Goal: Task Accomplishment & Management: Use online tool/utility

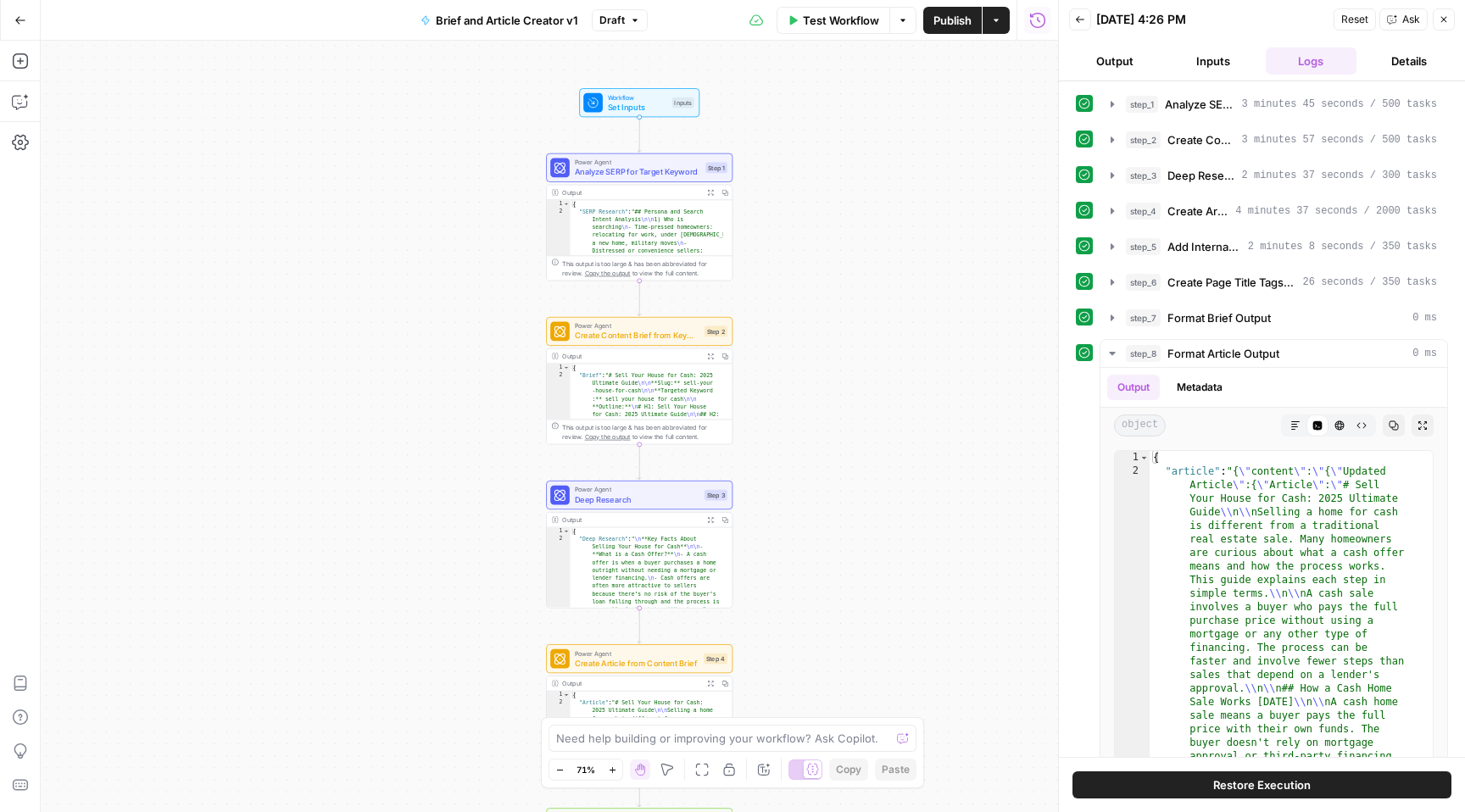
drag, startPoint x: 267, startPoint y: 315, endPoint x: 448, endPoint y: 328, distance: 181.5
click at [448, 328] on div "Workflow Set Inputs Inputs Power Agent Analyze SERP for Target Keyword Step 1 O…" at bounding box center [549, 426] width 1017 height 771
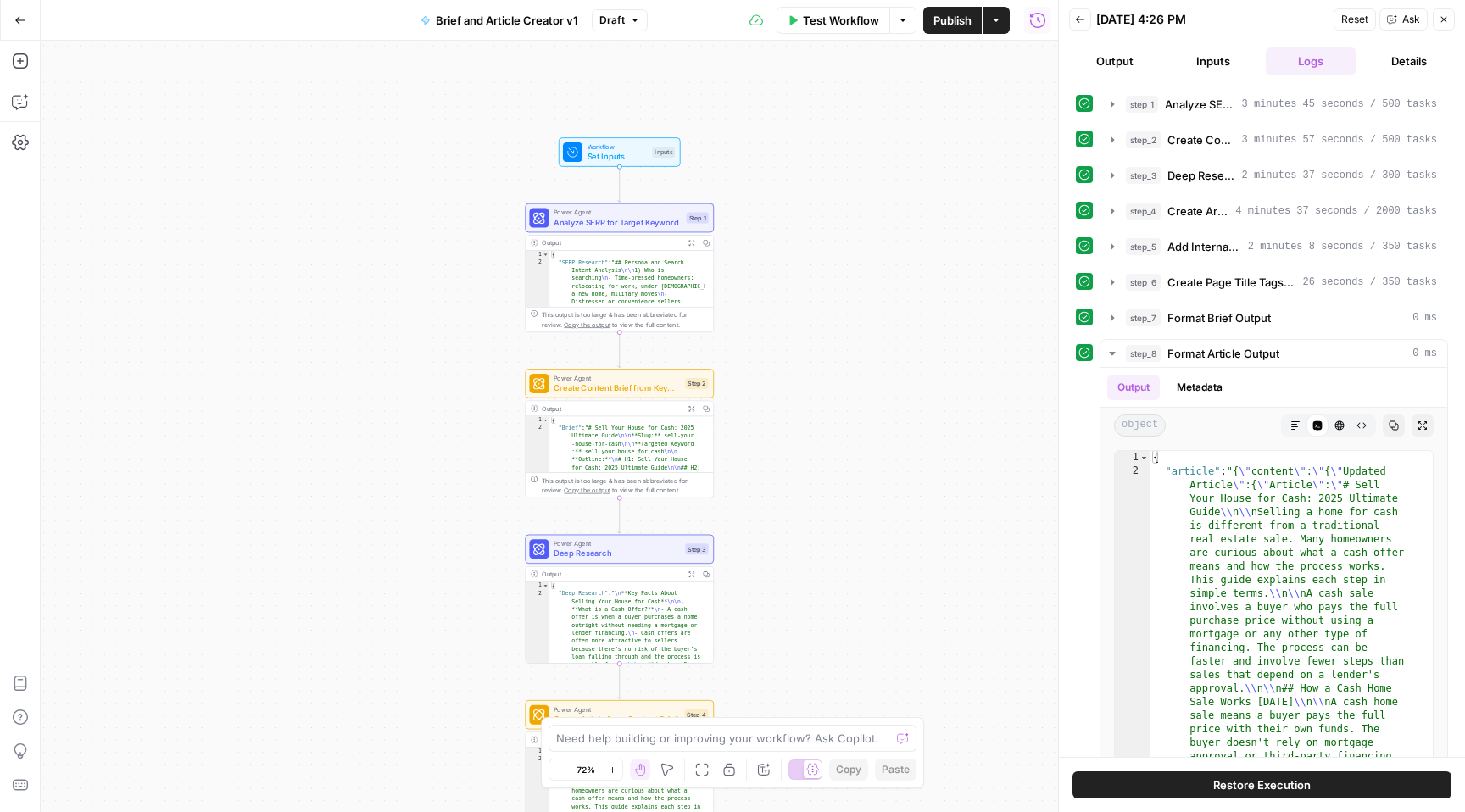
drag, startPoint x: 292, startPoint y: 262, endPoint x: 374, endPoint y: 302, distance: 91.2
click at [374, 302] on div "Workflow Set Inputs Inputs Power Agent Analyze SERP for Target Keyword Step 1 O…" at bounding box center [549, 426] width 1017 height 771
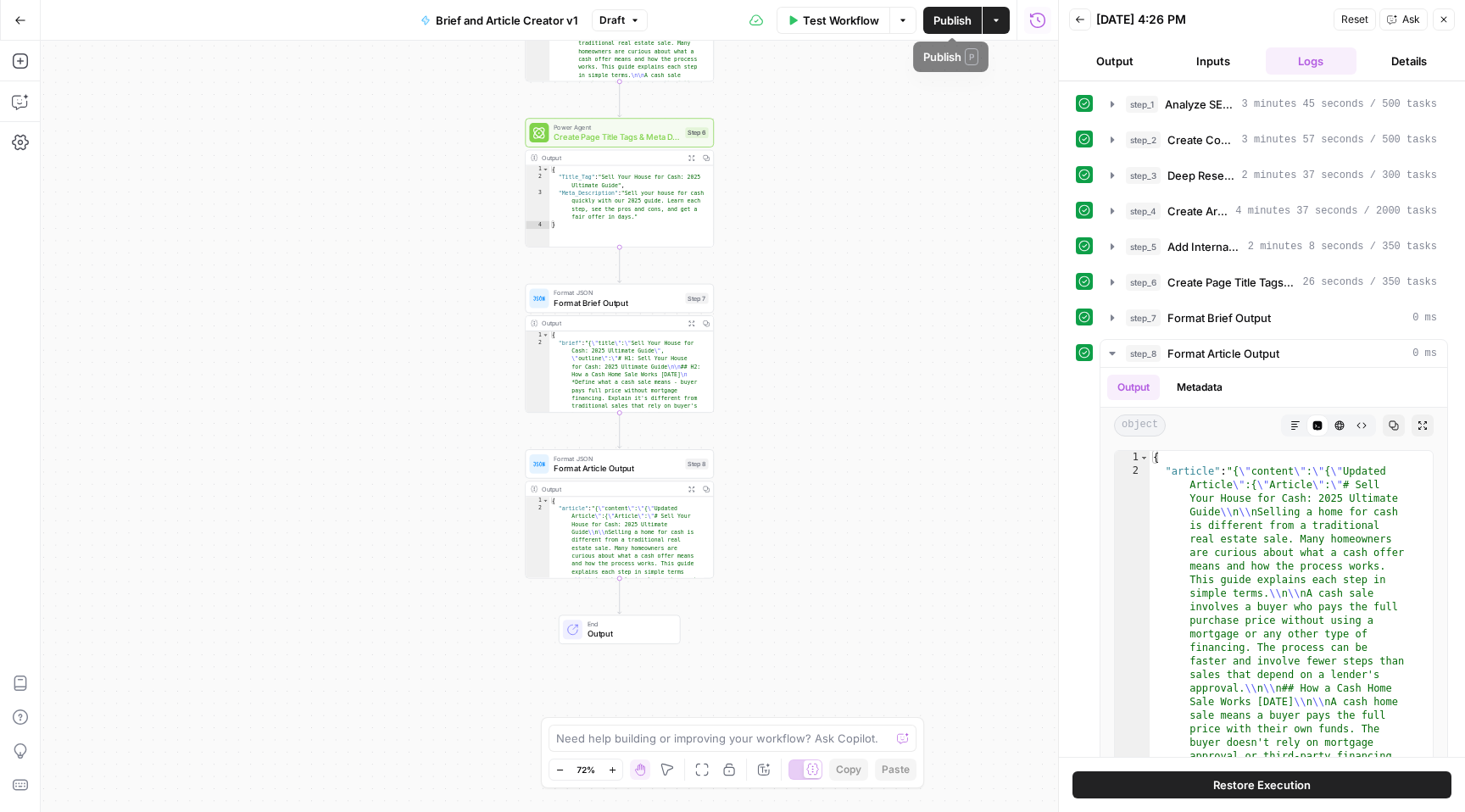
click at [948, 16] on span "Publish" at bounding box center [952, 19] width 38 height 17
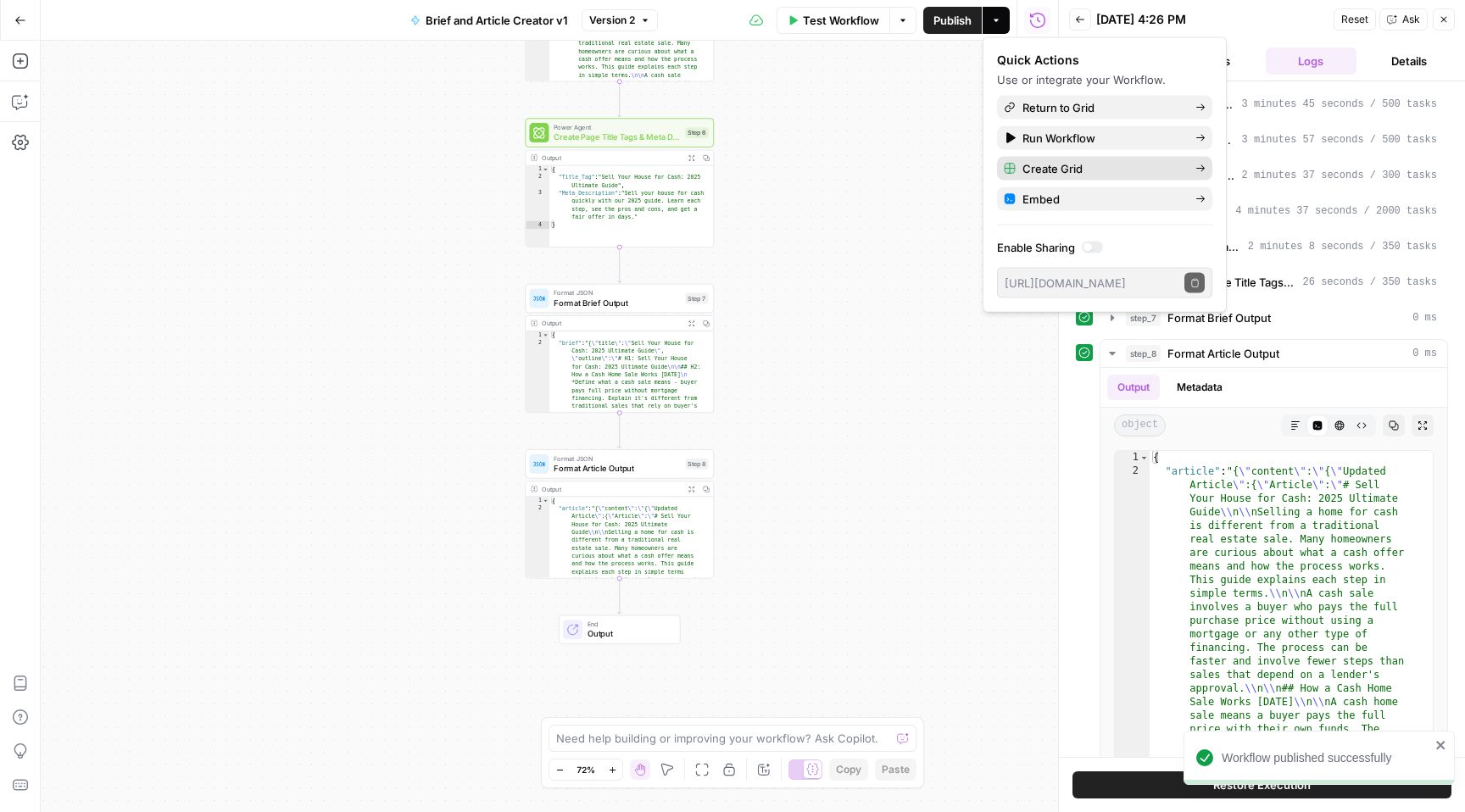
click at [1078, 166] on span "Create Grid" at bounding box center [1101, 168] width 159 height 17
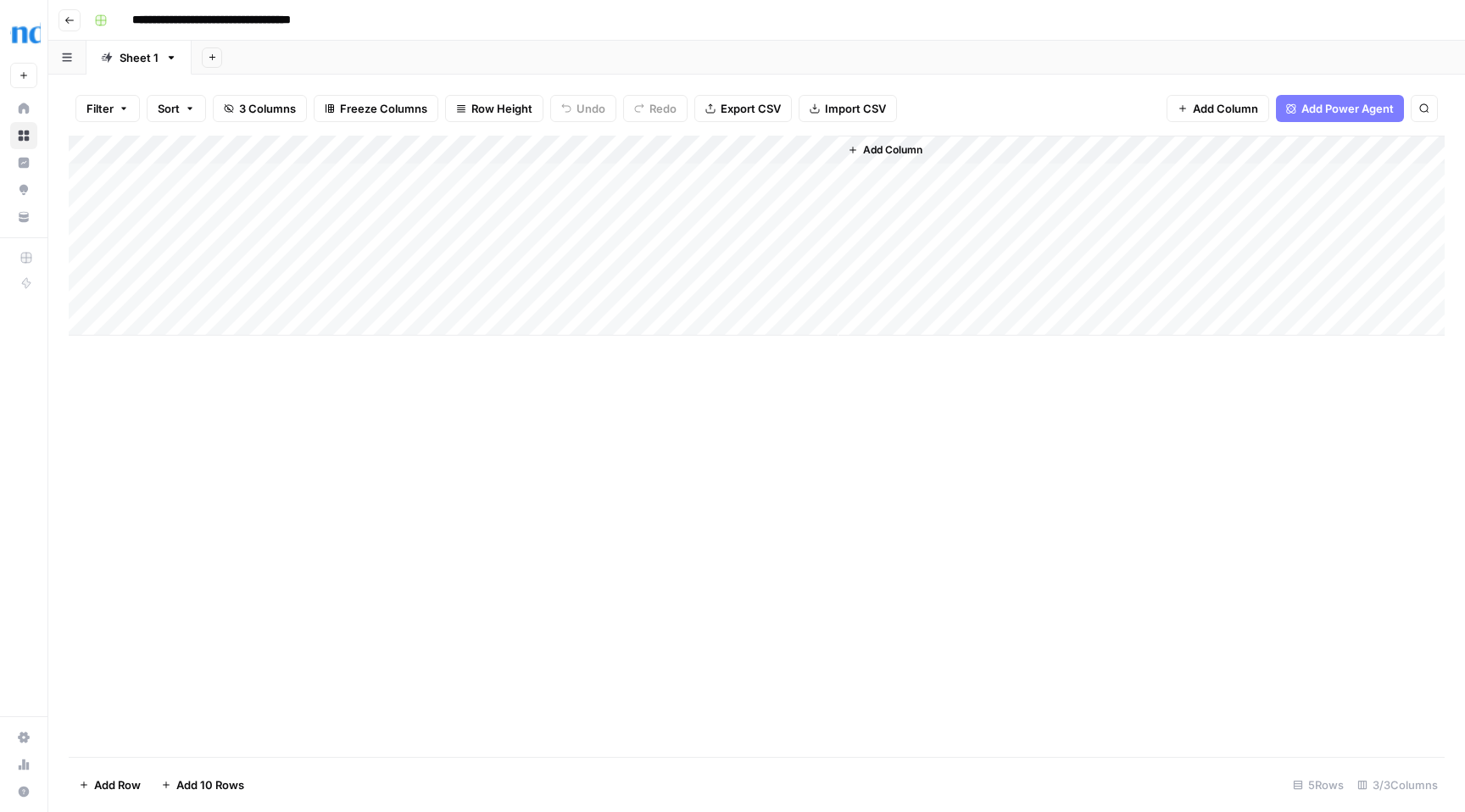
click at [269, 175] on div "Add Column" at bounding box center [756, 235] width 1376 height 200
click at [456, 171] on div "Add Column" at bounding box center [756, 235] width 1376 height 200
click at [447, 174] on div "Add Column" at bounding box center [756, 235] width 1376 height 200
click at [447, 174] on body "**********" at bounding box center [732, 406] width 1465 height 812
type textarea "**********"
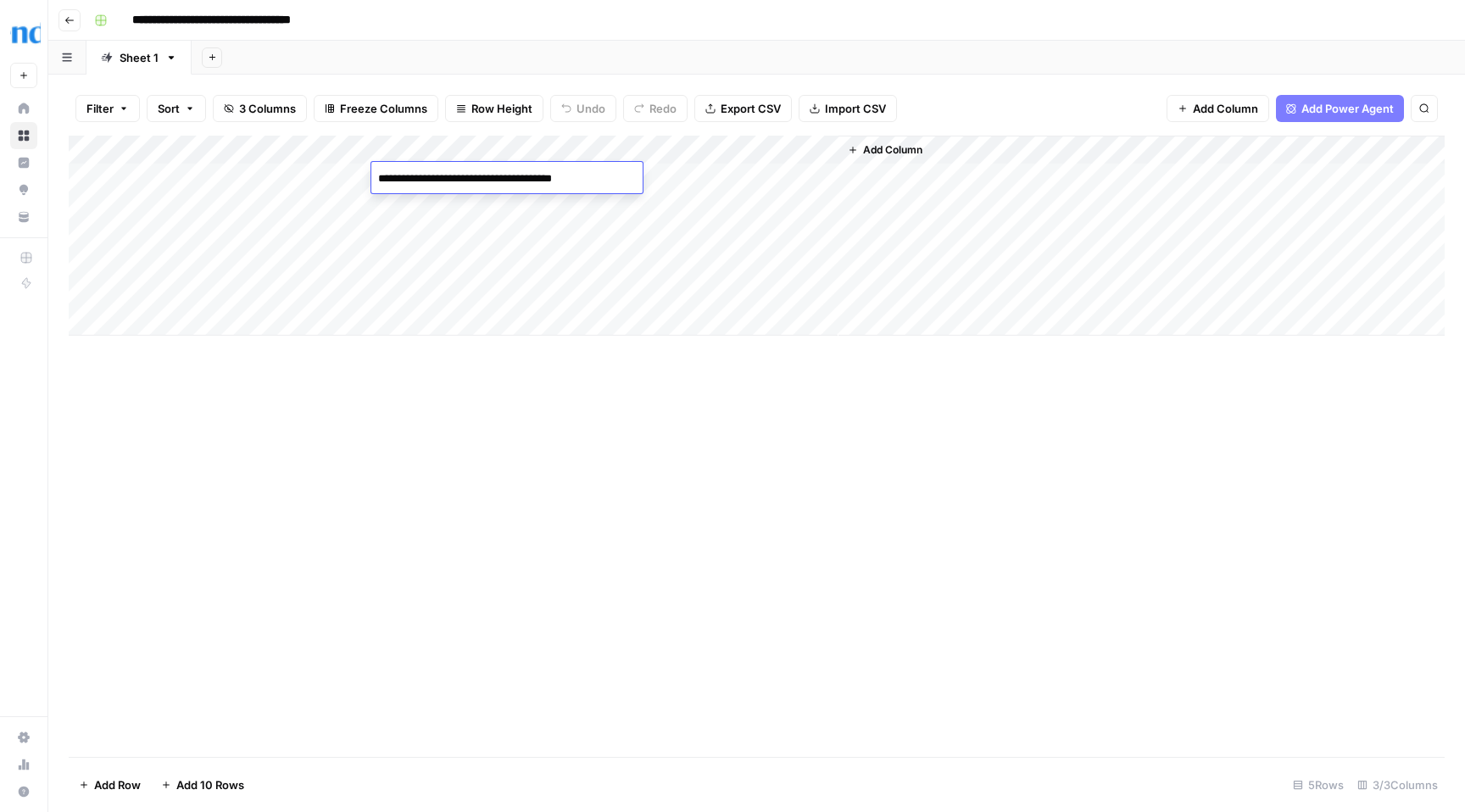
click at [282, 180] on div "Add Column" at bounding box center [756, 235] width 1376 height 200
type textarea "**********"
click at [244, 176] on textarea "**********" at bounding box center [262, 178] width 271 height 23
click at [256, 174] on textarea at bounding box center [262, 178] width 271 height 23
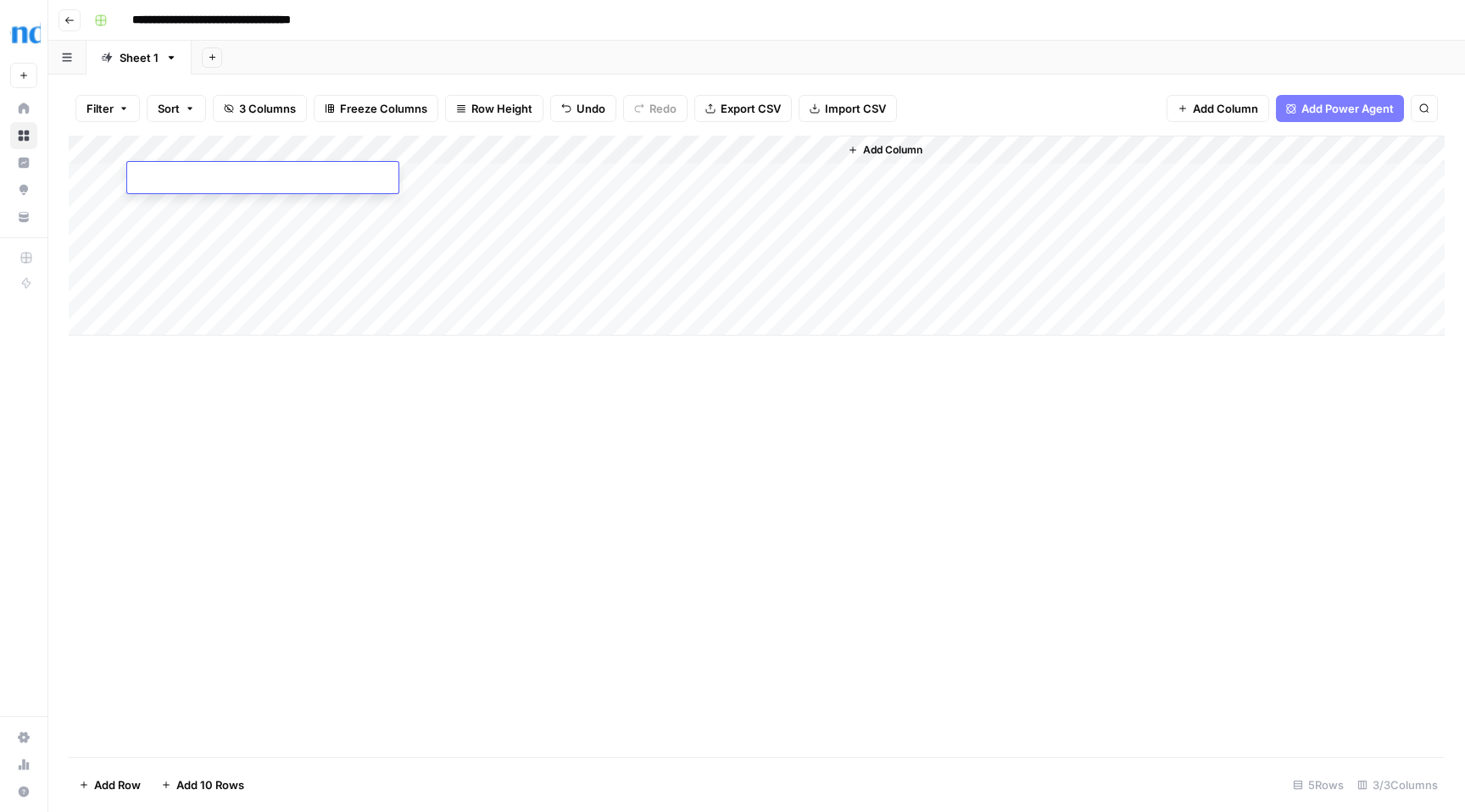
click at [256, 174] on textarea at bounding box center [262, 178] width 271 height 23
paste textarea "**********"
type textarea "**********"
click at [267, 206] on div "Add Column" at bounding box center [756, 235] width 1376 height 200
click at [672, 178] on div "Add Column" at bounding box center [756, 235] width 1376 height 200
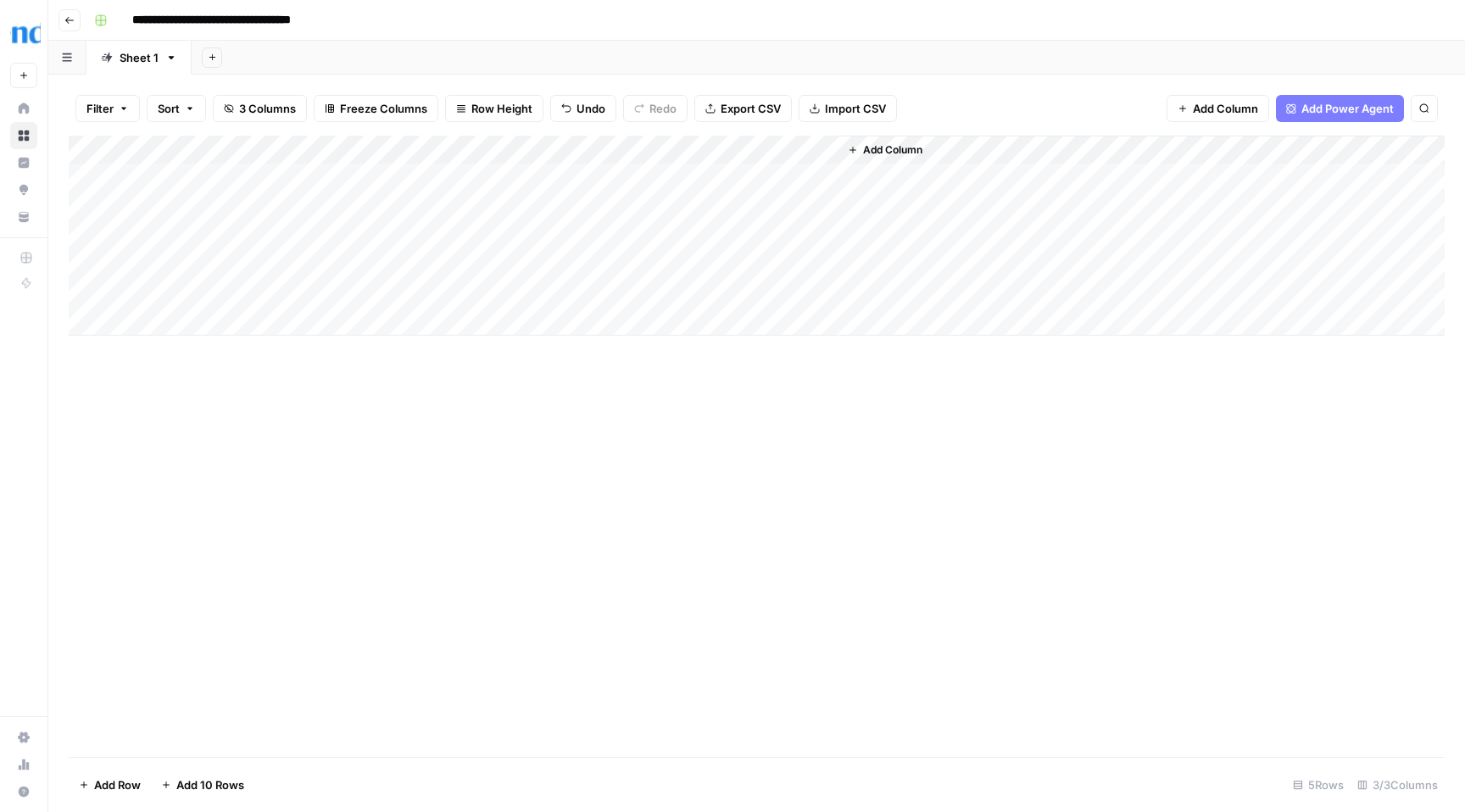
click at [881, 151] on span "Add Column" at bounding box center [892, 150] width 59 height 16
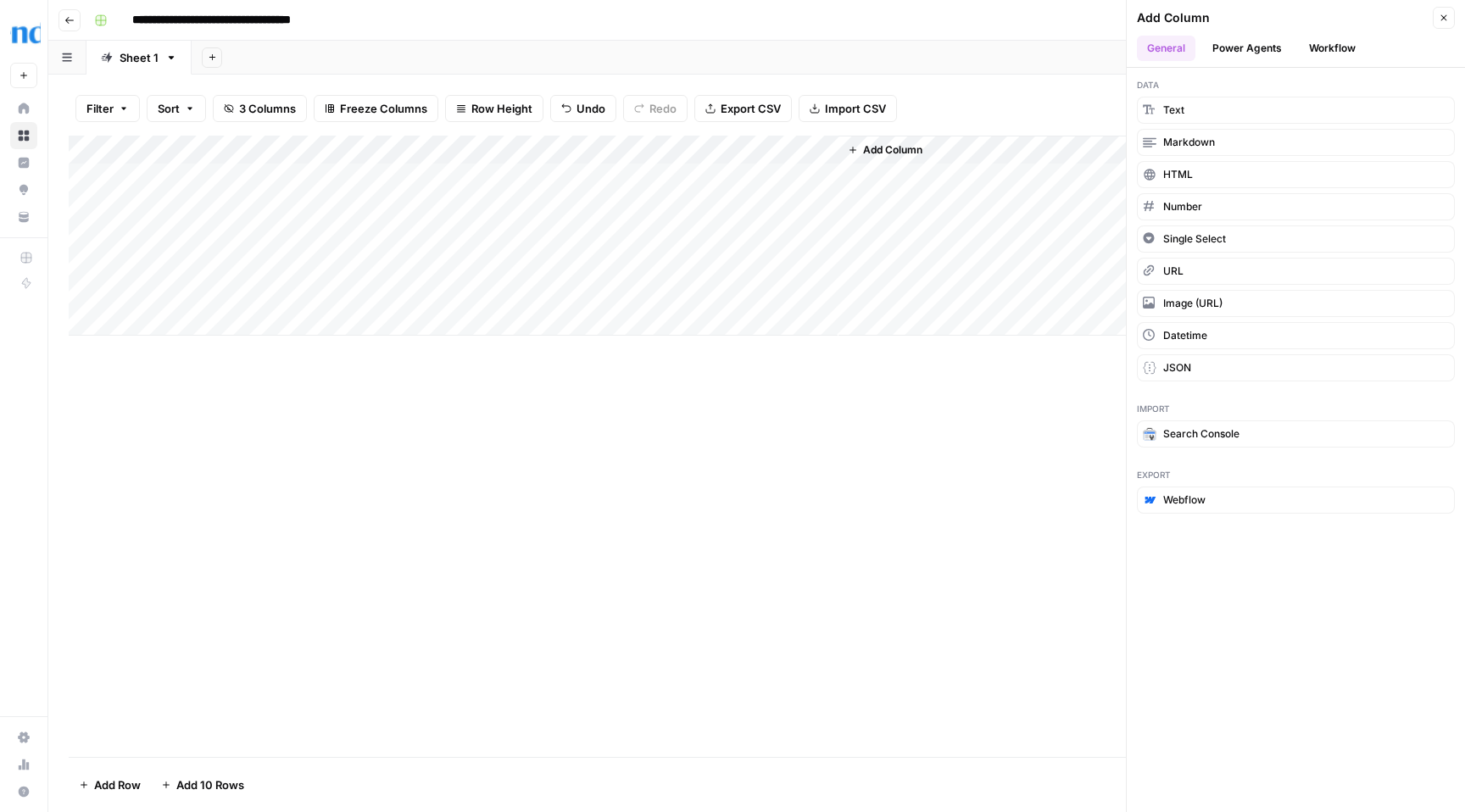
click at [1339, 46] on button "Workflow" at bounding box center [1332, 49] width 67 height 25
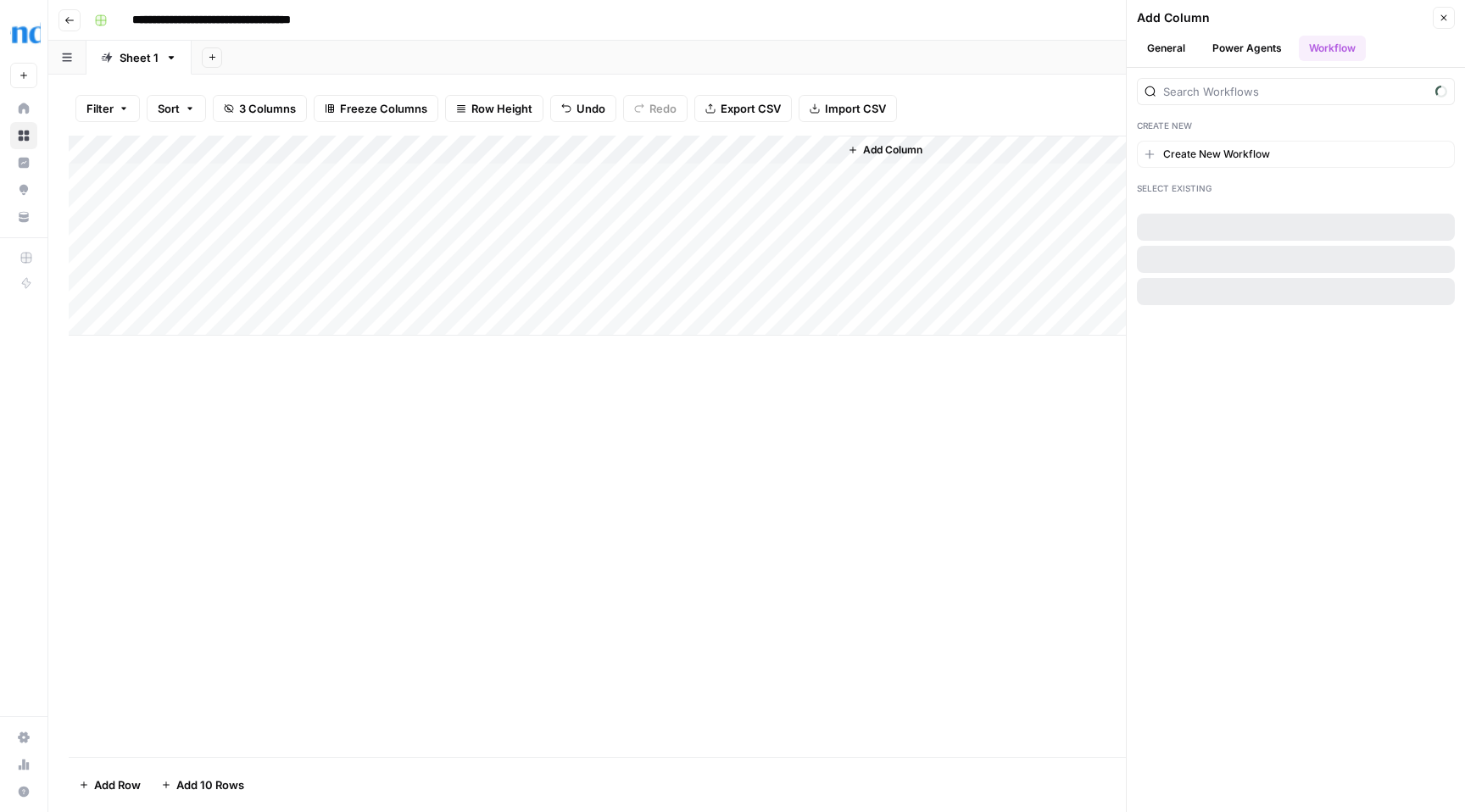
click at [1168, 50] on button "General" at bounding box center [1167, 49] width 59 height 25
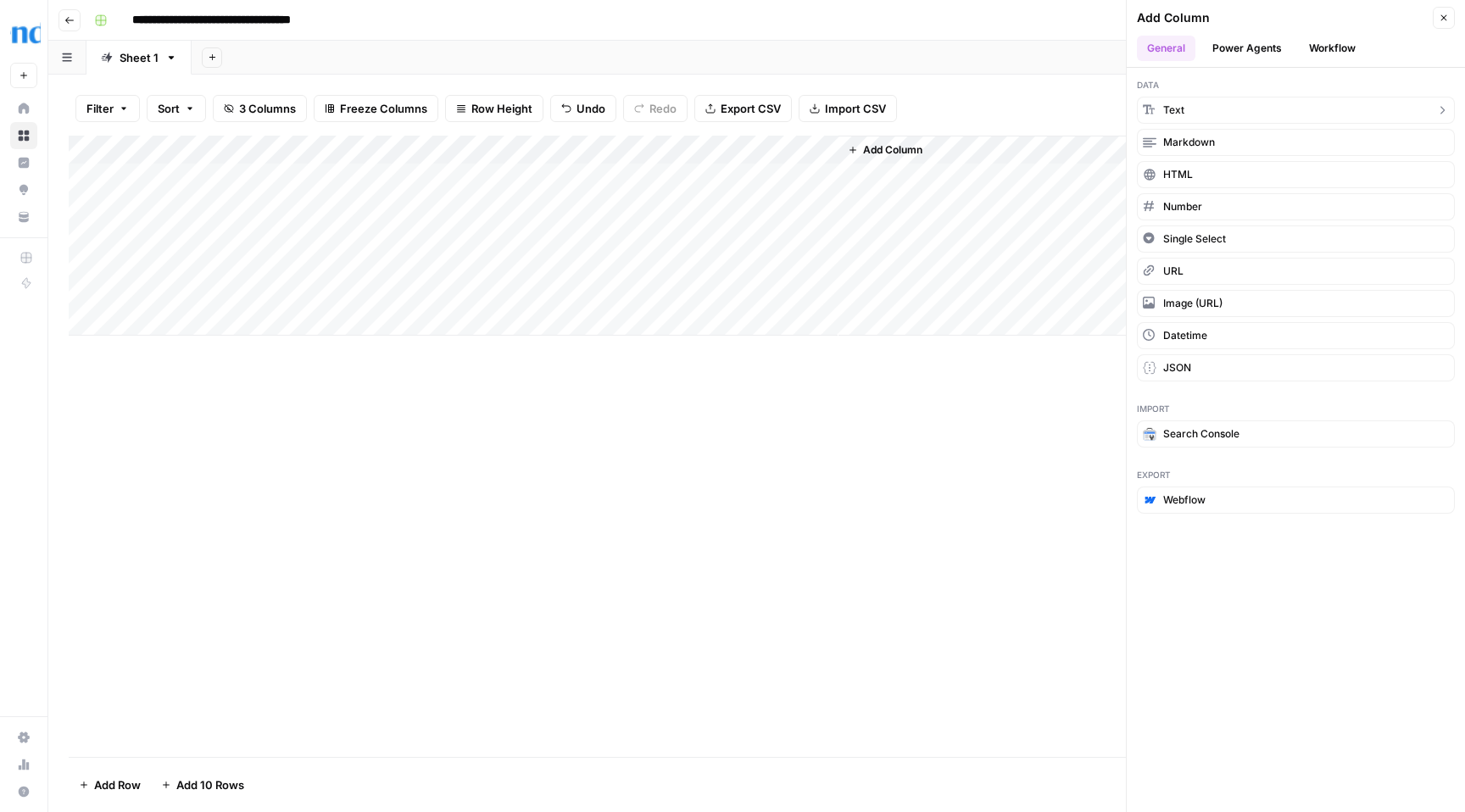
click at [1217, 109] on button "Text" at bounding box center [1296, 110] width 318 height 27
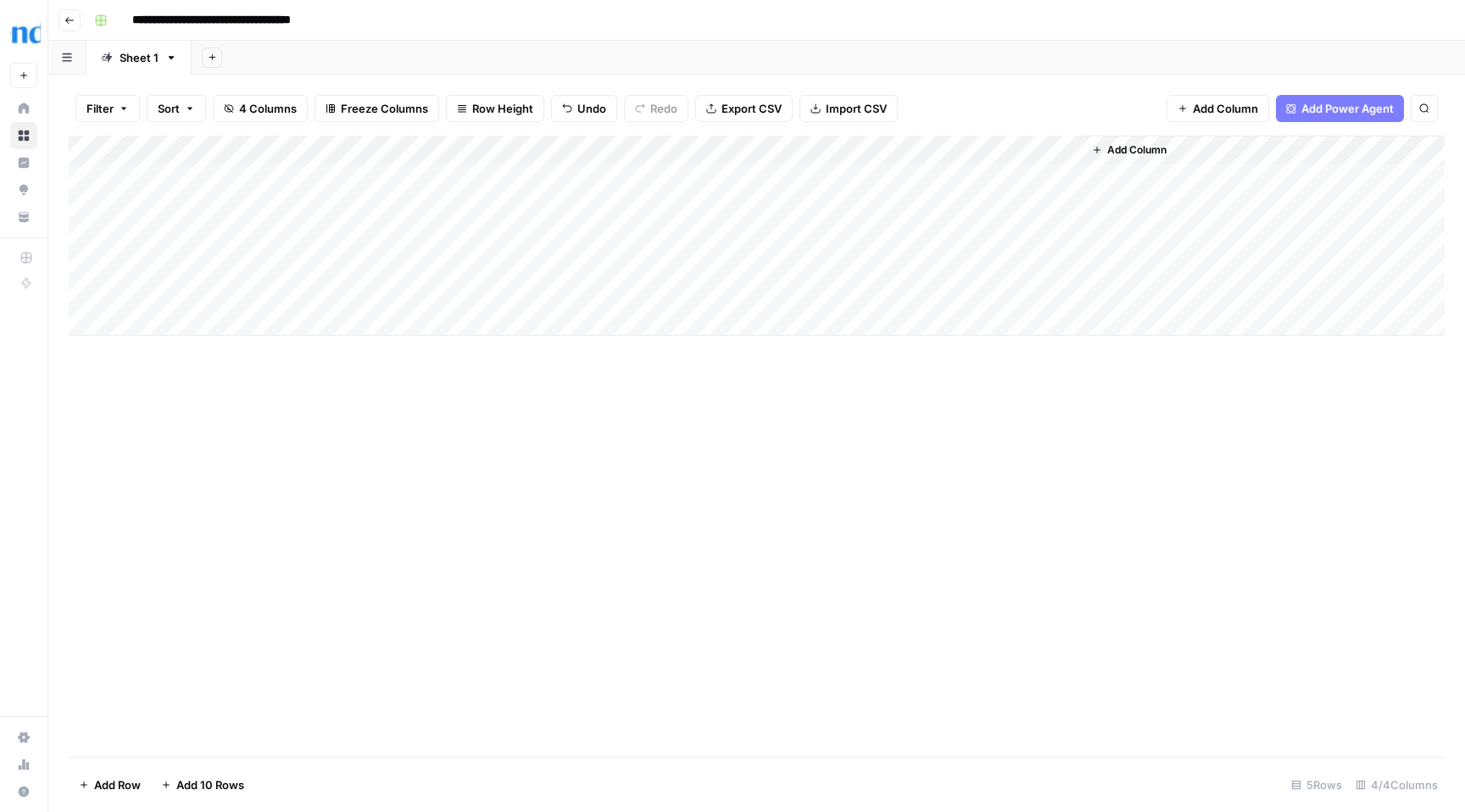
click at [919, 178] on div "Add Column" at bounding box center [756, 235] width 1376 height 200
click at [936, 151] on div "Add Column" at bounding box center [756, 235] width 1376 height 200
click at [1074, 152] on div at bounding box center [960, 152] width 245 height 34
click at [1062, 199] on div "Add Column" at bounding box center [756, 235] width 1376 height 200
click at [1068, 149] on div "Add Column" at bounding box center [756, 235] width 1376 height 200
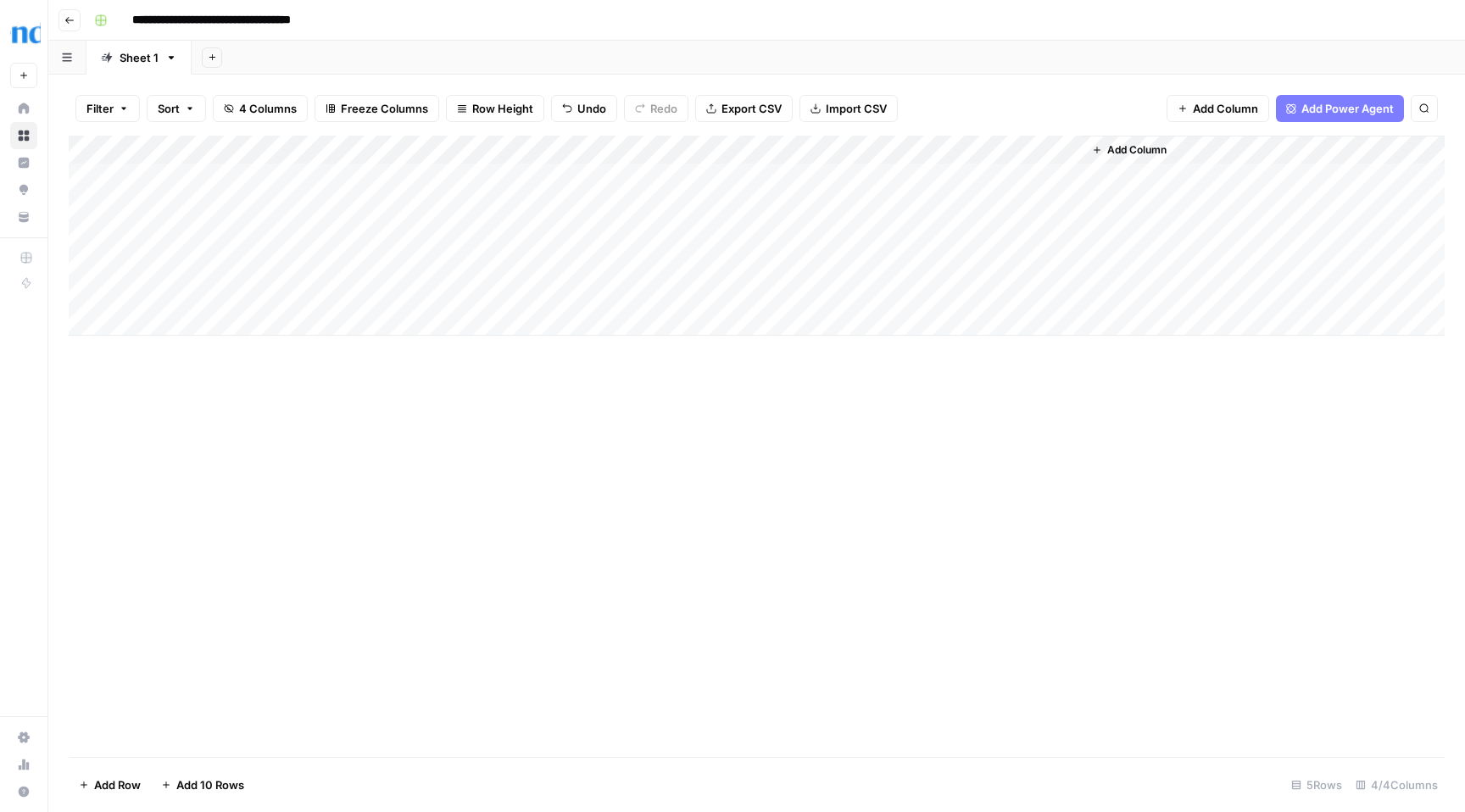
click at [575, 354] on div "Add Column" at bounding box center [756, 445] width 1376 height 621
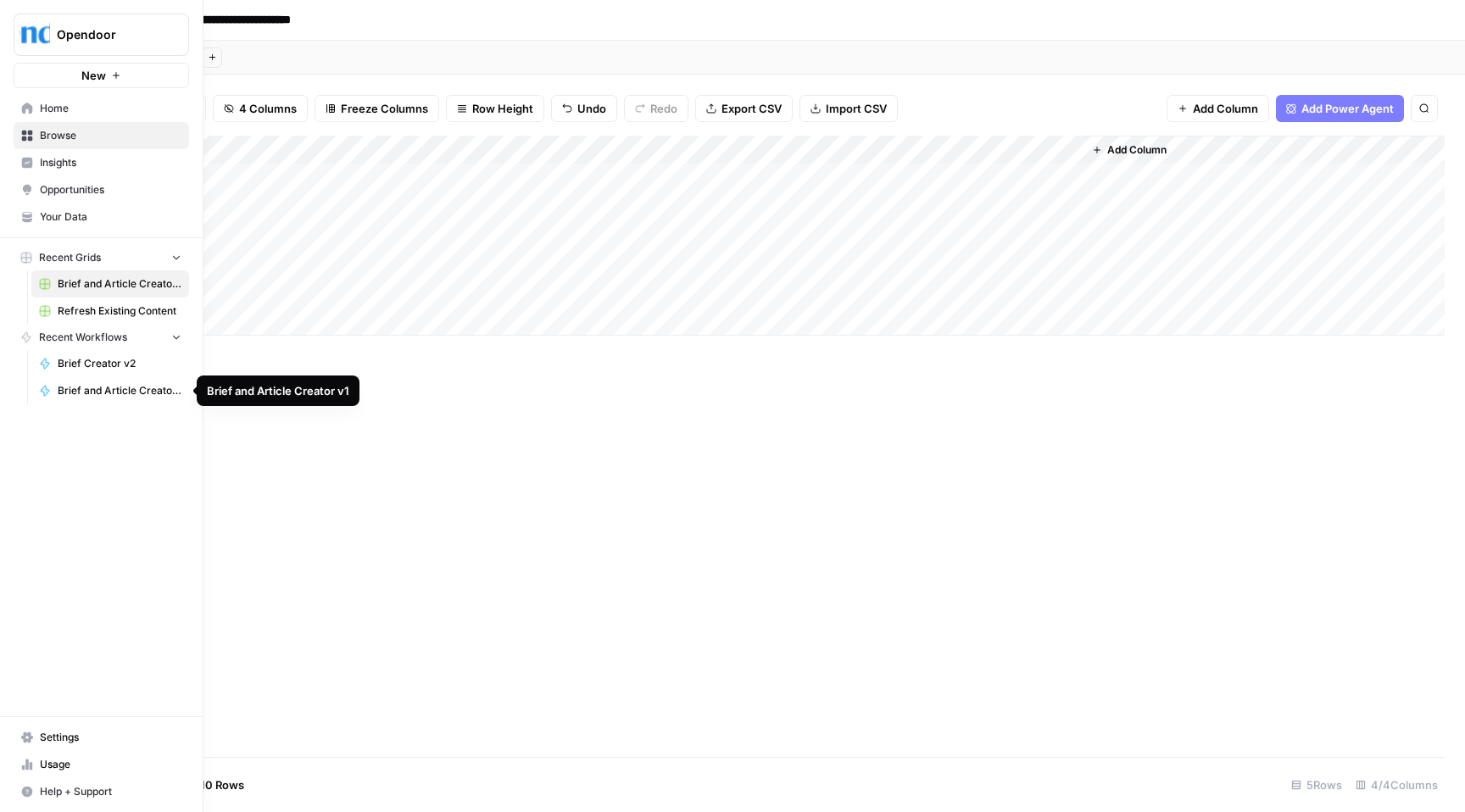
click at [103, 393] on span "Brief and Article Creator v1" at bounding box center [119, 391] width 124 height 16
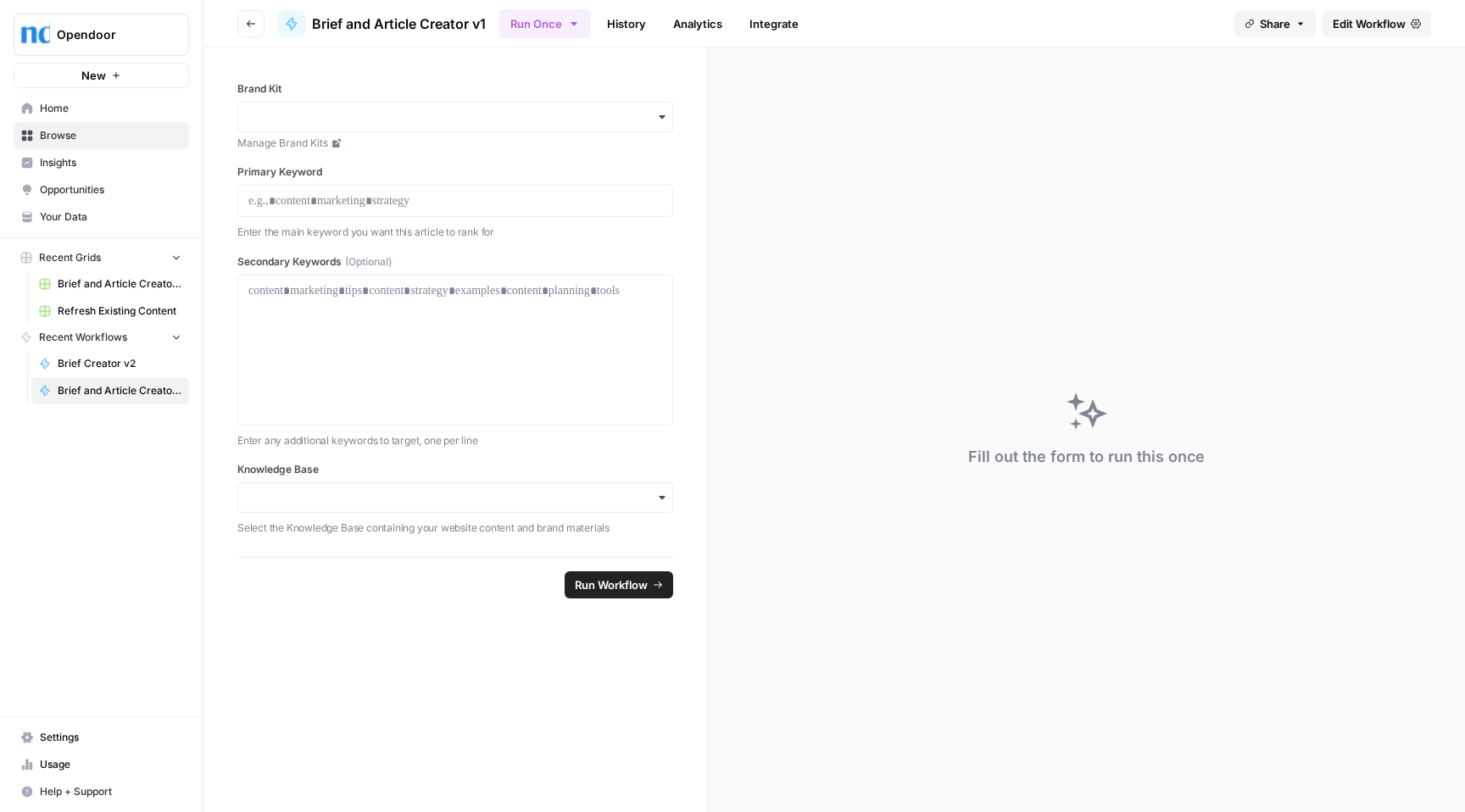
click at [93, 312] on span "Refresh Existing Content" at bounding box center [119, 311] width 124 height 16
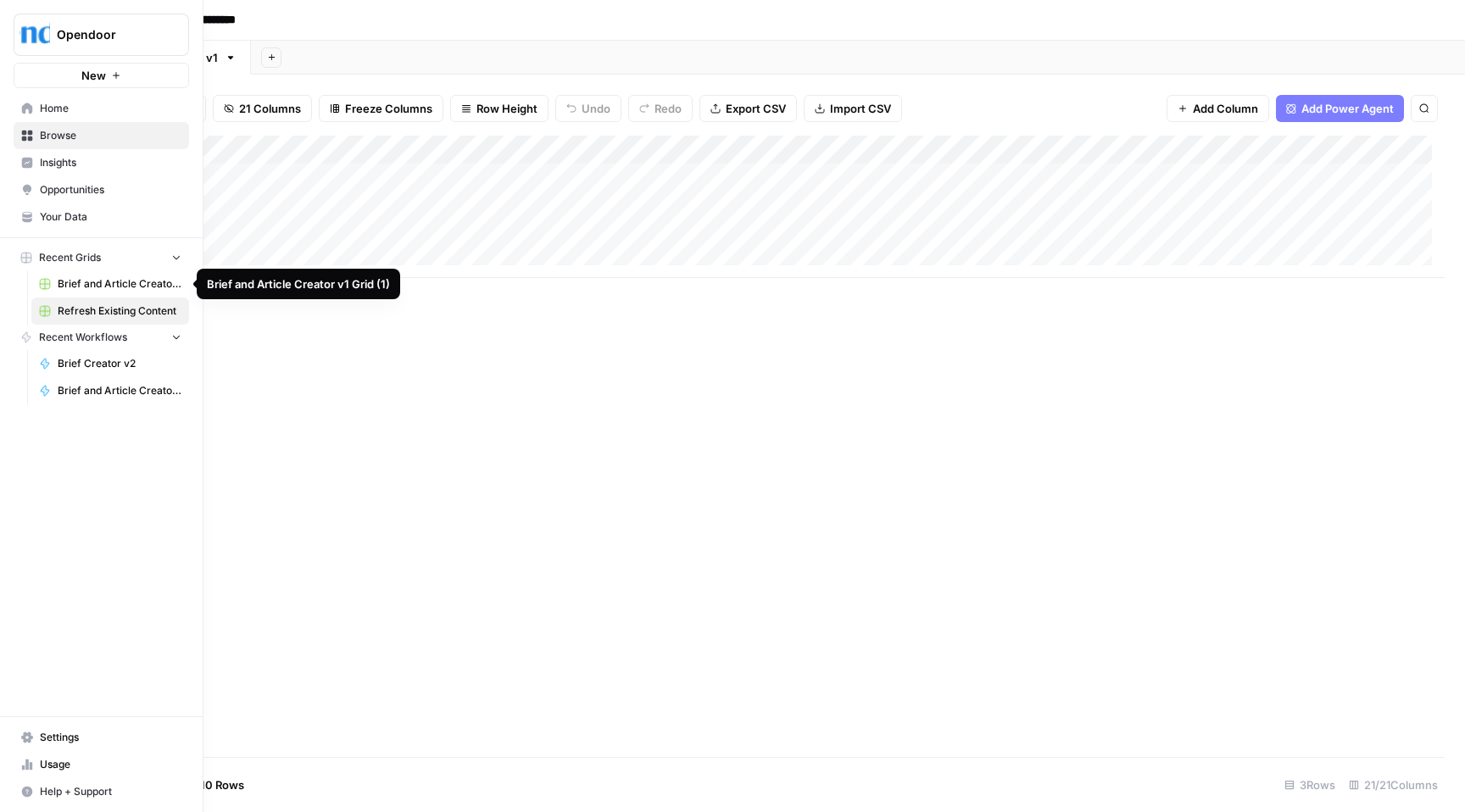
click at [94, 285] on span "Brief and Article Creator v1 Grid (1)" at bounding box center [119, 284] width 124 height 16
type input "**********"
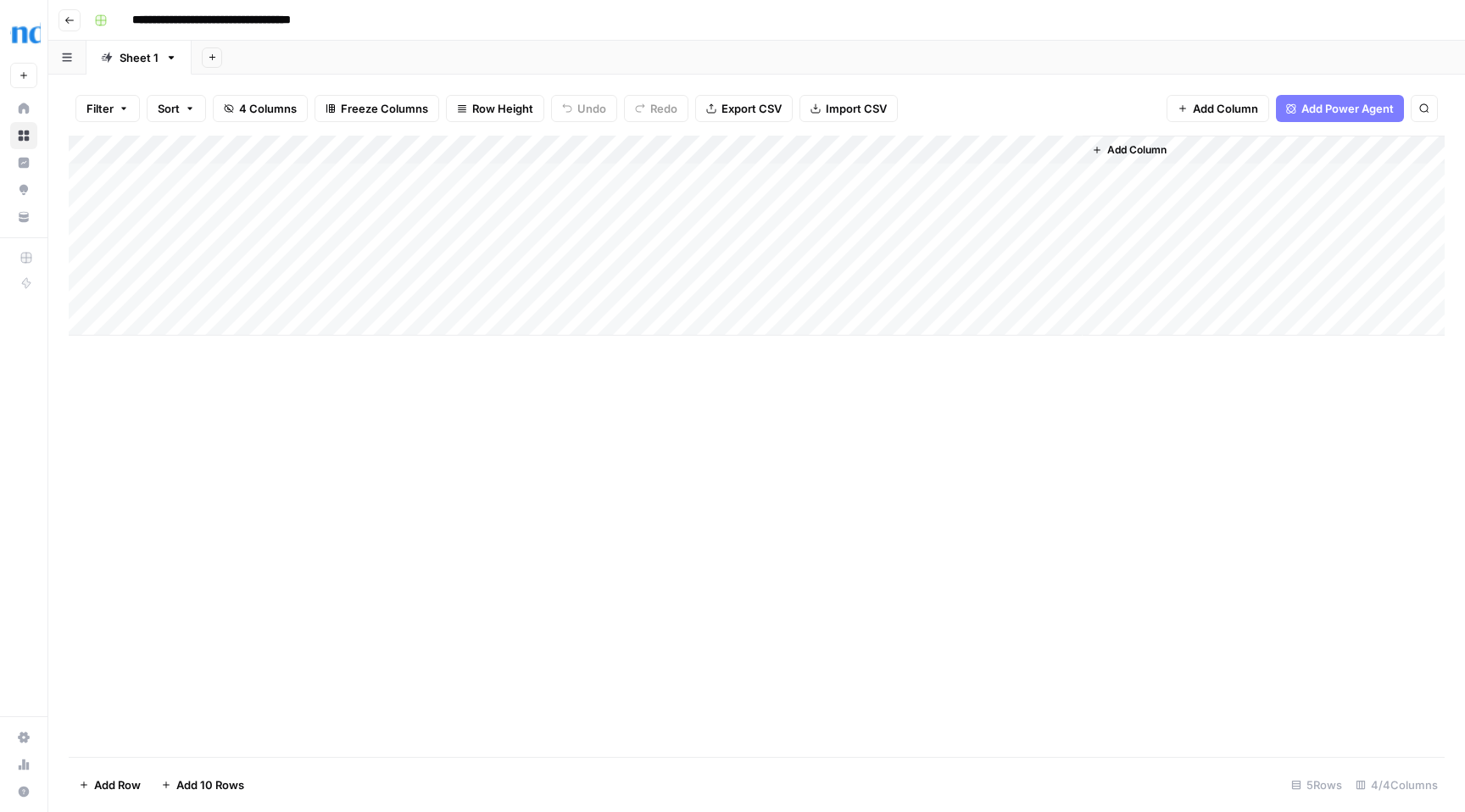
click at [805, 150] on div "Add Column" at bounding box center [756, 235] width 1376 height 200
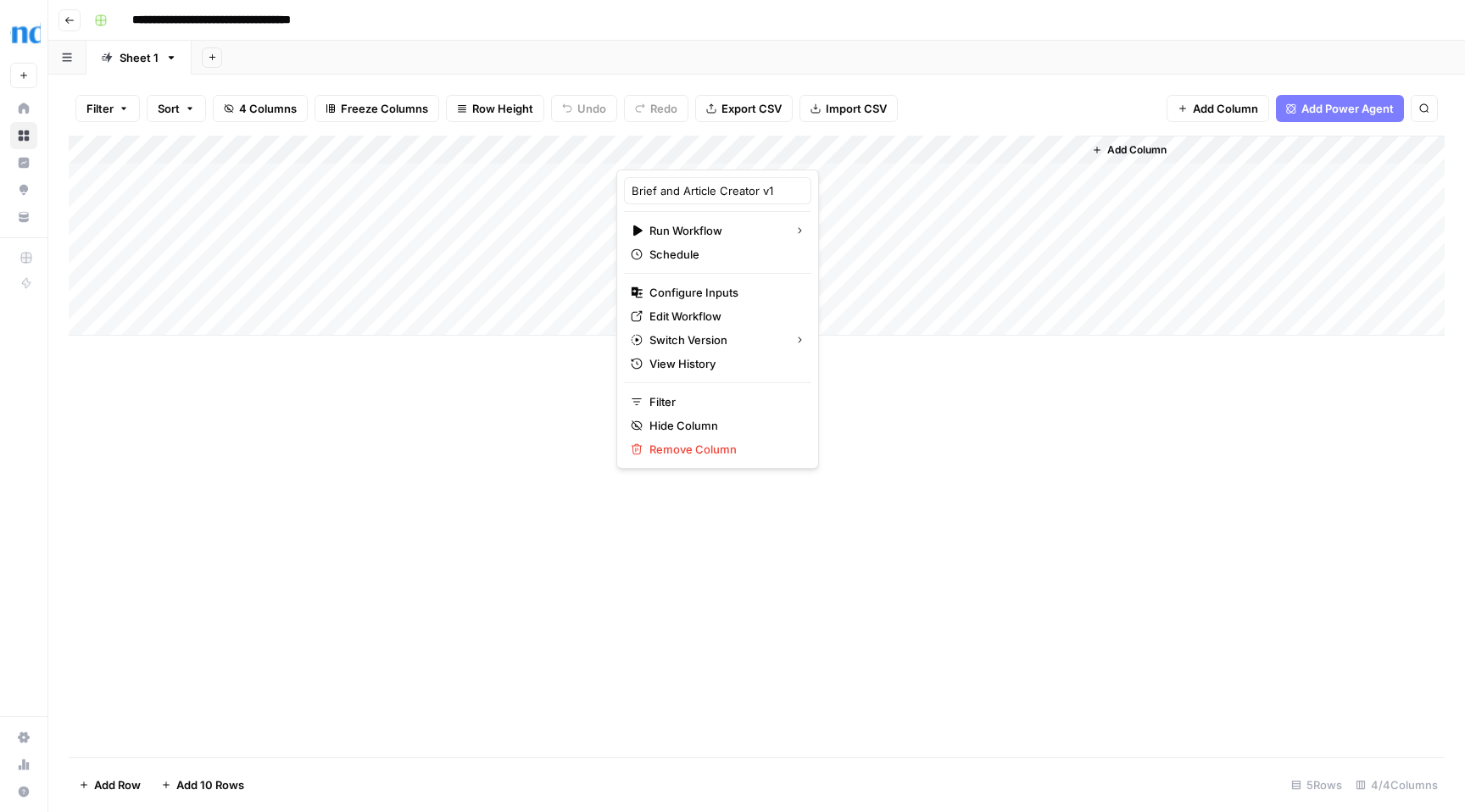
click at [1071, 150] on div "Add Column" at bounding box center [756, 235] width 1376 height 200
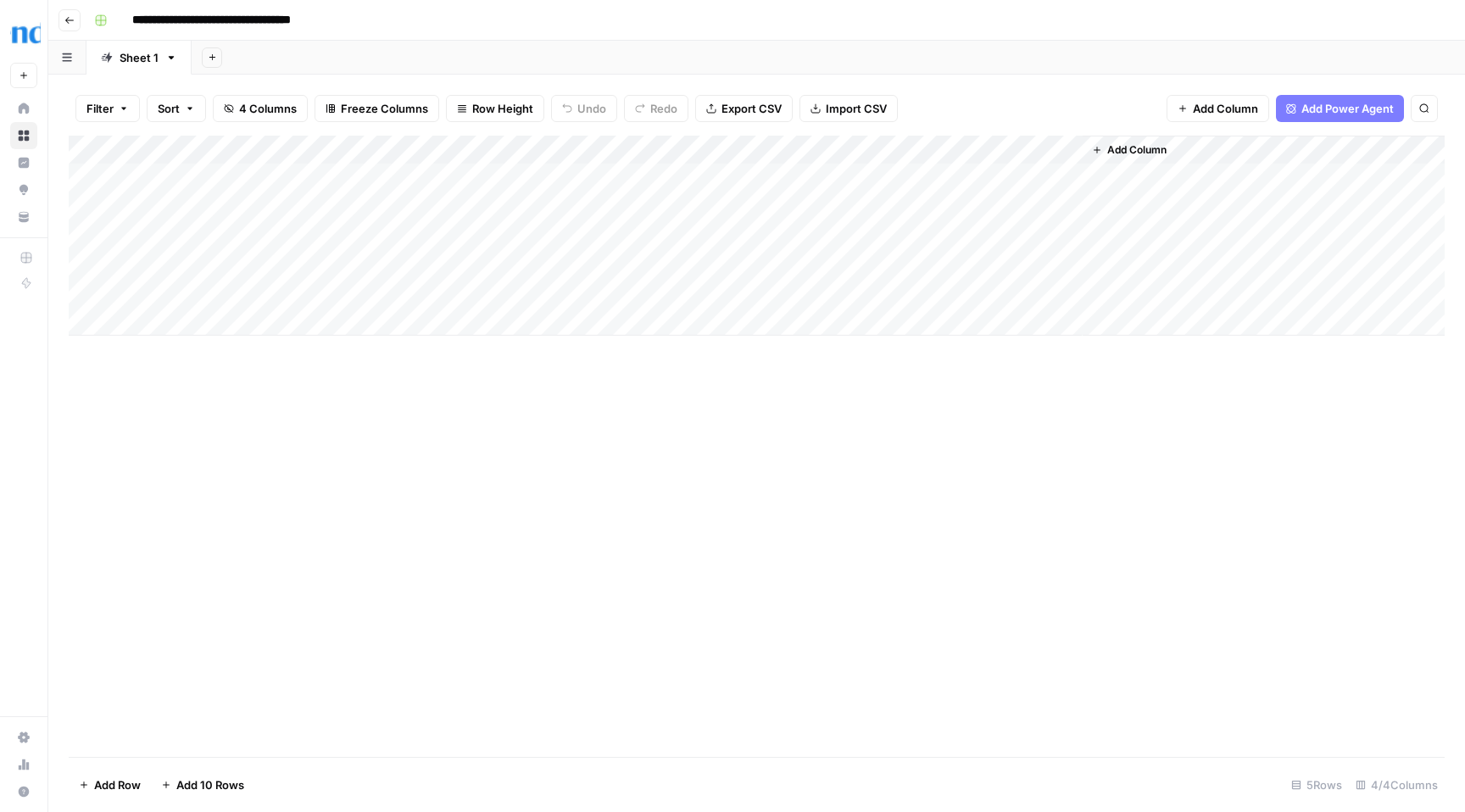
click at [802, 149] on div "Add Column" at bounding box center [756, 235] width 1376 height 200
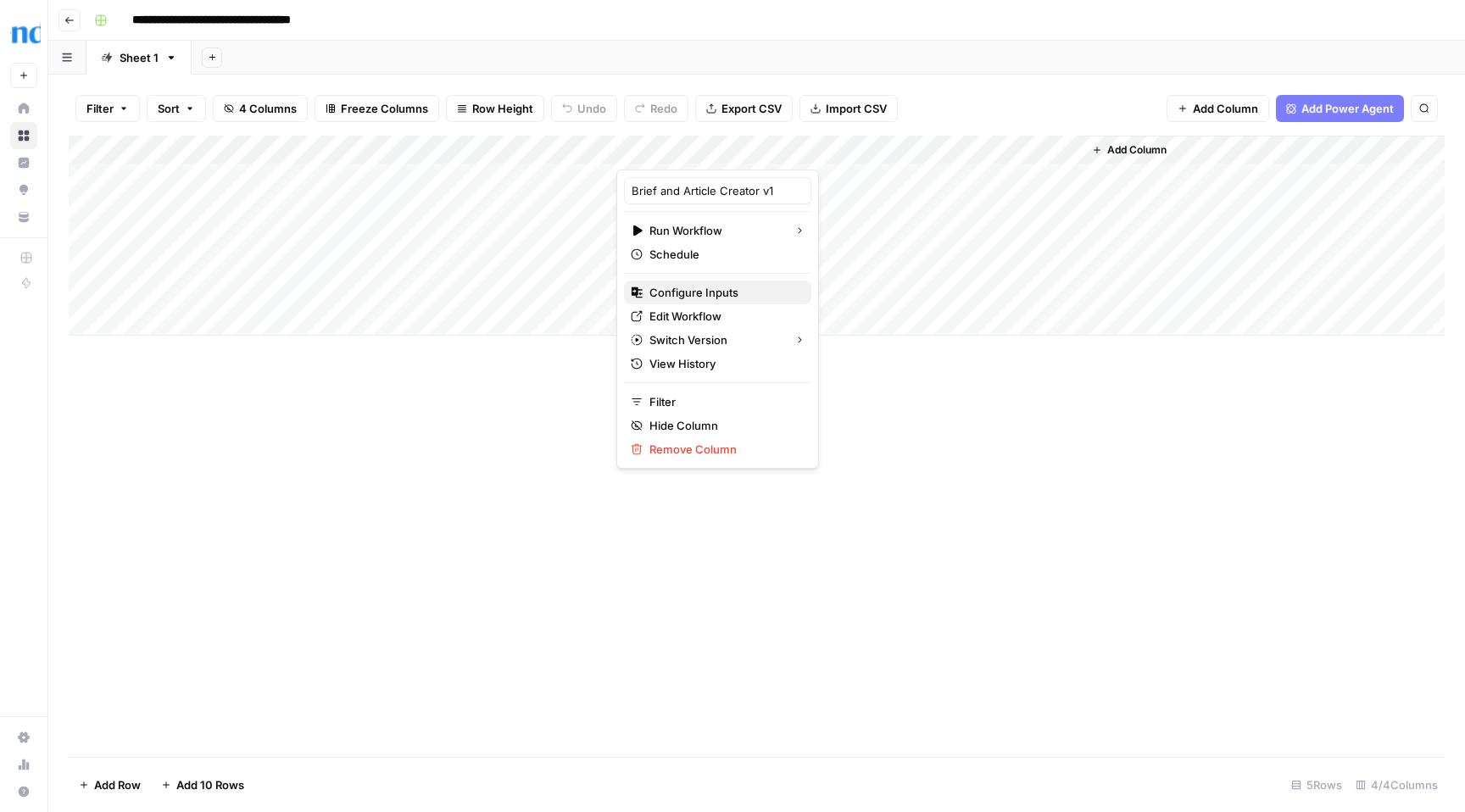
click at [687, 292] on span "Configure Inputs" at bounding box center [724, 291] width 148 height 17
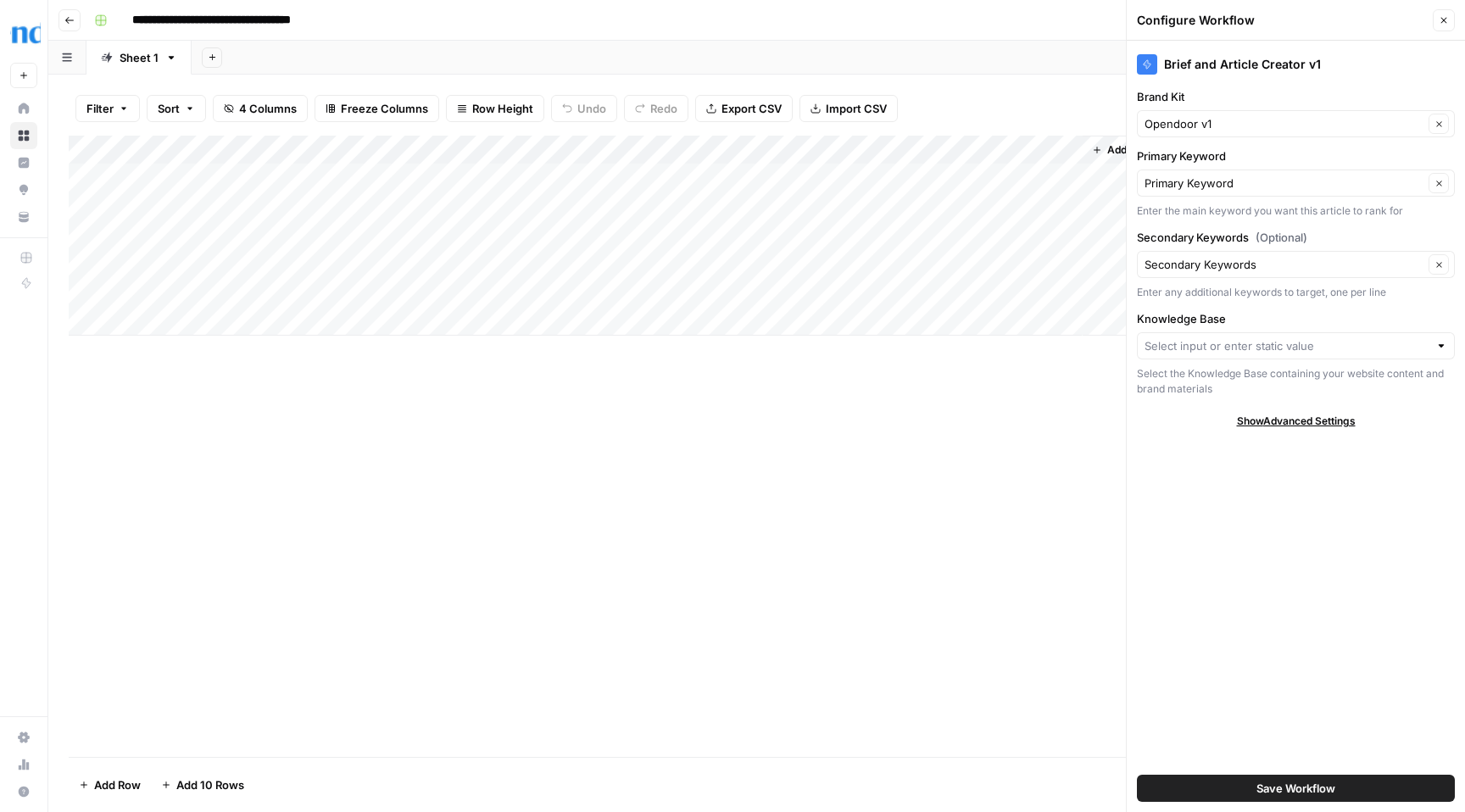
click at [1443, 347] on div at bounding box center [1442, 345] width 12 height 17
click at [1266, 406] on span "Knowledge Base v1" at bounding box center [1292, 408] width 282 height 17
type input "Knowledge Base v1"
click at [1297, 789] on span "Save Workflow" at bounding box center [1295, 788] width 79 height 17
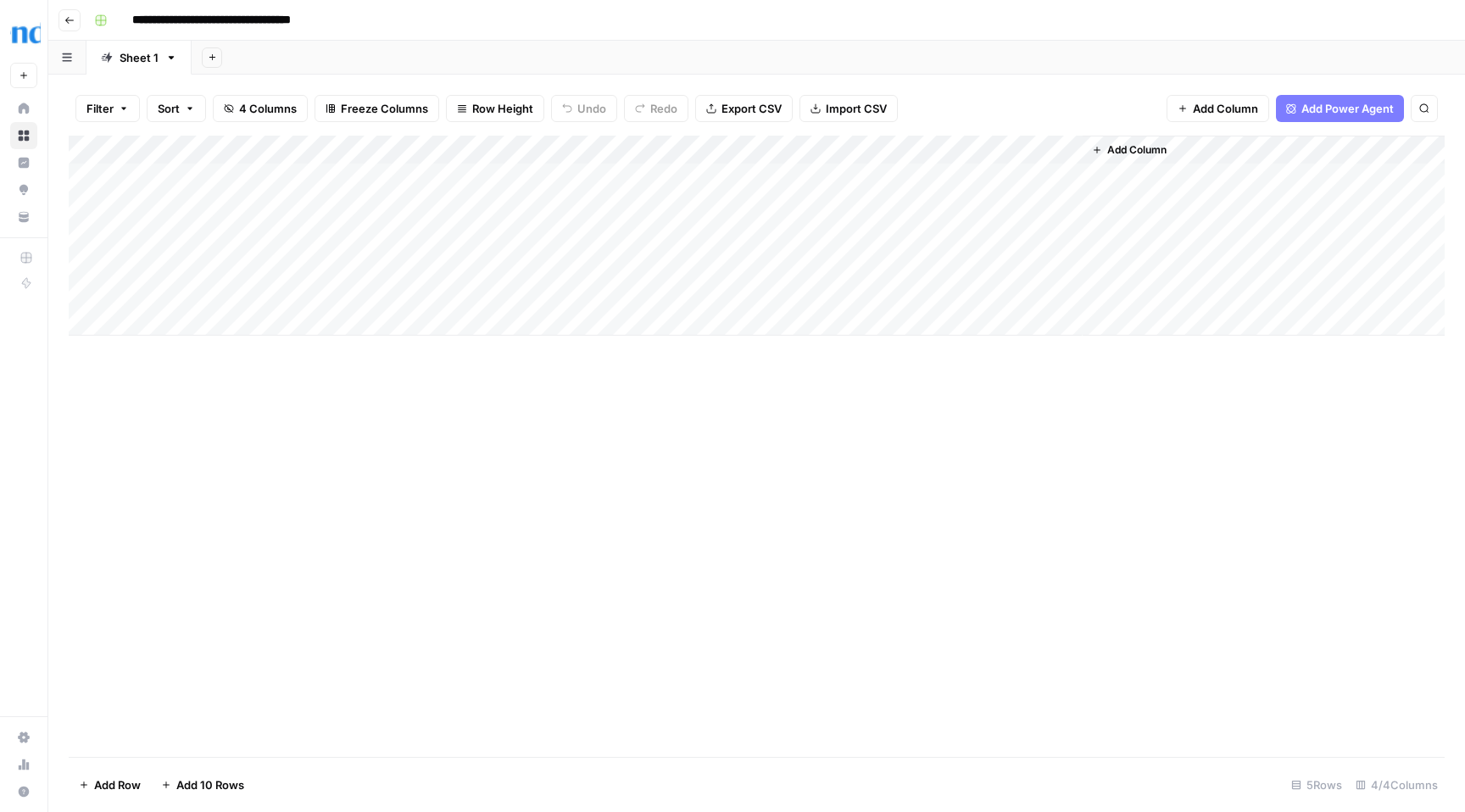
click at [724, 175] on div "Add Column" at bounding box center [756, 235] width 1376 height 200
click at [135, 19] on input "**********" at bounding box center [231, 20] width 214 height 27
drag, startPoint x: 134, startPoint y: 17, endPoint x: 328, endPoint y: 23, distance: 194.1
click at [328, 23] on input "**********" at bounding box center [231, 20] width 214 height 27
click at [822, 175] on div "Add Column" at bounding box center [756, 235] width 1376 height 200
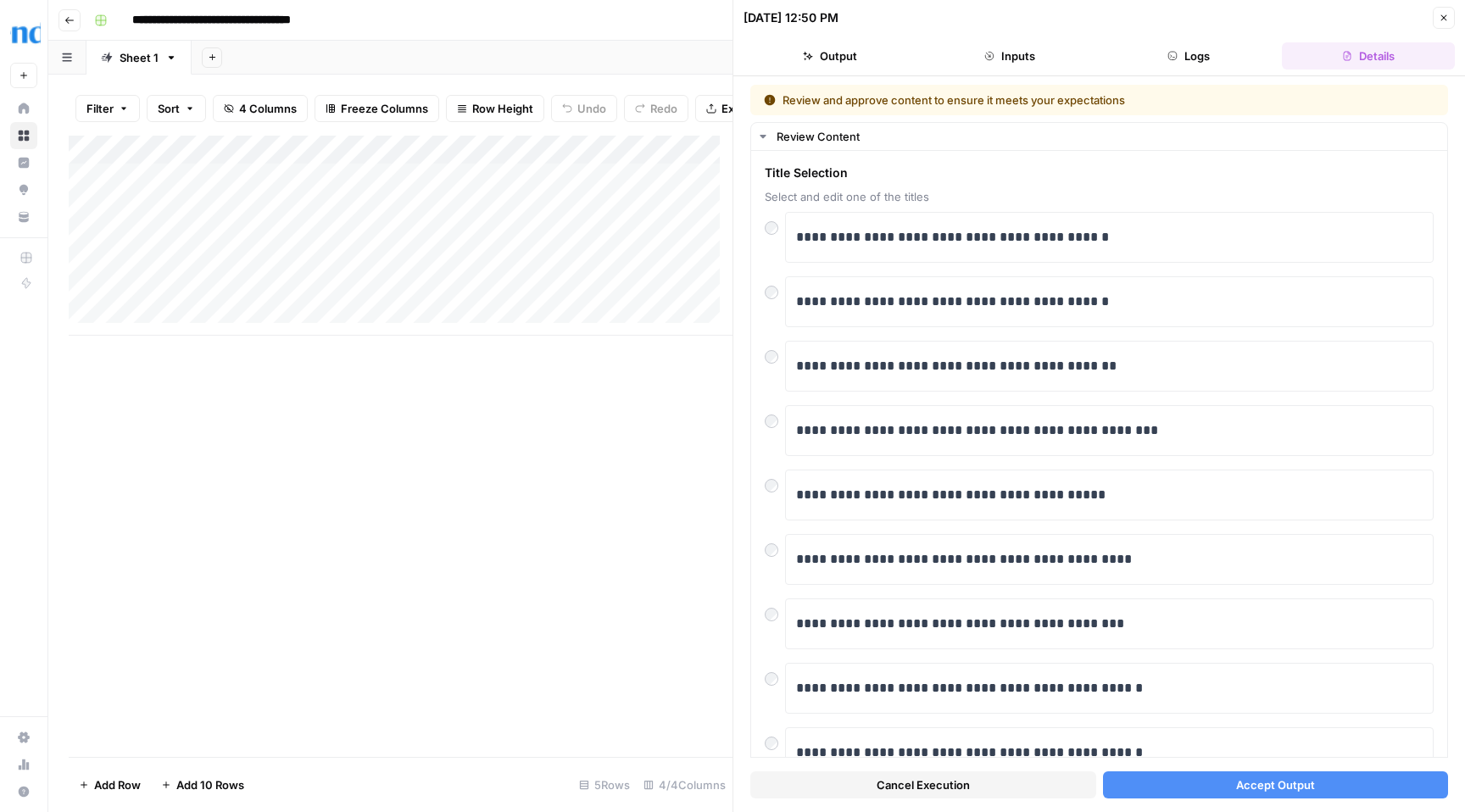
click at [1265, 790] on span "Accept Output" at bounding box center [1275, 784] width 79 height 17
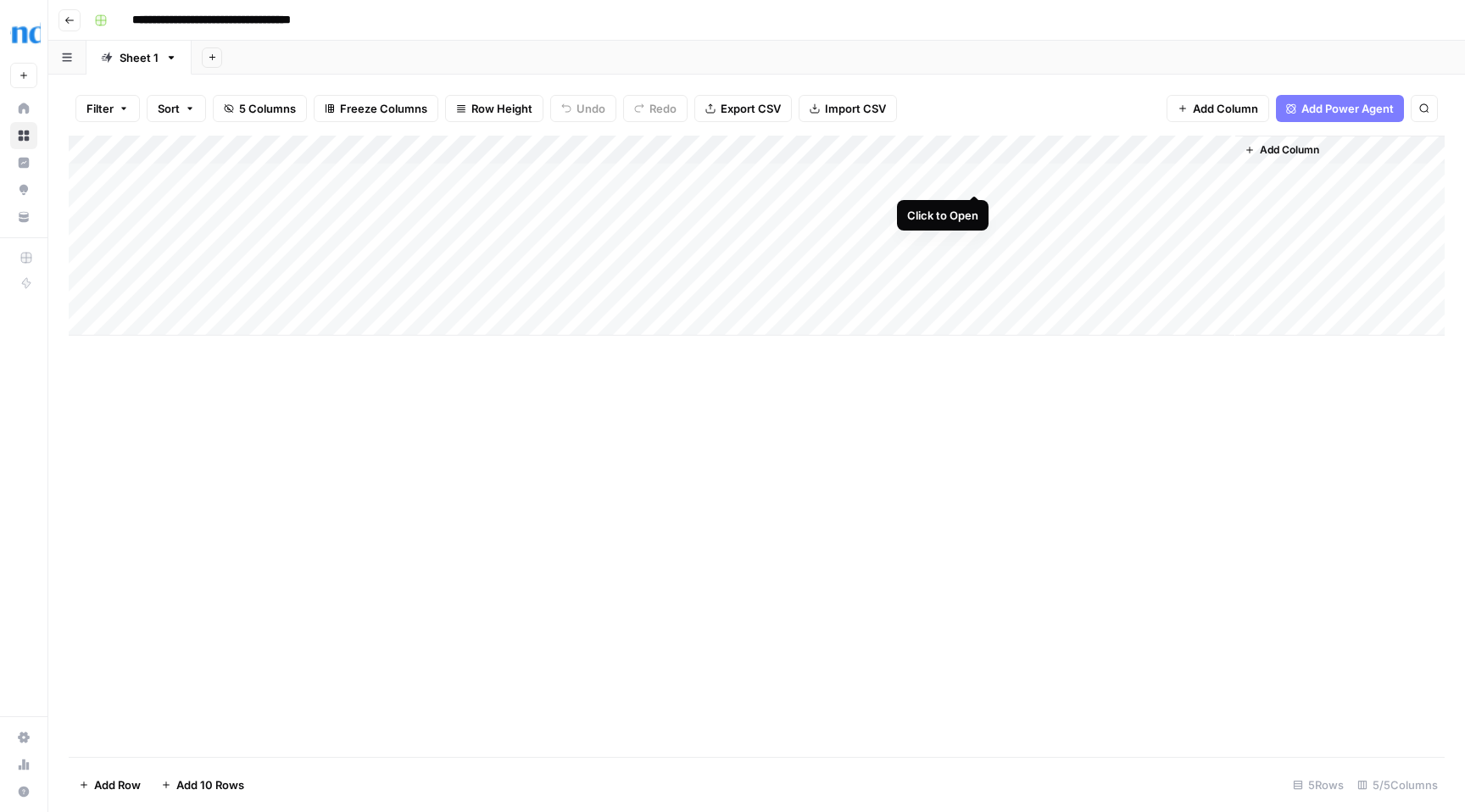
click at [976, 177] on div "Add Column" at bounding box center [756, 235] width 1376 height 200
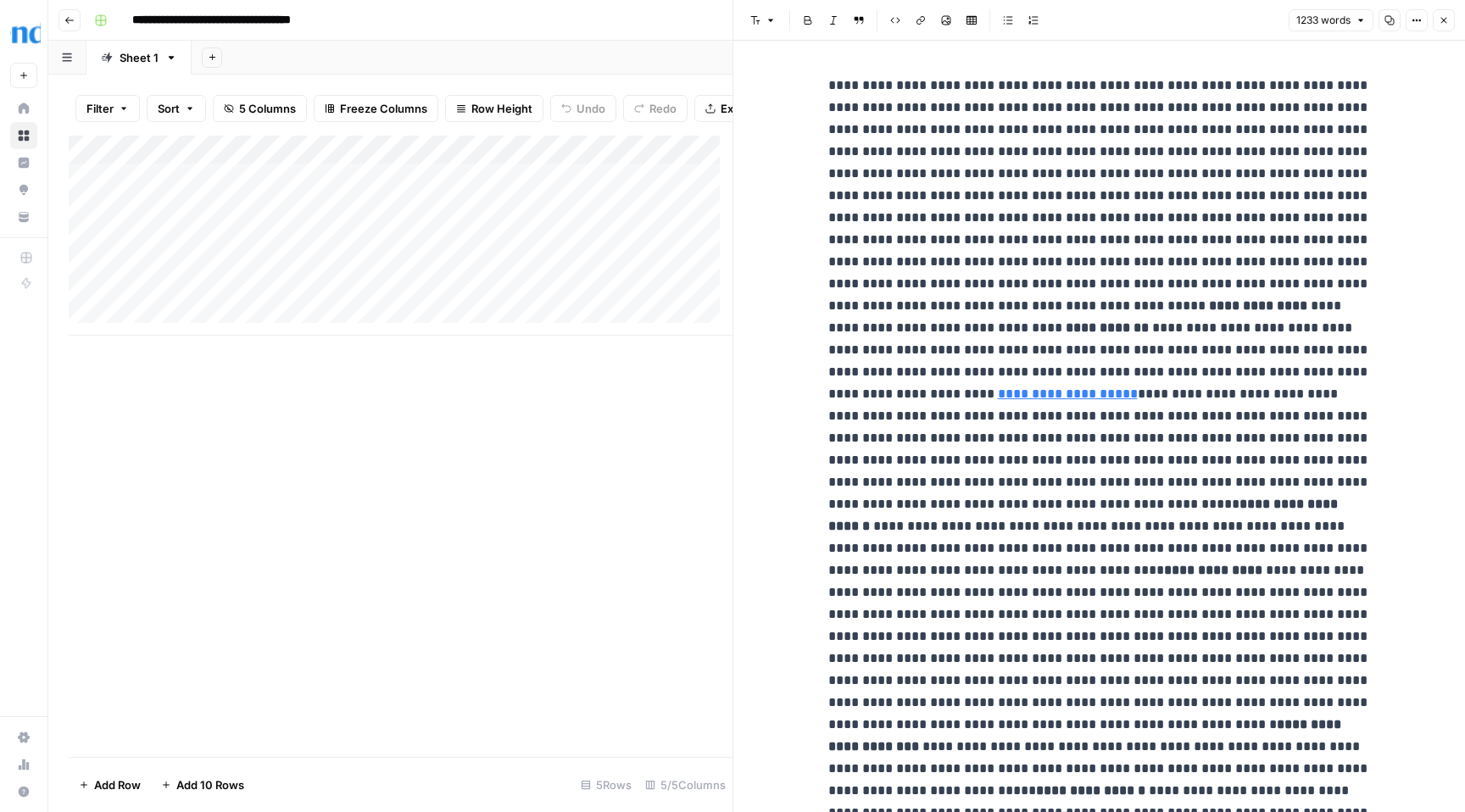
click at [1444, 22] on icon "button" at bounding box center [1444, 20] width 10 height 10
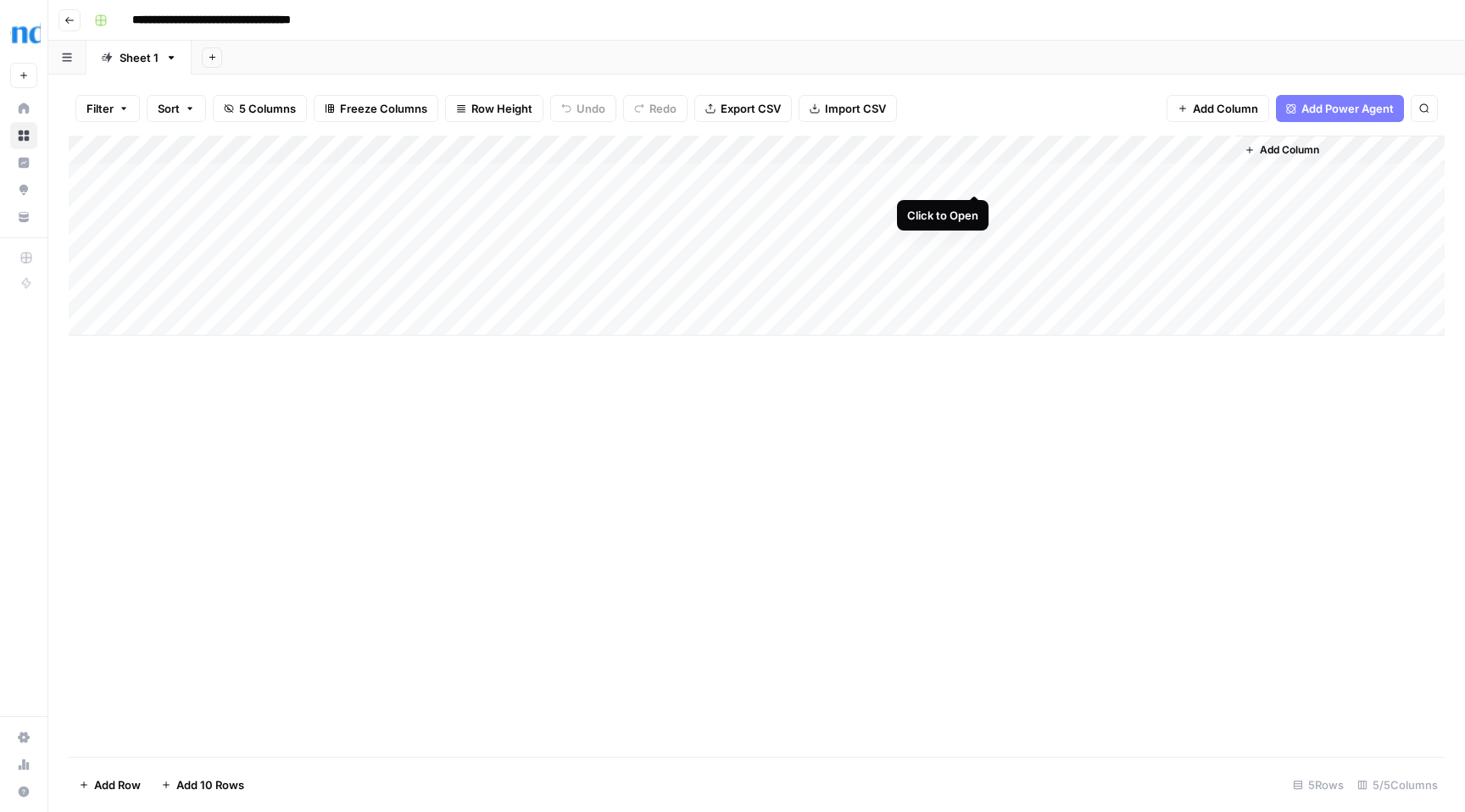
click at [974, 177] on div "Add Column" at bounding box center [756, 235] width 1376 height 200
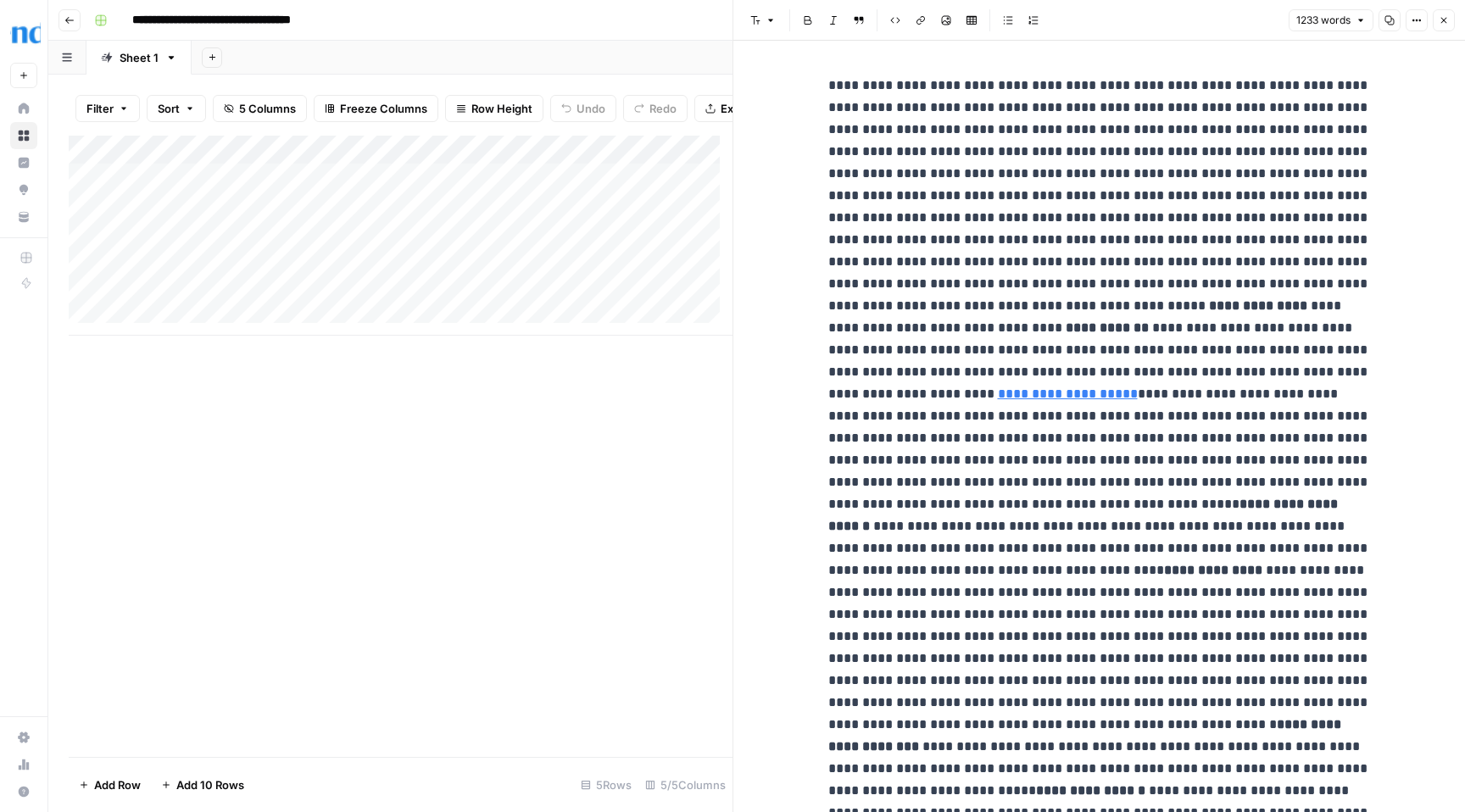
click at [1353, 22] on button "1233 words" at bounding box center [1330, 20] width 85 height 22
click at [1444, 19] on icon "button" at bounding box center [1444, 20] width 10 height 10
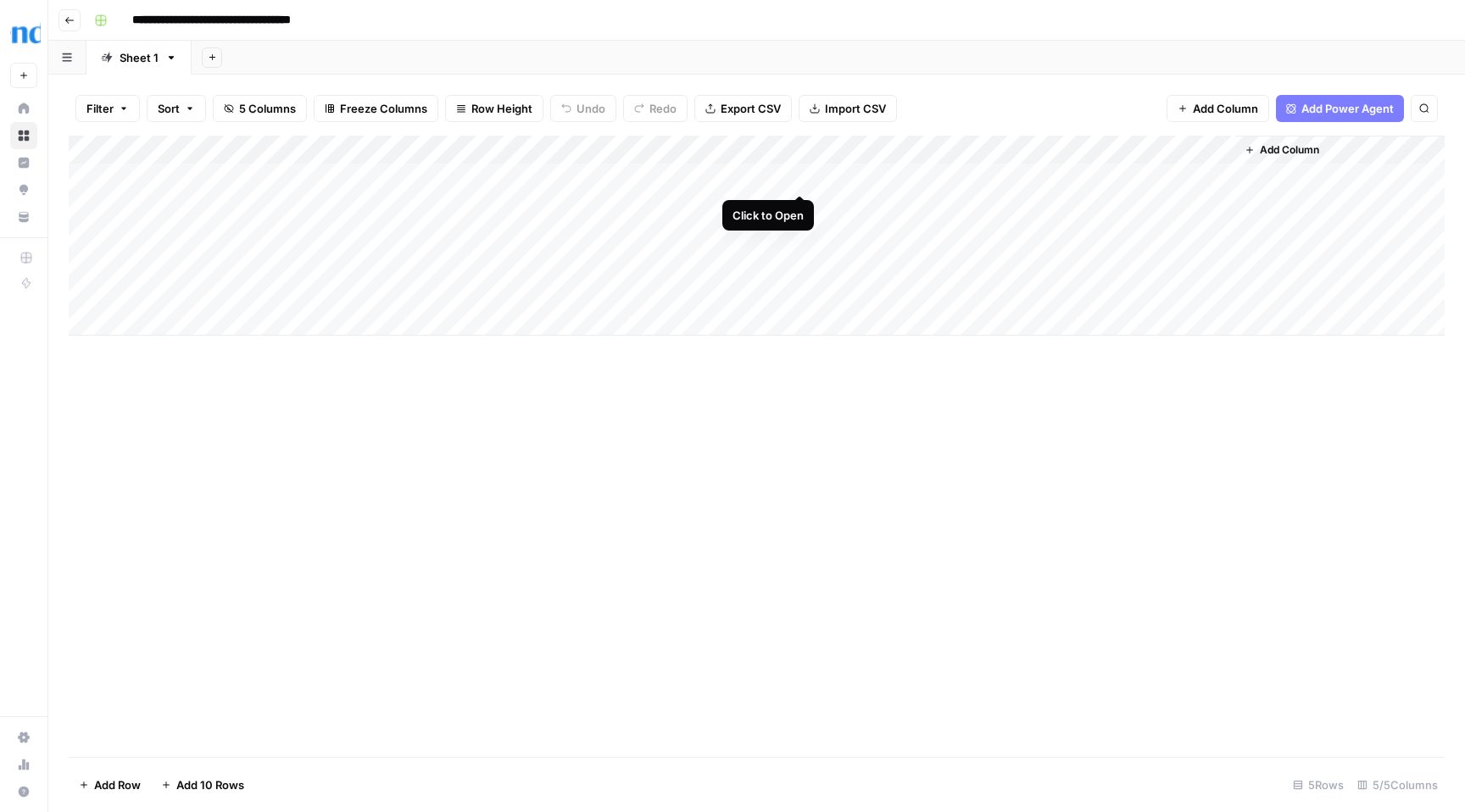
click at [797, 176] on div "Add Column" at bounding box center [756, 235] width 1376 height 200
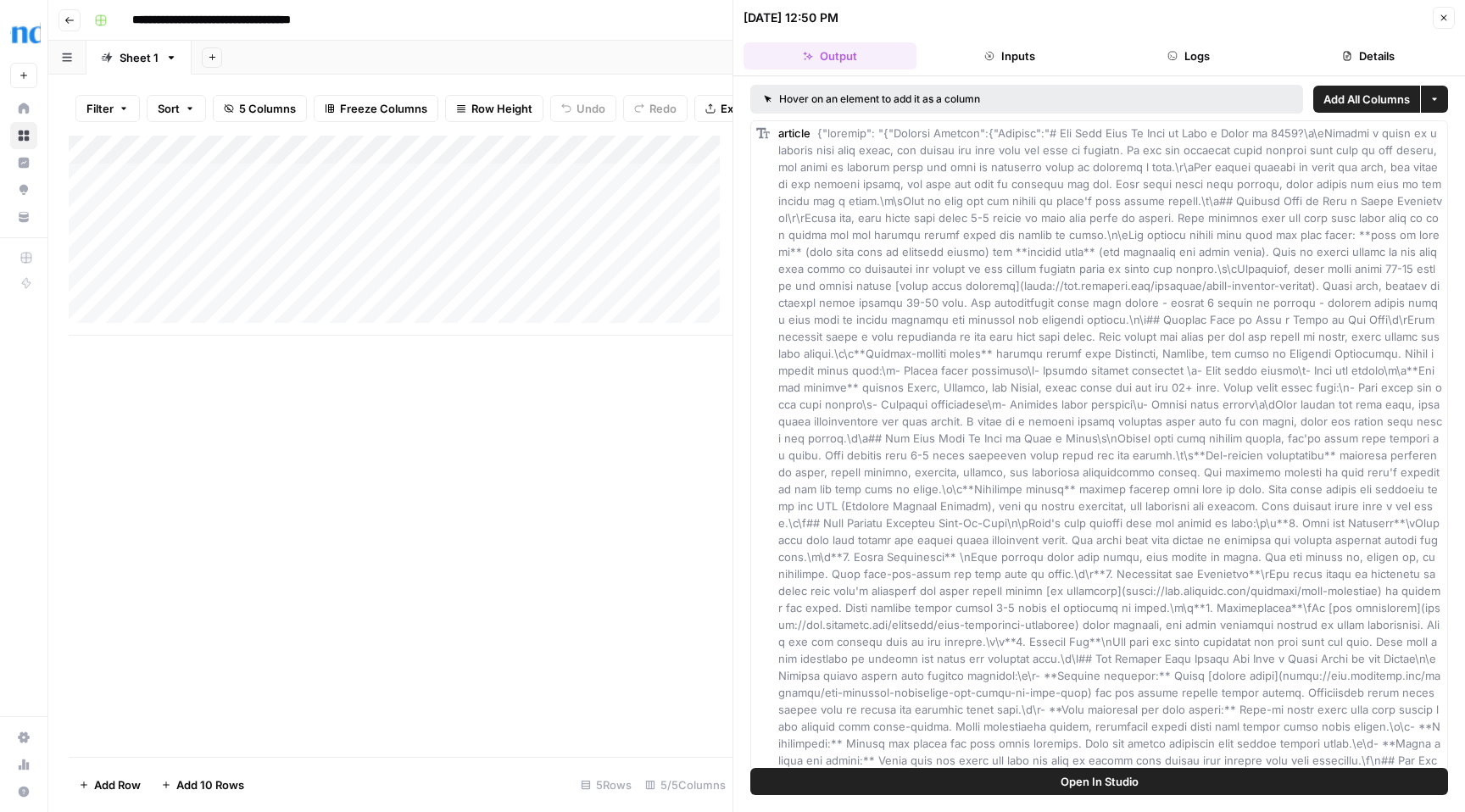
click at [1372, 55] on button "Details" at bounding box center [1367, 56] width 173 height 27
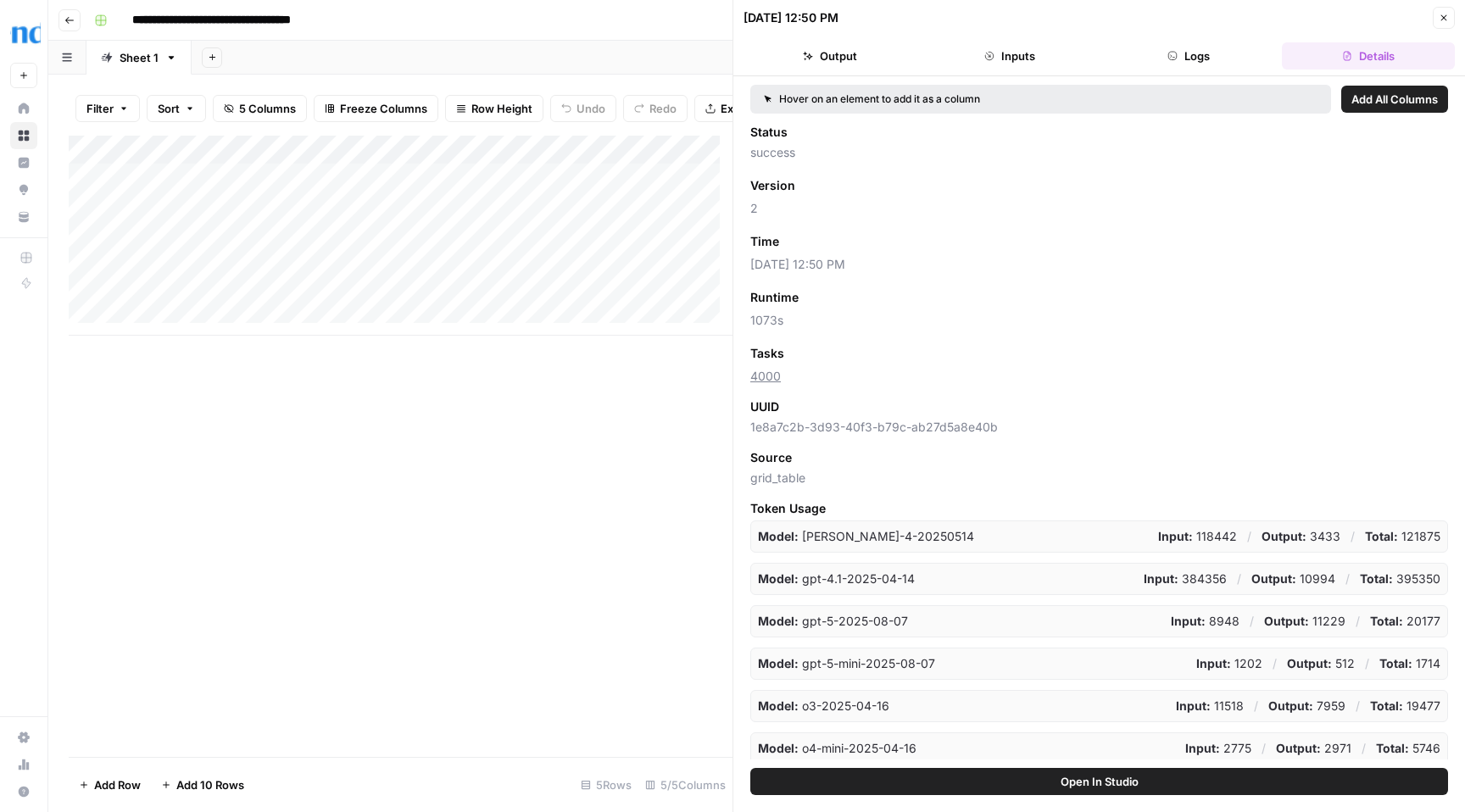
click at [1179, 58] on button "Logs" at bounding box center [1189, 56] width 173 height 27
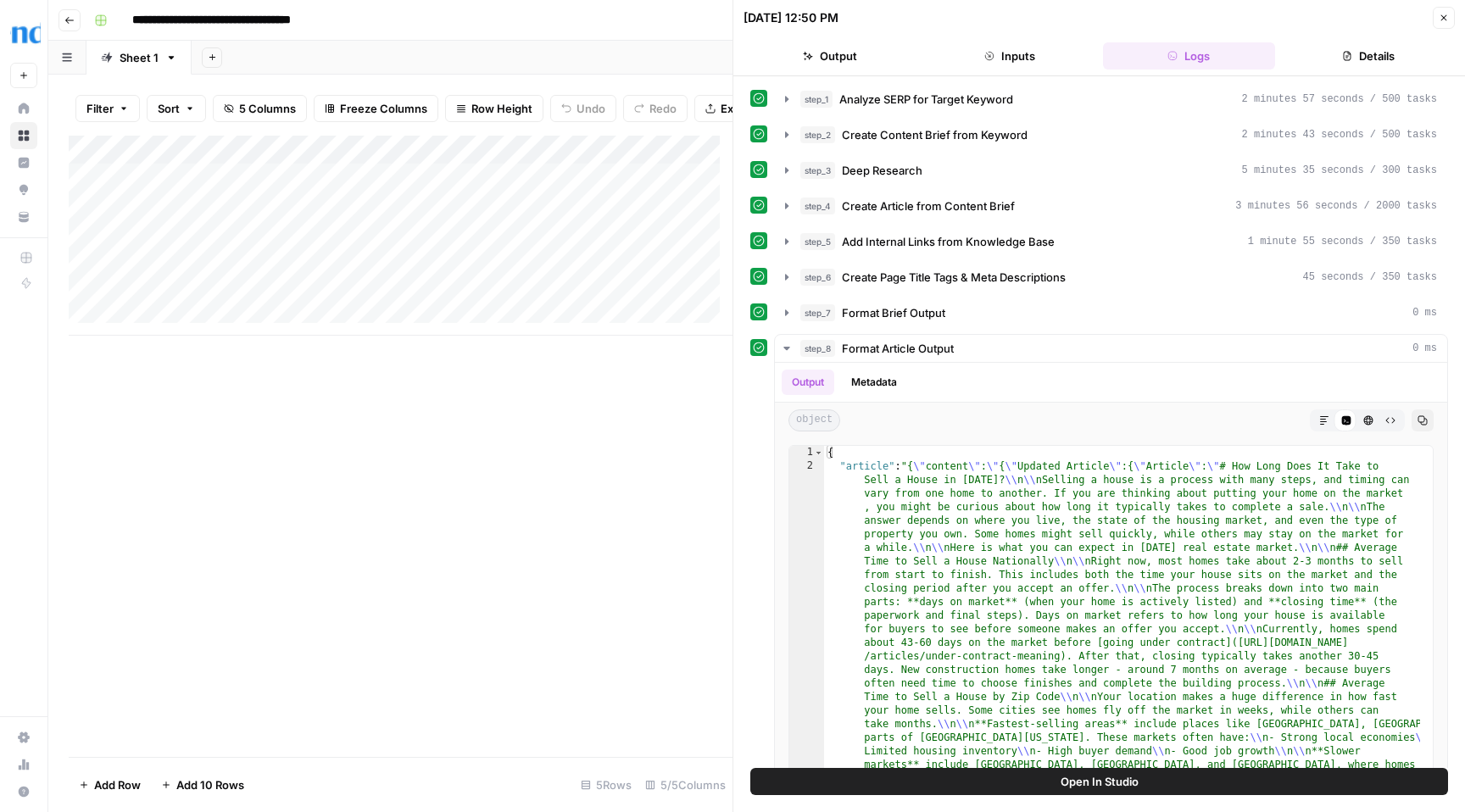
click at [1015, 57] on button "Inputs" at bounding box center [1010, 56] width 173 height 27
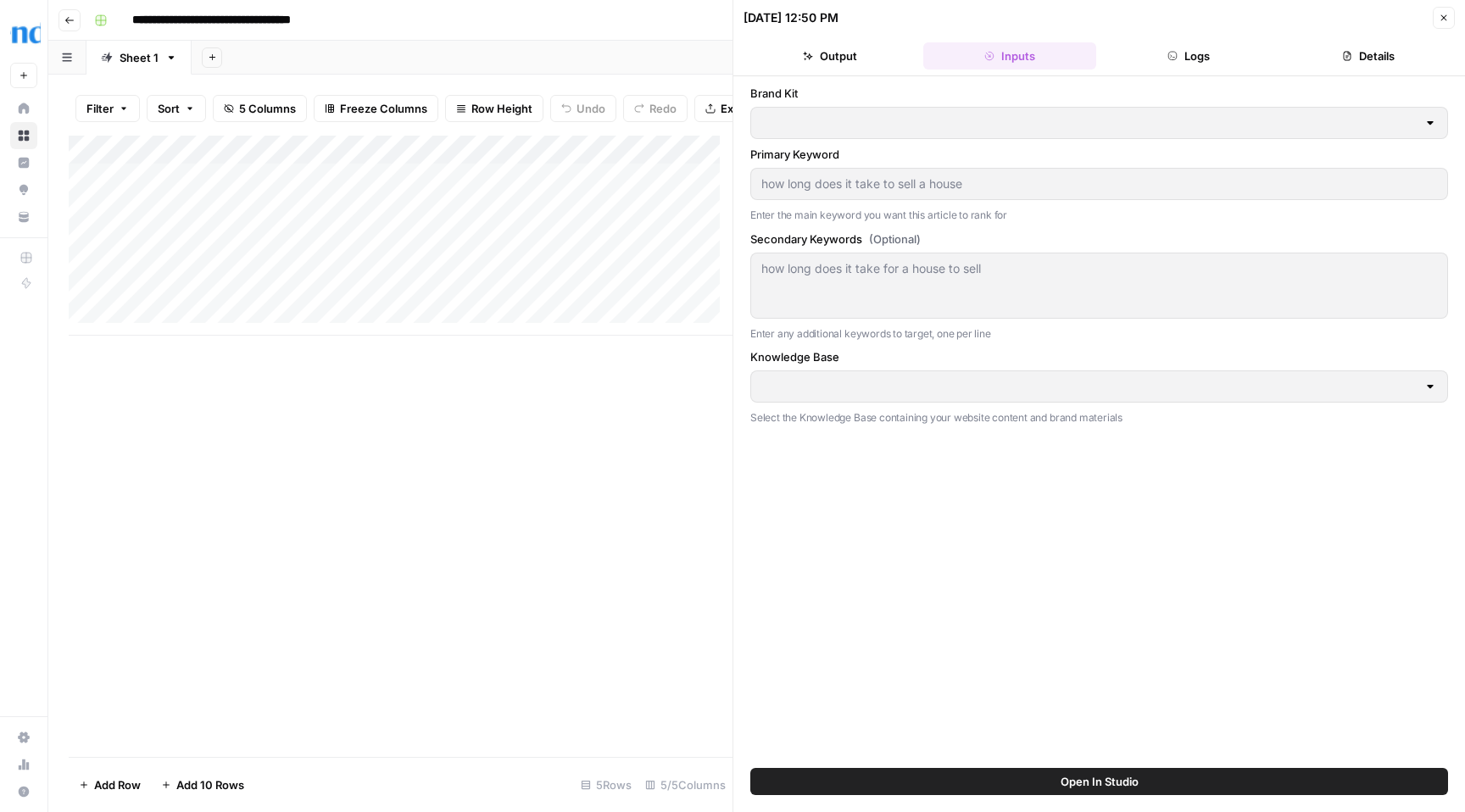
type input "Opendoor v1"
type input "Knowledge Base v1"
click at [837, 58] on button "Output" at bounding box center [829, 56] width 173 height 27
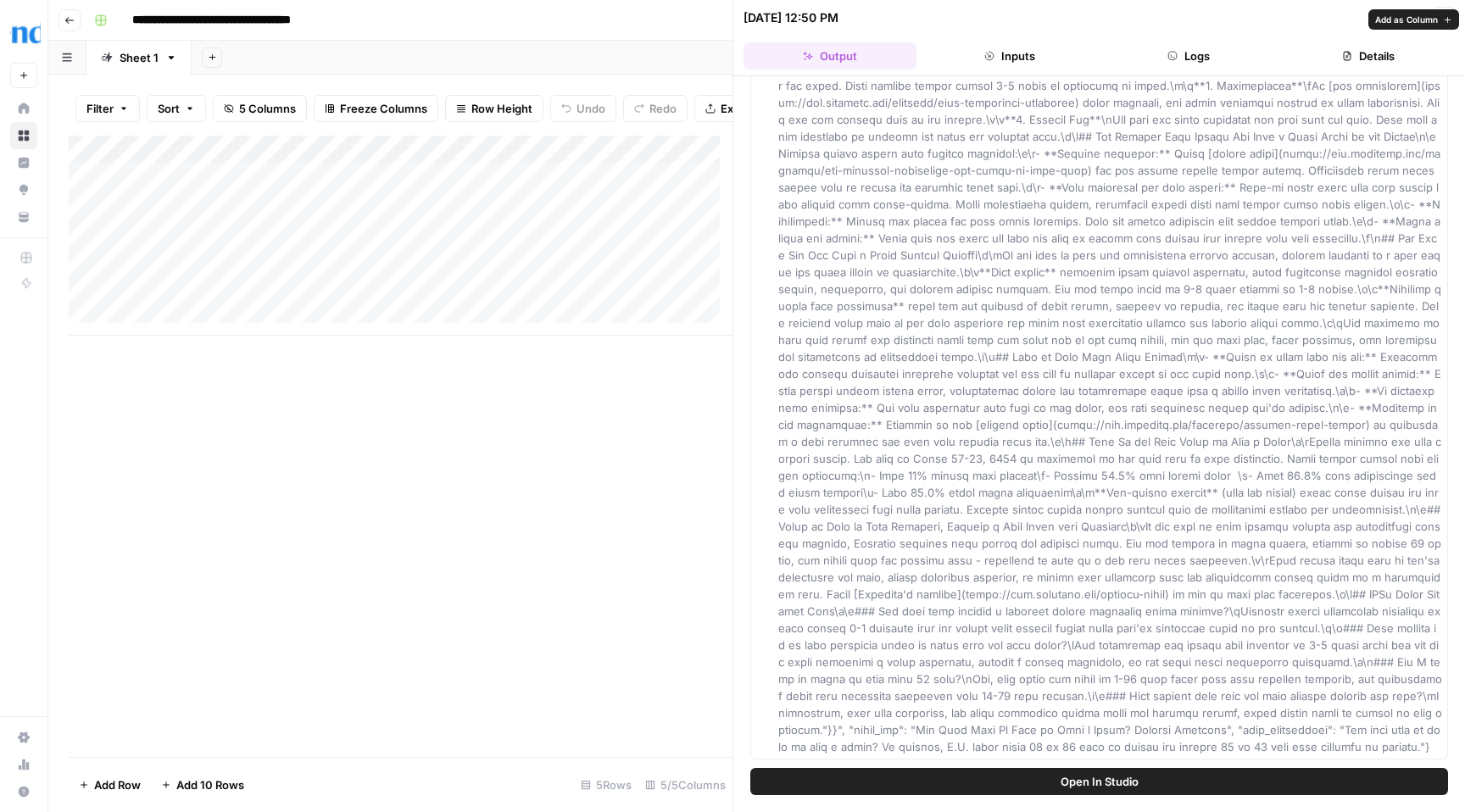
scroll to position [539, 0]
click at [1078, 784] on span "Open In Studio" at bounding box center [1100, 781] width 78 height 17
click at [1447, 17] on icon "button" at bounding box center [1444, 18] width 10 height 10
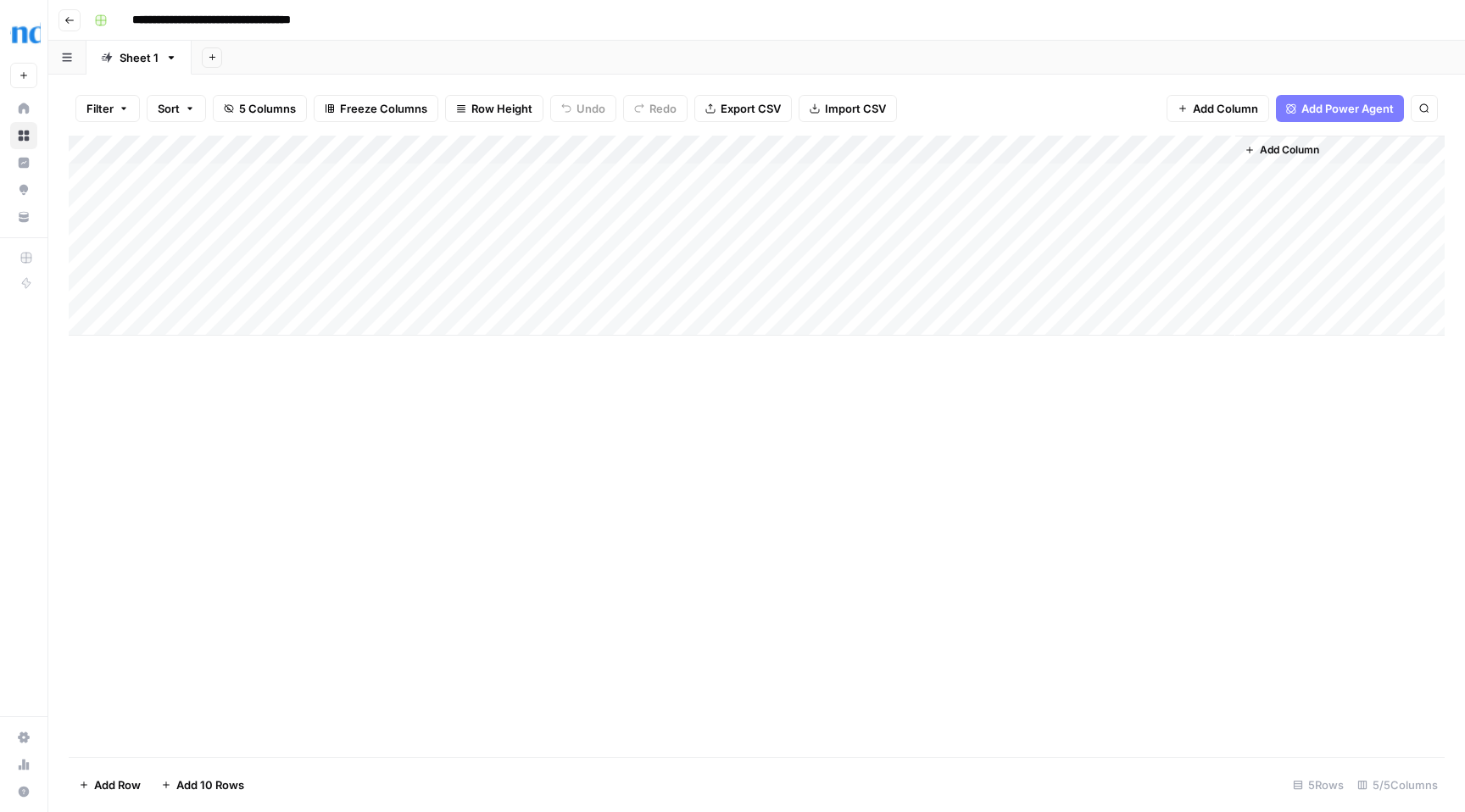
click at [977, 149] on div "Add Column" at bounding box center [756, 235] width 1376 height 200
click at [799, 178] on div "Add Column" at bounding box center [756, 235] width 1376 height 200
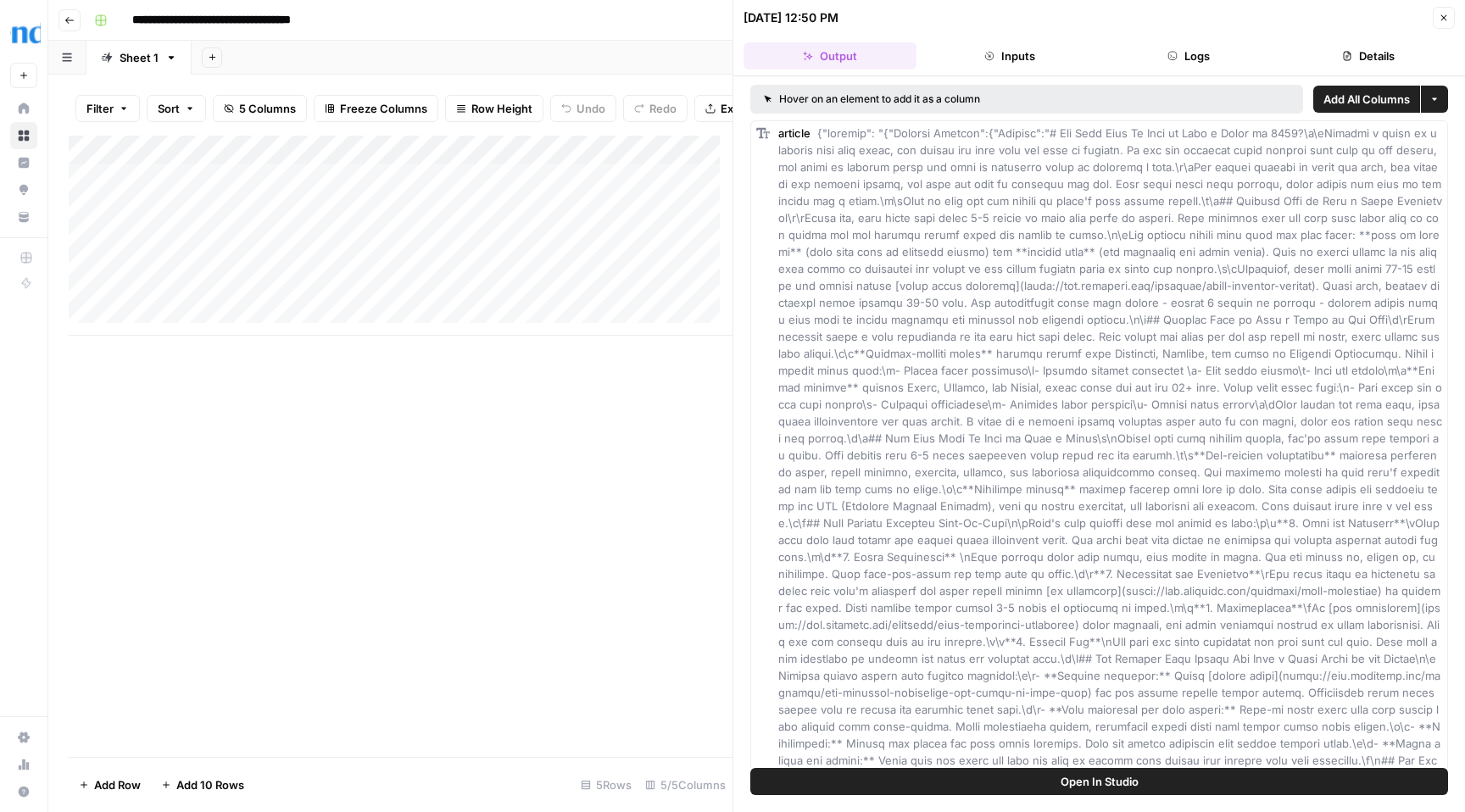
click at [1389, 47] on button "Details" at bounding box center [1367, 56] width 173 height 27
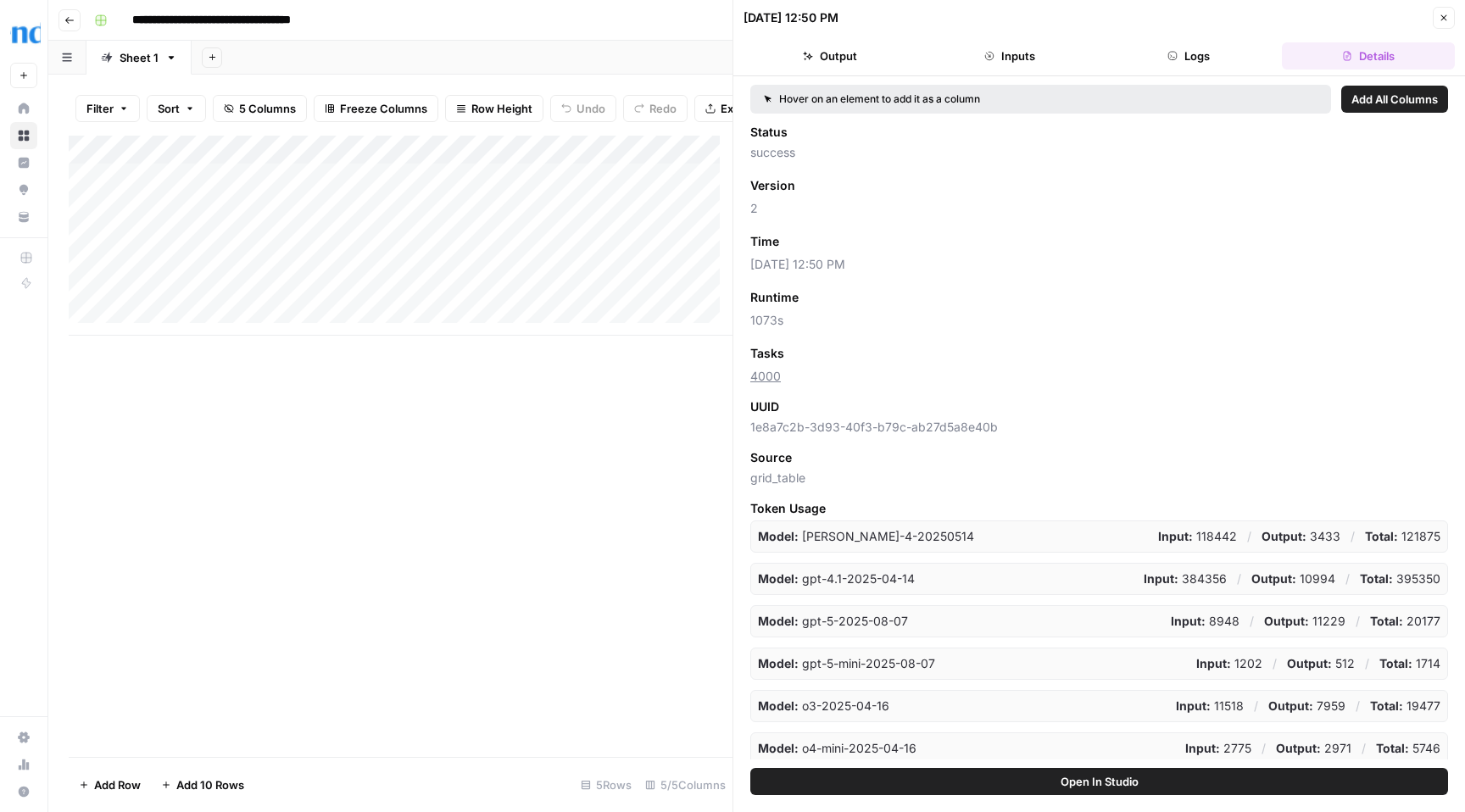
click at [841, 57] on button "Output" at bounding box center [829, 56] width 173 height 27
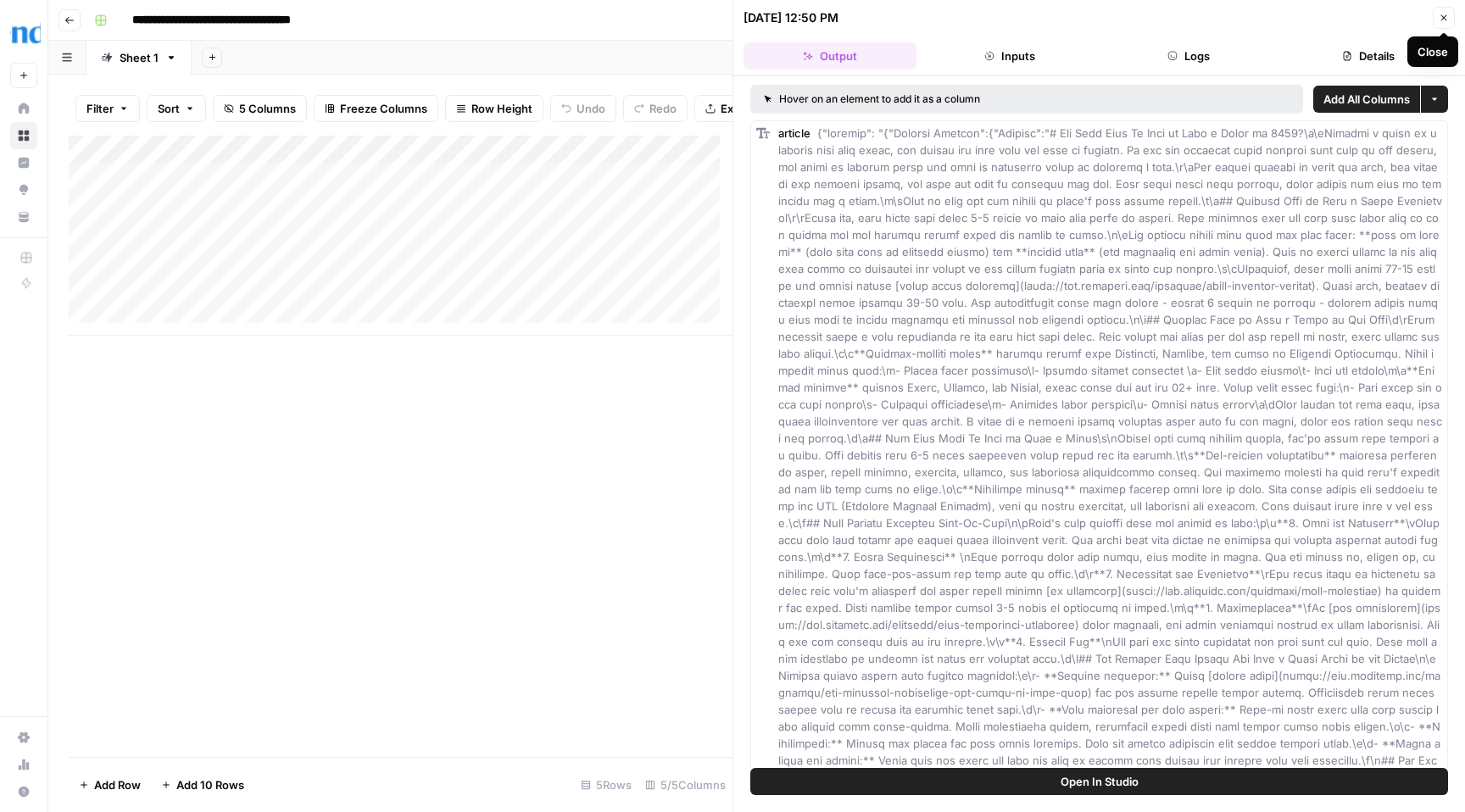
click at [1445, 19] on icon "button" at bounding box center [1445, 19] width 6 height 6
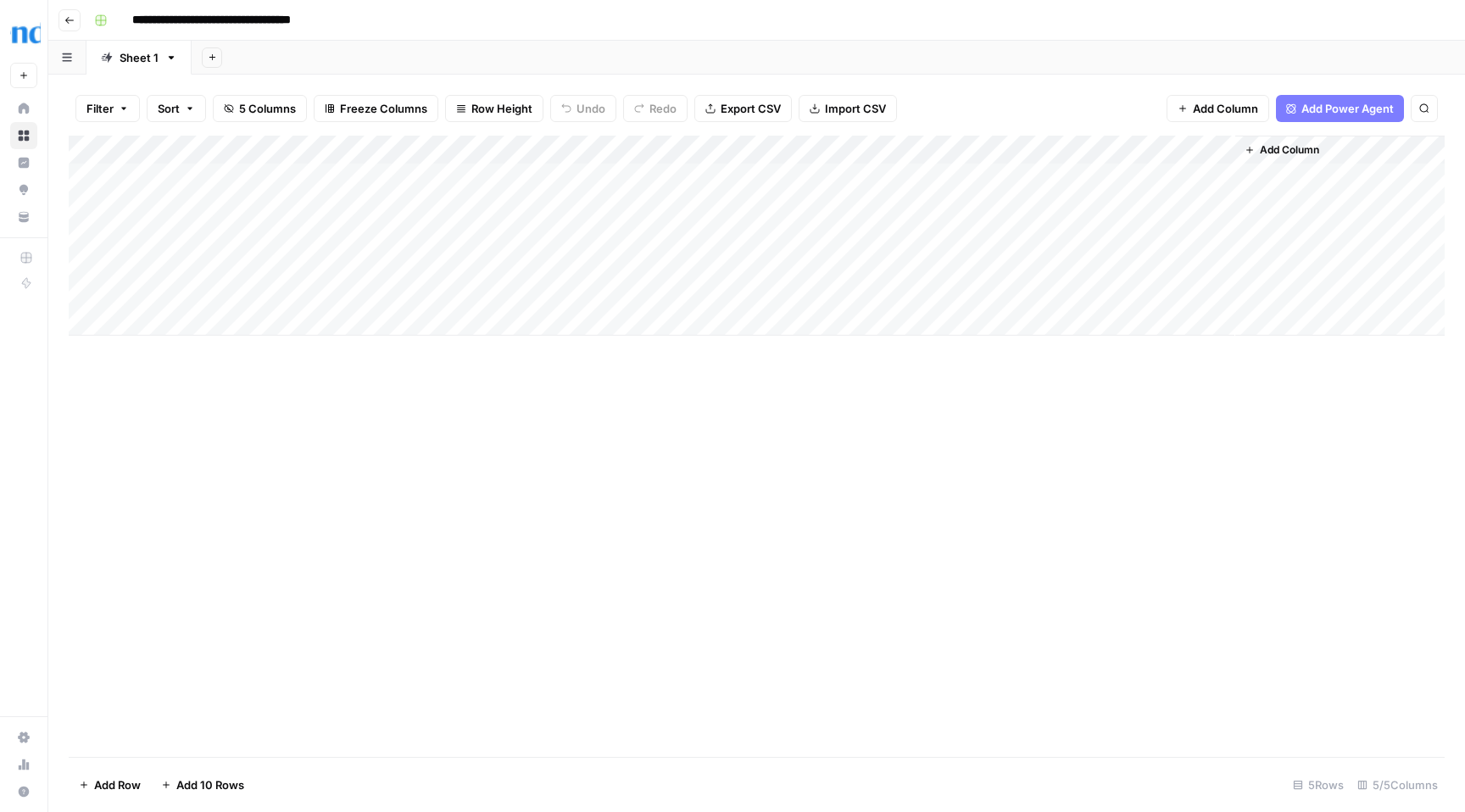
click at [804, 146] on div "Add Column" at bounding box center [756, 235] width 1376 height 200
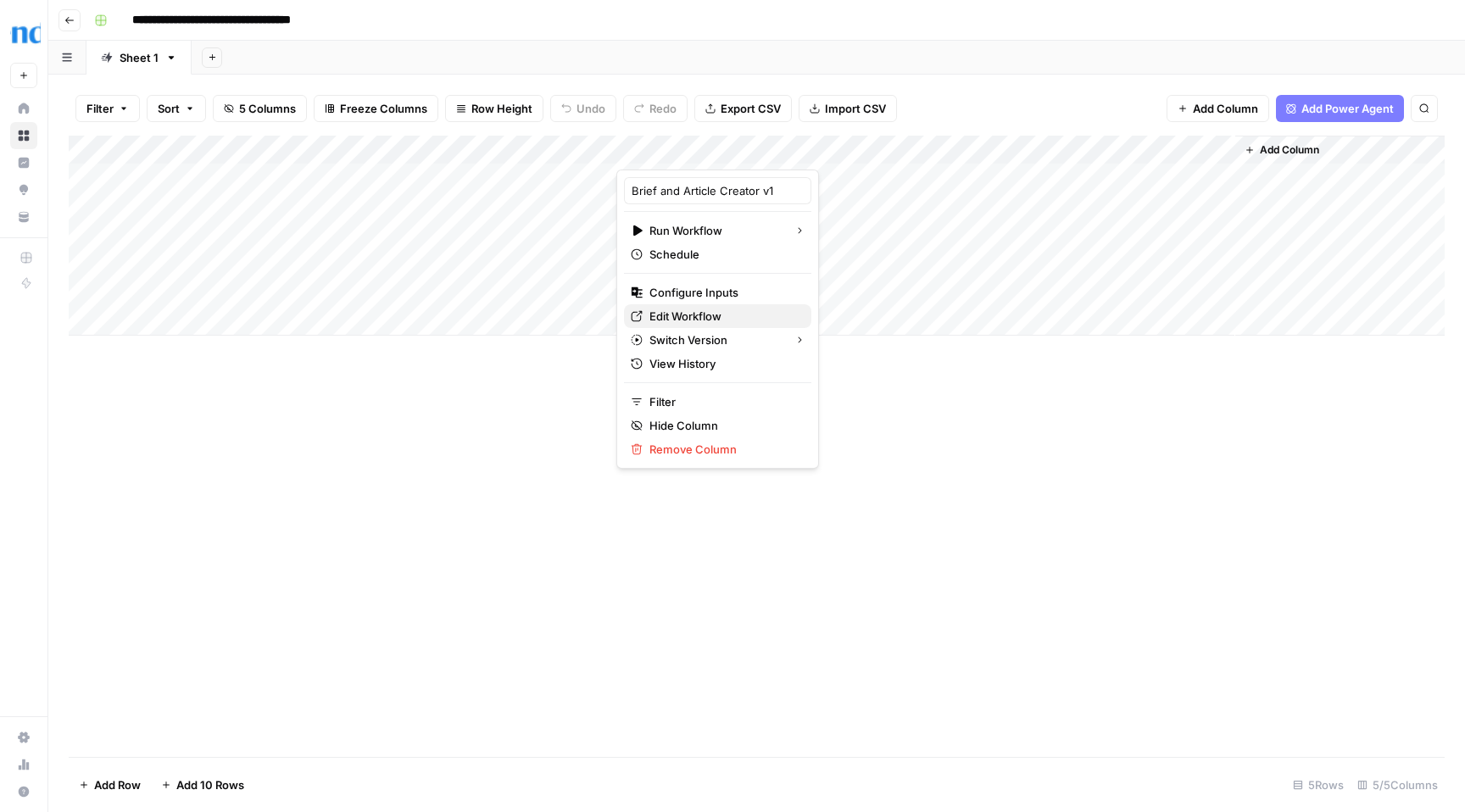
click at [692, 321] on span "Edit Workflow" at bounding box center [724, 316] width 148 height 17
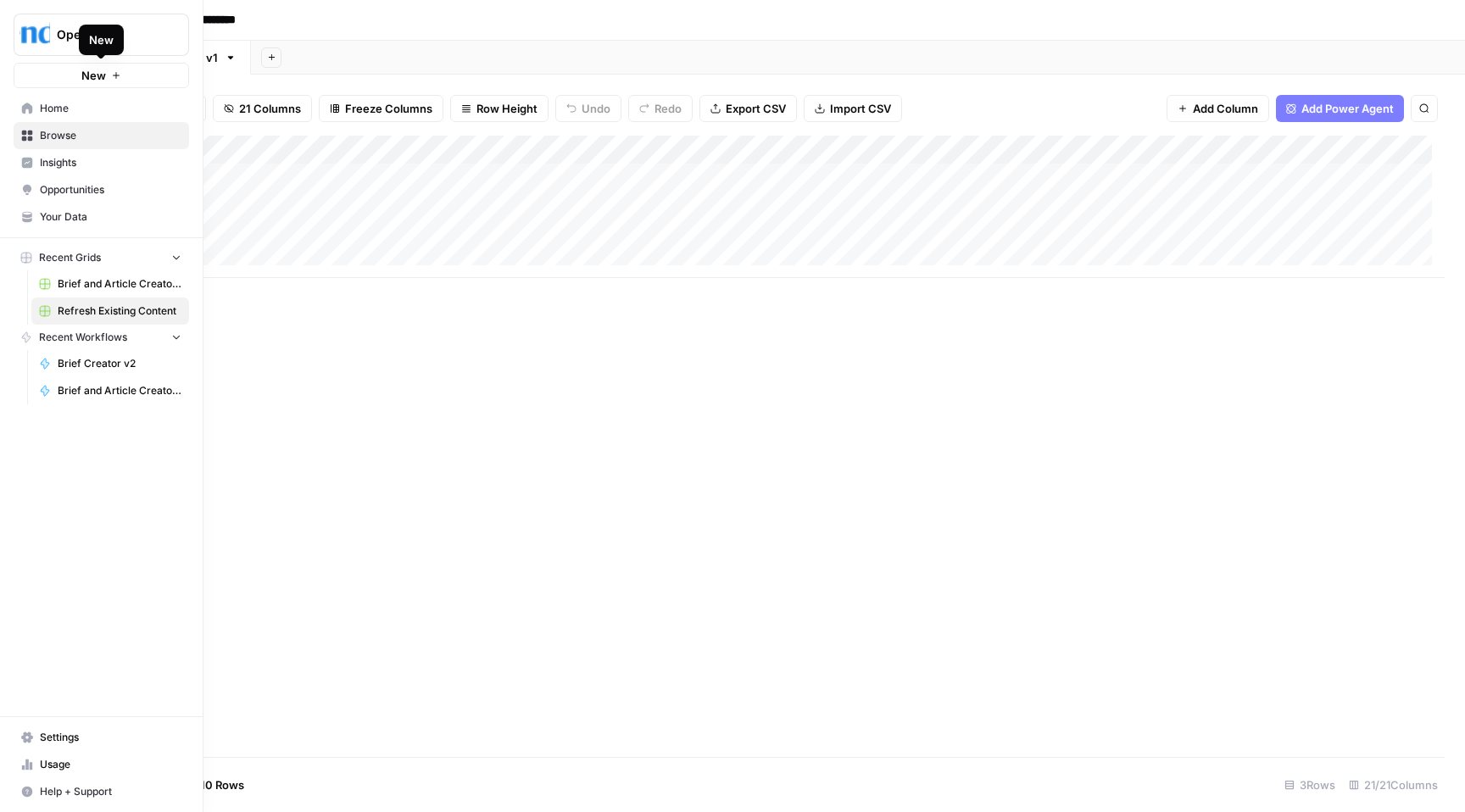
click at [71, 107] on span "Home" at bounding box center [110, 108] width 141 height 16
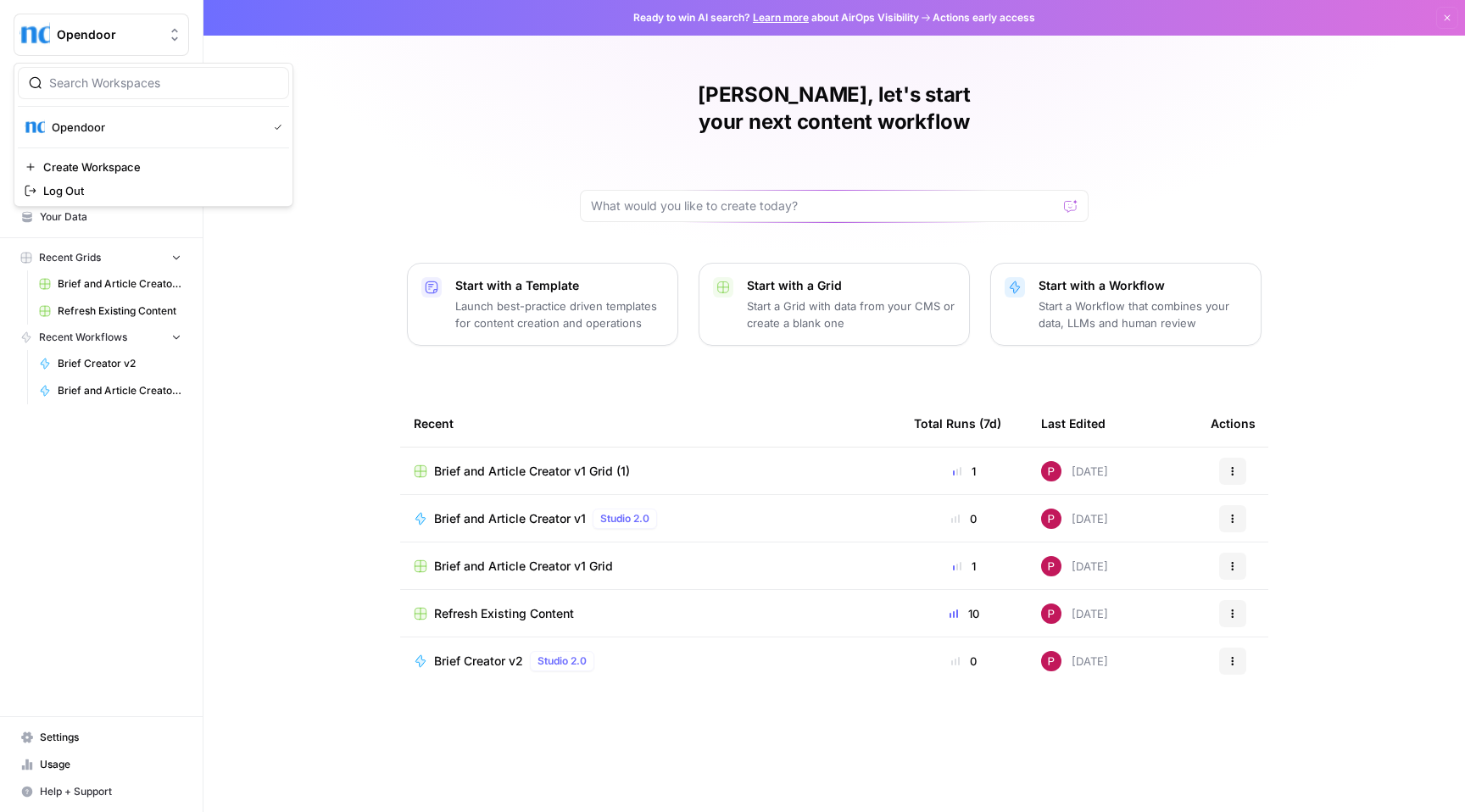
click at [83, 39] on span "Opendoor" at bounding box center [107, 34] width 102 height 17
click at [522, 297] on p "Launch best-practice driven templates for content creation and operations" at bounding box center [560, 314] width 209 height 34
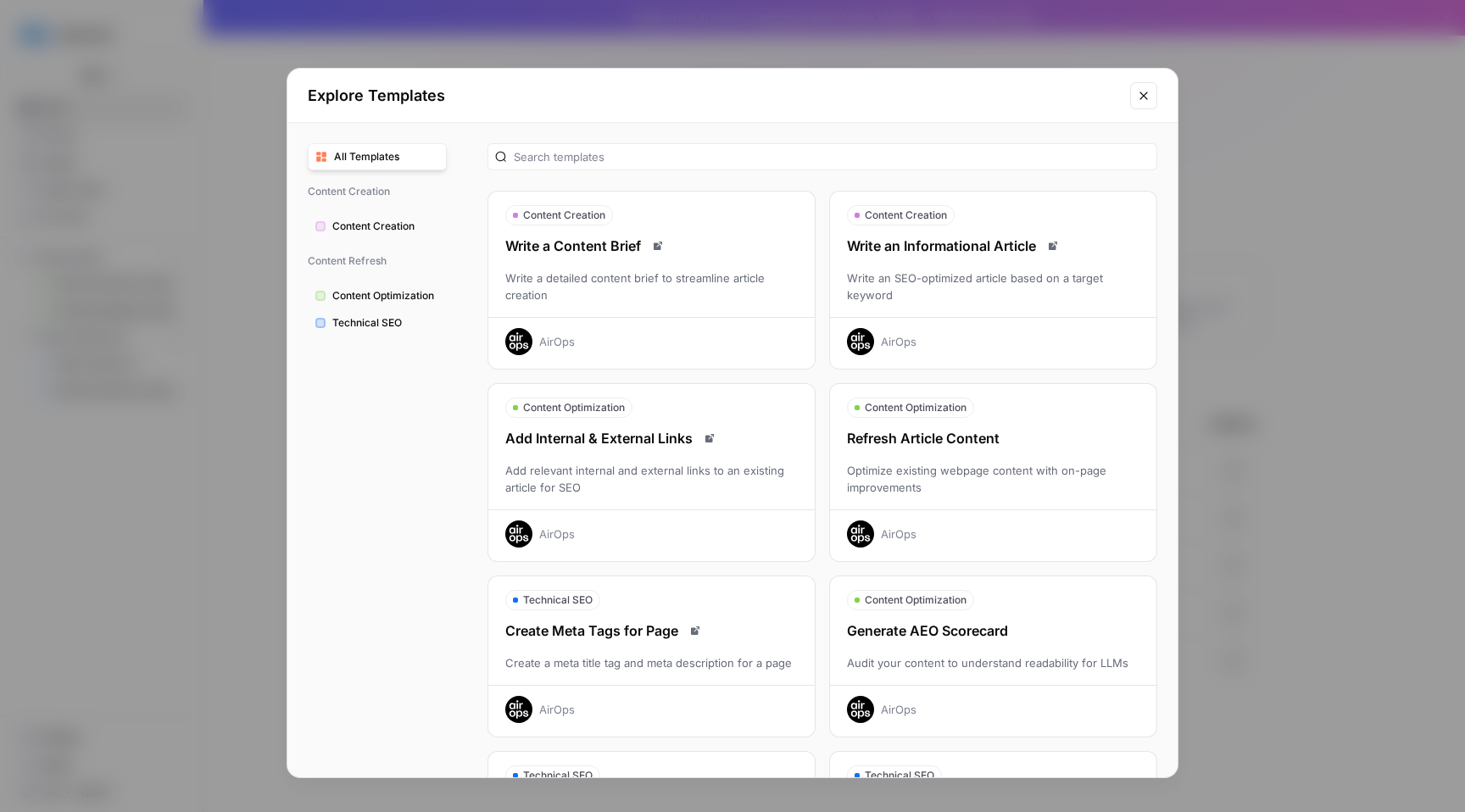
click at [959, 295] on div "Write an SEO-optimized article based on a target keyword" at bounding box center [993, 286] width 327 height 34
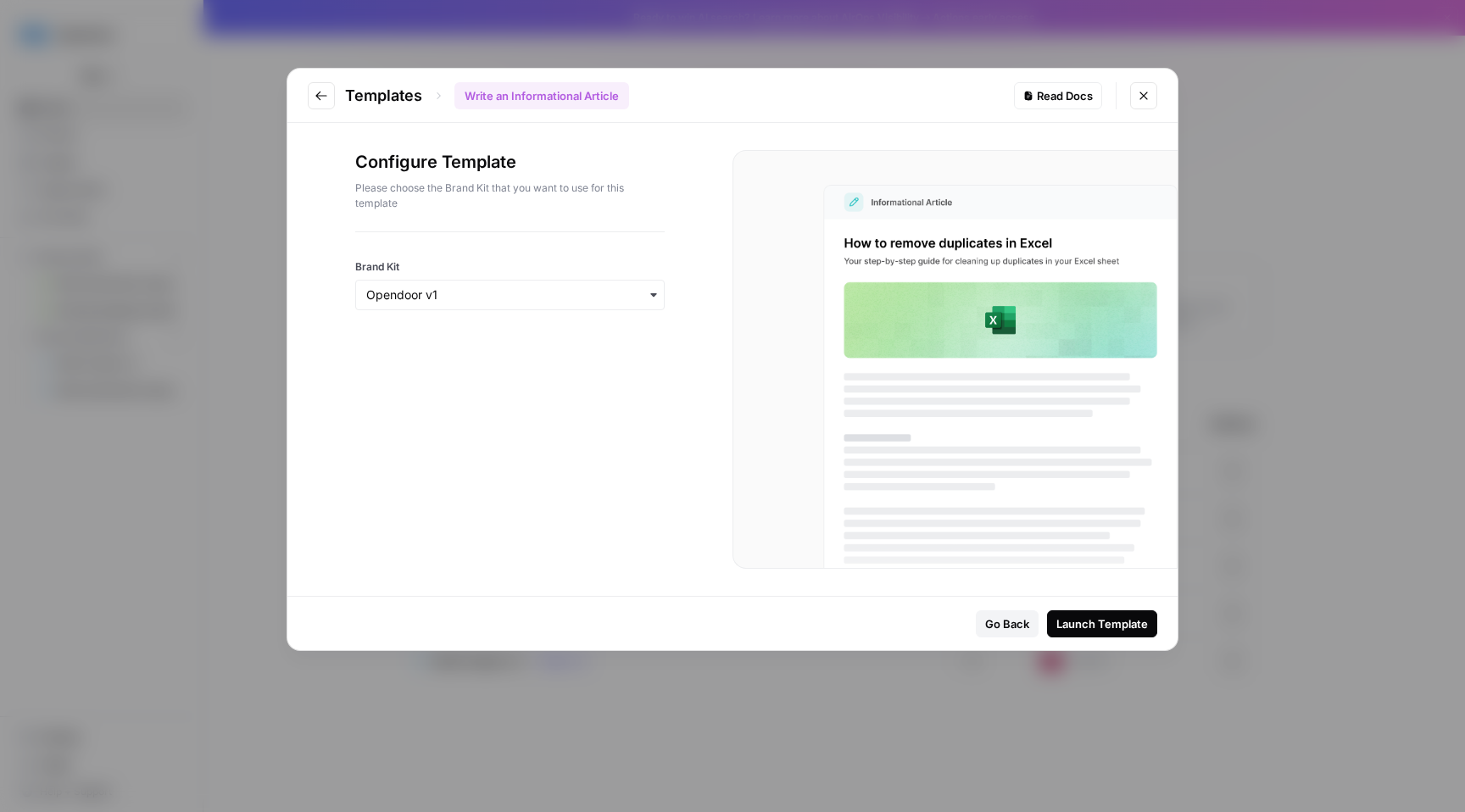
click at [458, 209] on p "Please choose the Brand Kit that you want to use for this template" at bounding box center [509, 195] width 309 height 30
click at [413, 223] on div "Configure Template Please choose the Brand Kit that you want to use for this te…" at bounding box center [509, 190] width 309 height 81
click at [430, 298] on input "Brand Kit" at bounding box center [510, 294] width 288 height 17
click at [414, 344] on div "Opendoor v1" at bounding box center [510, 340] width 308 height 32
click at [1078, 625] on div "Launch Template" at bounding box center [1102, 623] width 92 height 17
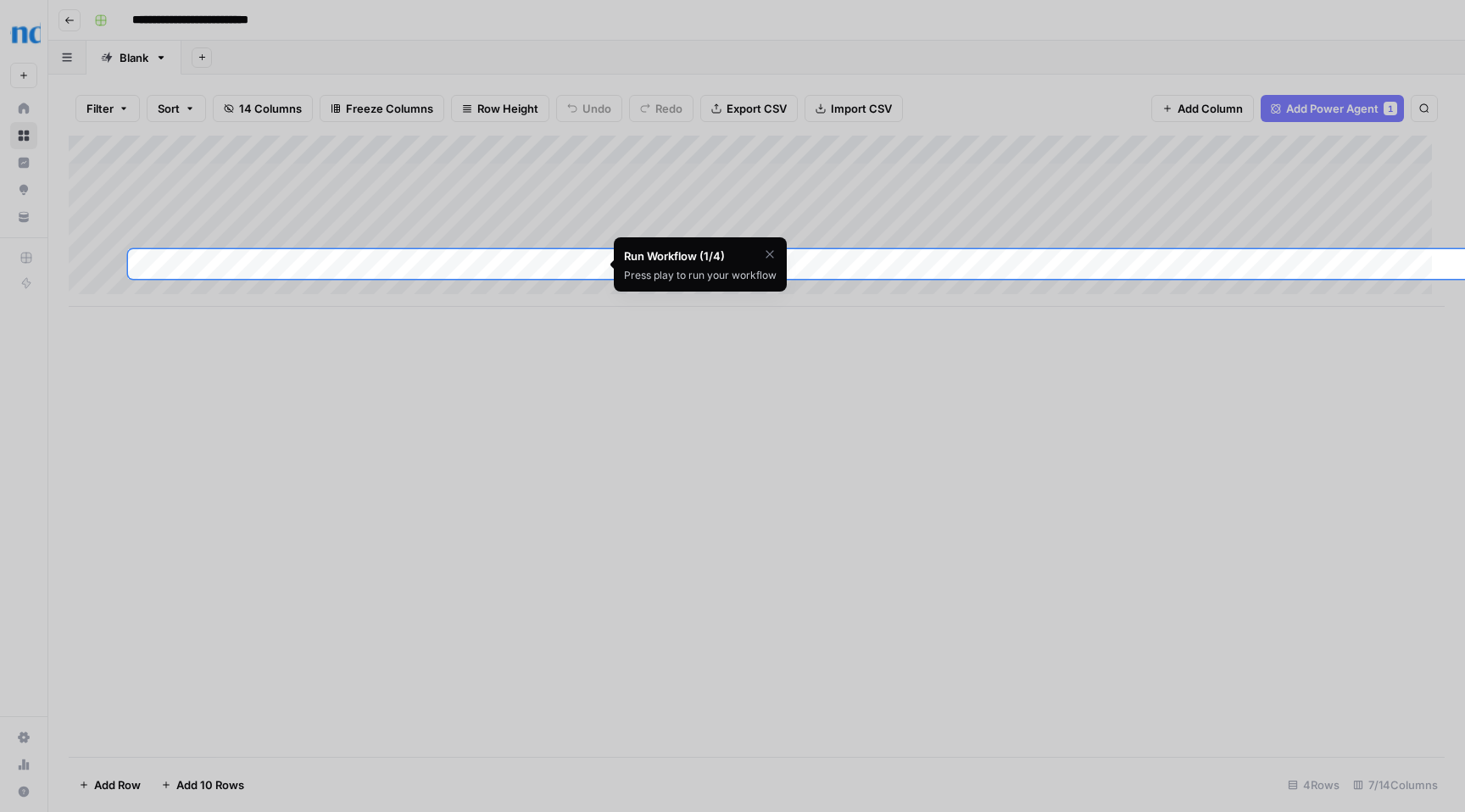
click at [667, 428] on div at bounding box center [732, 684] width 1465 height 812
click at [769, 254] on icon "button" at bounding box center [770, 253] width 8 height 8
click at [248, 262] on div "Add Column" at bounding box center [756, 221] width 1376 height 172
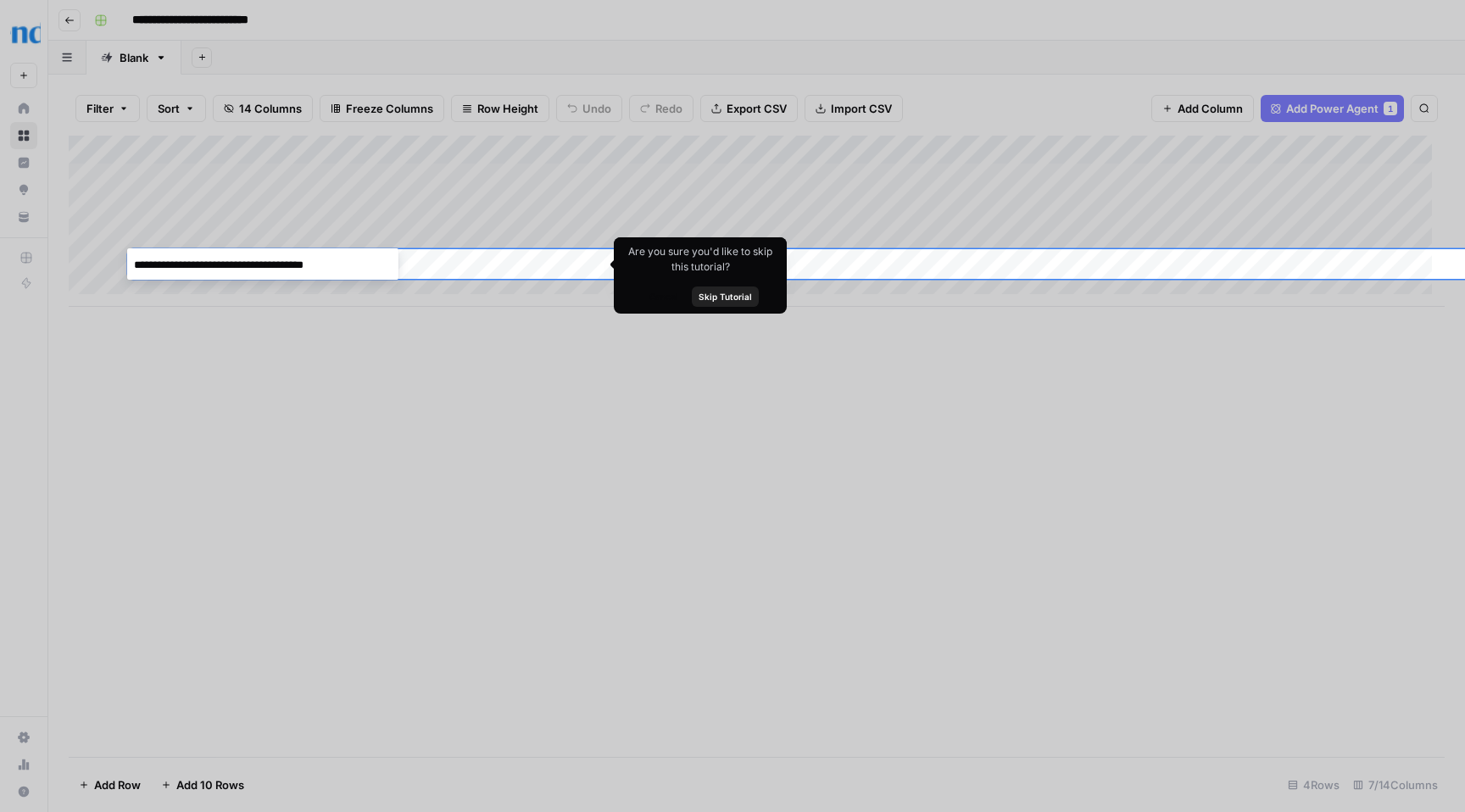
click at [248, 262] on textarea "**********" at bounding box center [262, 265] width 271 height 23
click at [276, 258] on textarea "**********" at bounding box center [262, 265] width 271 height 23
click at [276, 259] on textarea "**********" at bounding box center [262, 265] width 271 height 23
drag, startPoint x: 344, startPoint y: 264, endPoint x: 127, endPoint y: 265, distance: 217.0
click at [127, 265] on body "**********" at bounding box center [732, 406] width 1465 height 812
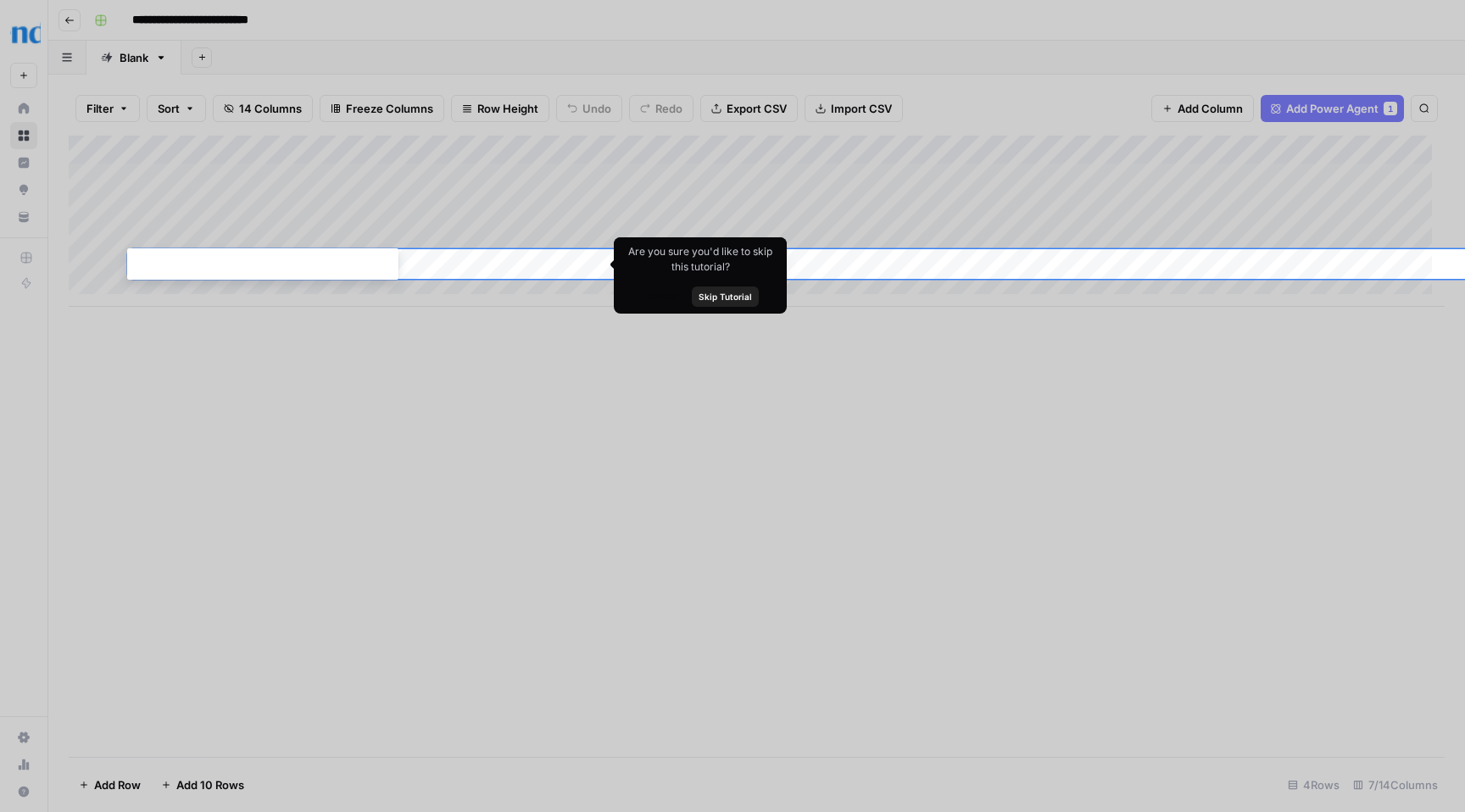
paste textarea "**********"
type textarea "**********"
click at [485, 262] on div "Add Column" at bounding box center [756, 221] width 1376 height 172
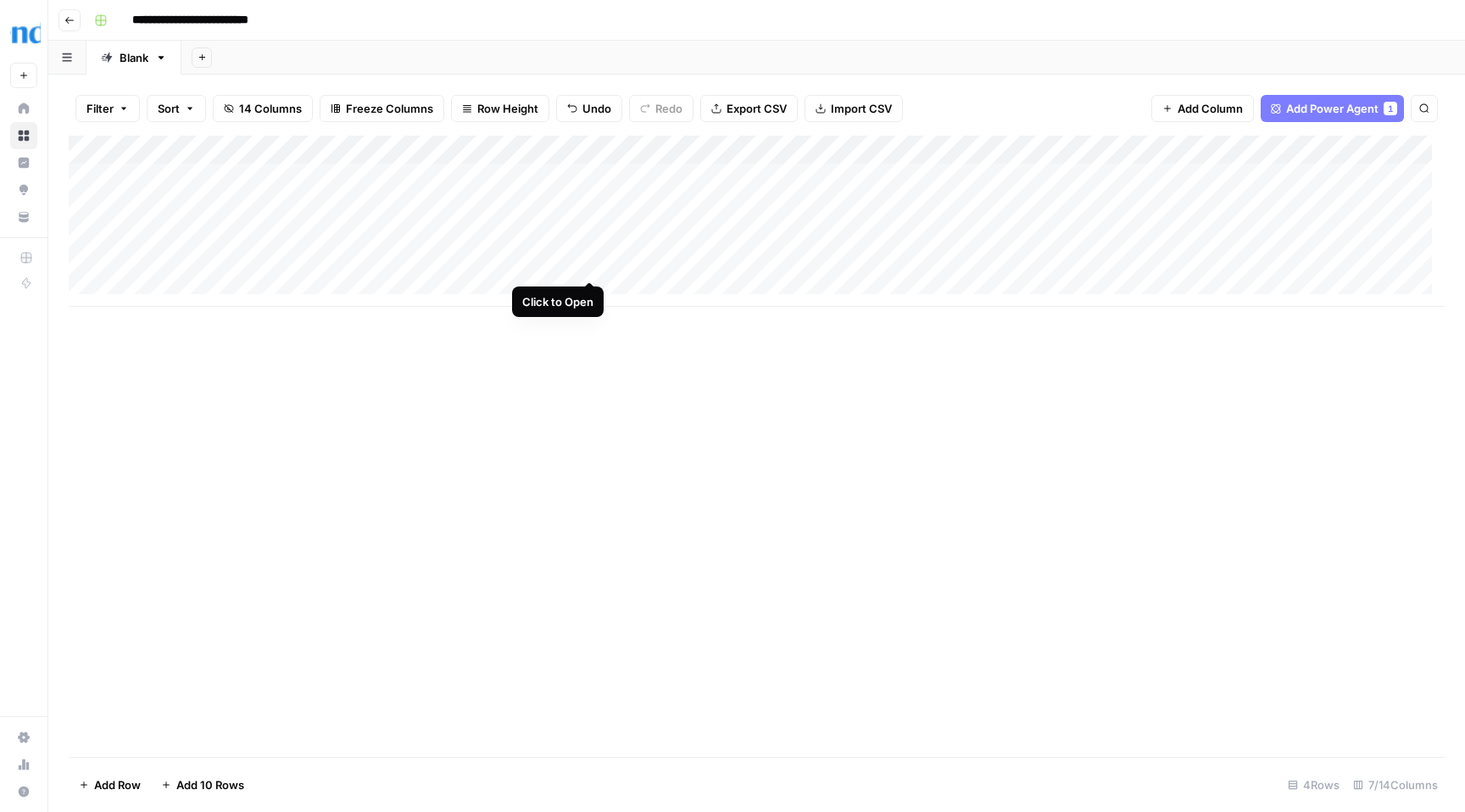
click at [589, 262] on div "Add Column" at bounding box center [756, 221] width 1376 height 172
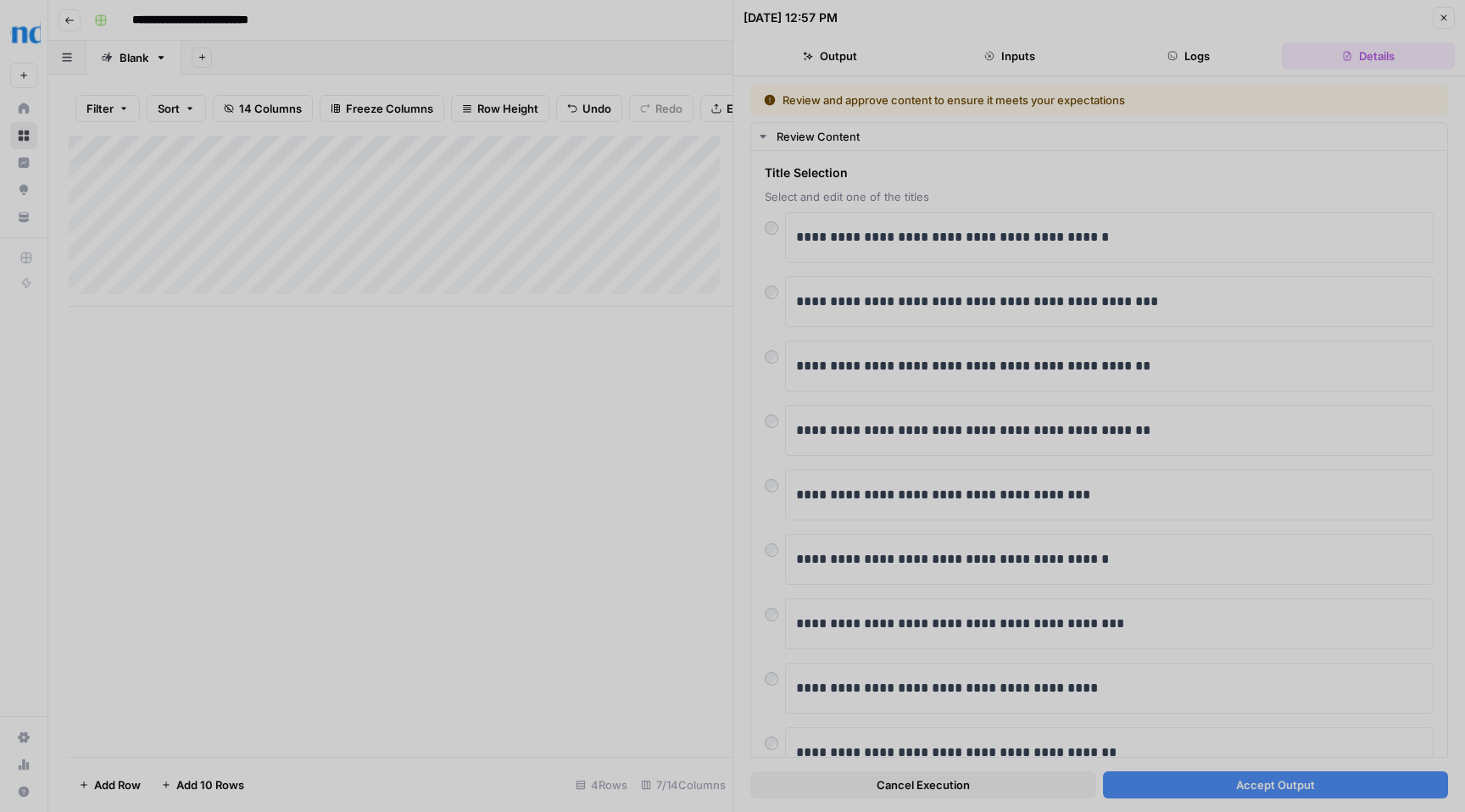
click at [1265, 787] on div at bounding box center [732, 406] width 1465 height 812
click at [822, 301] on div at bounding box center [732, 406] width 1465 height 812
click at [687, 348] on div at bounding box center [732, 406] width 1465 height 812
click at [678, 418] on div at bounding box center [732, 406] width 1465 height 812
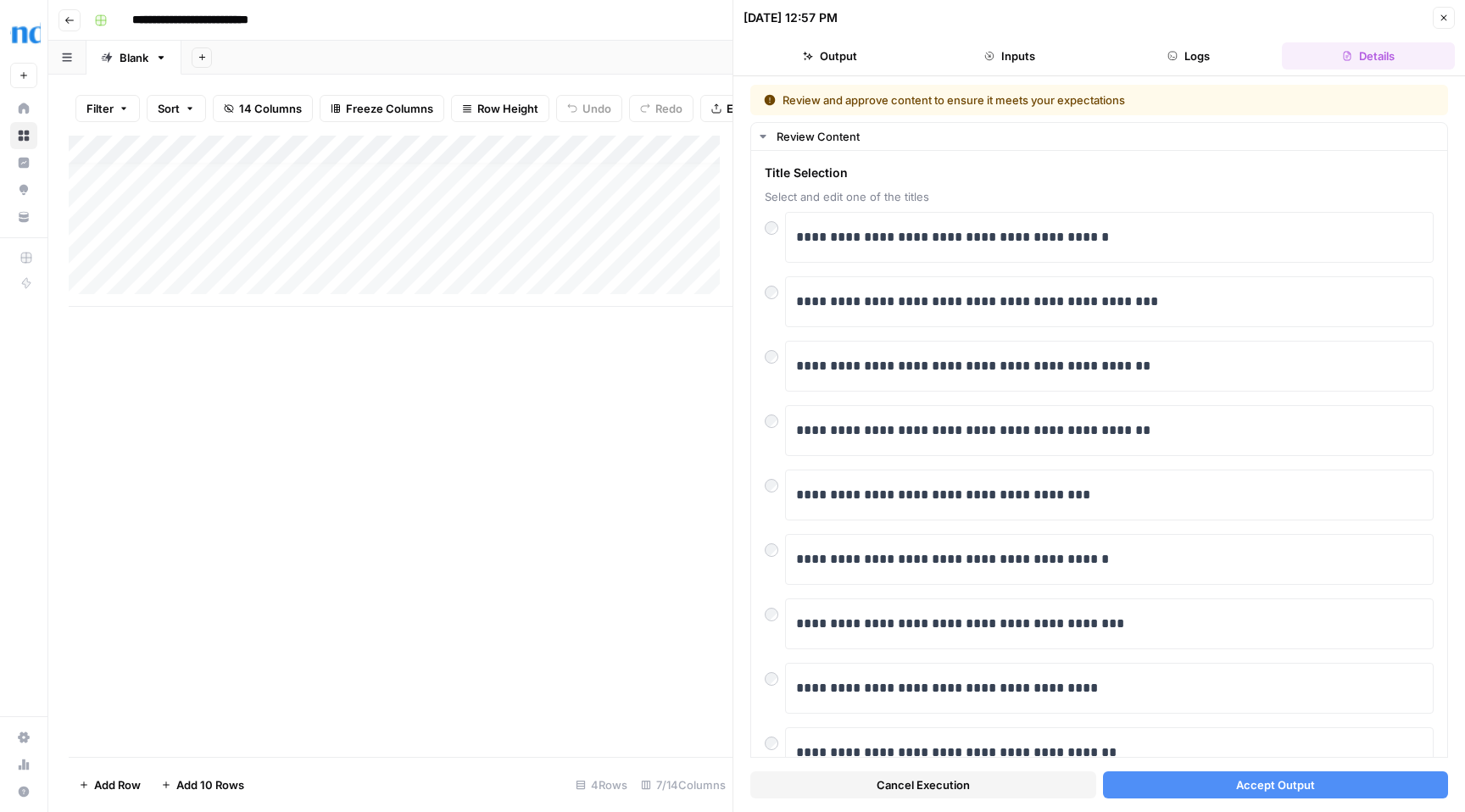
click at [1236, 790] on span "Accept Output" at bounding box center [1275, 784] width 79 height 17
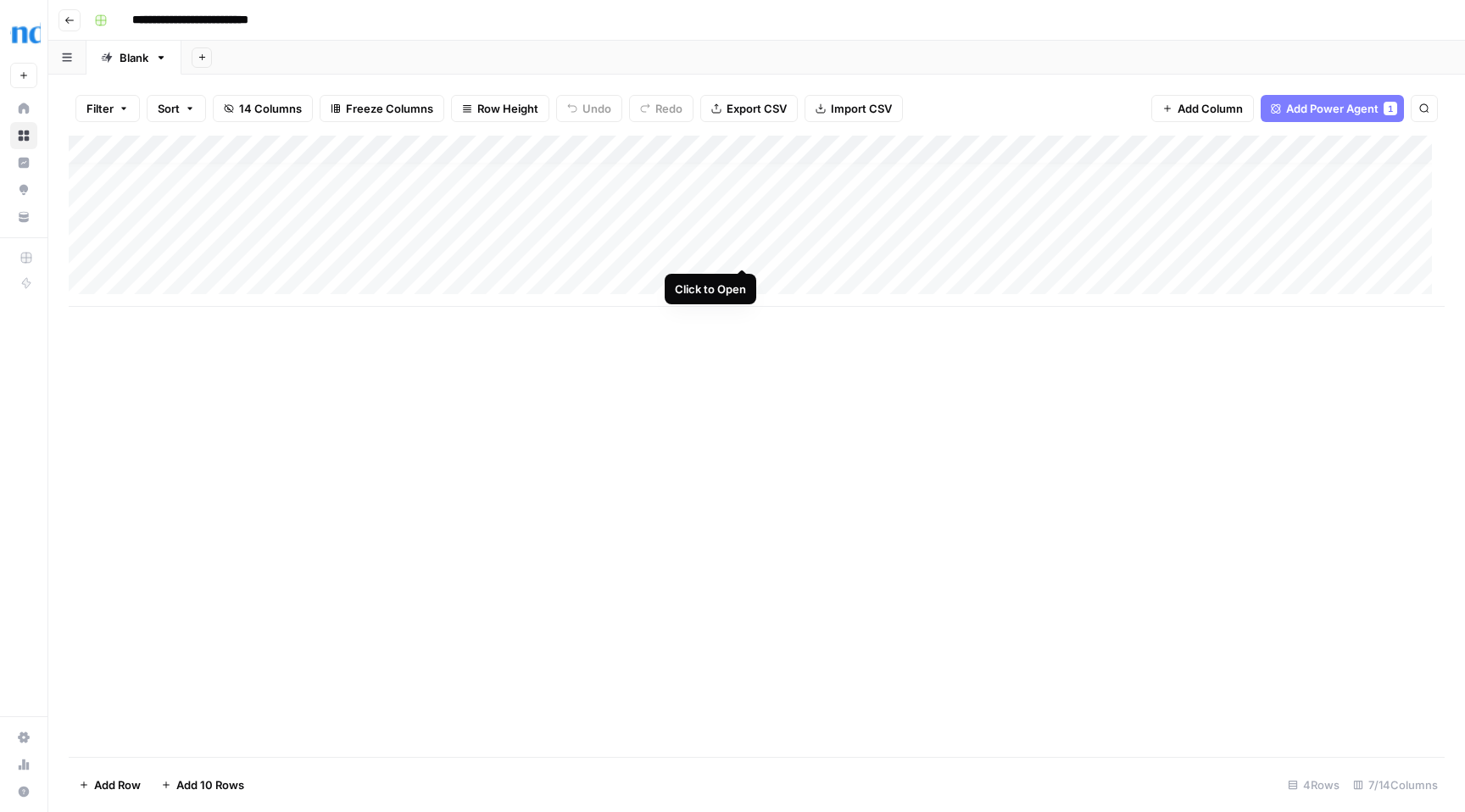
click at [743, 251] on div "Add Column" at bounding box center [756, 221] width 1376 height 172
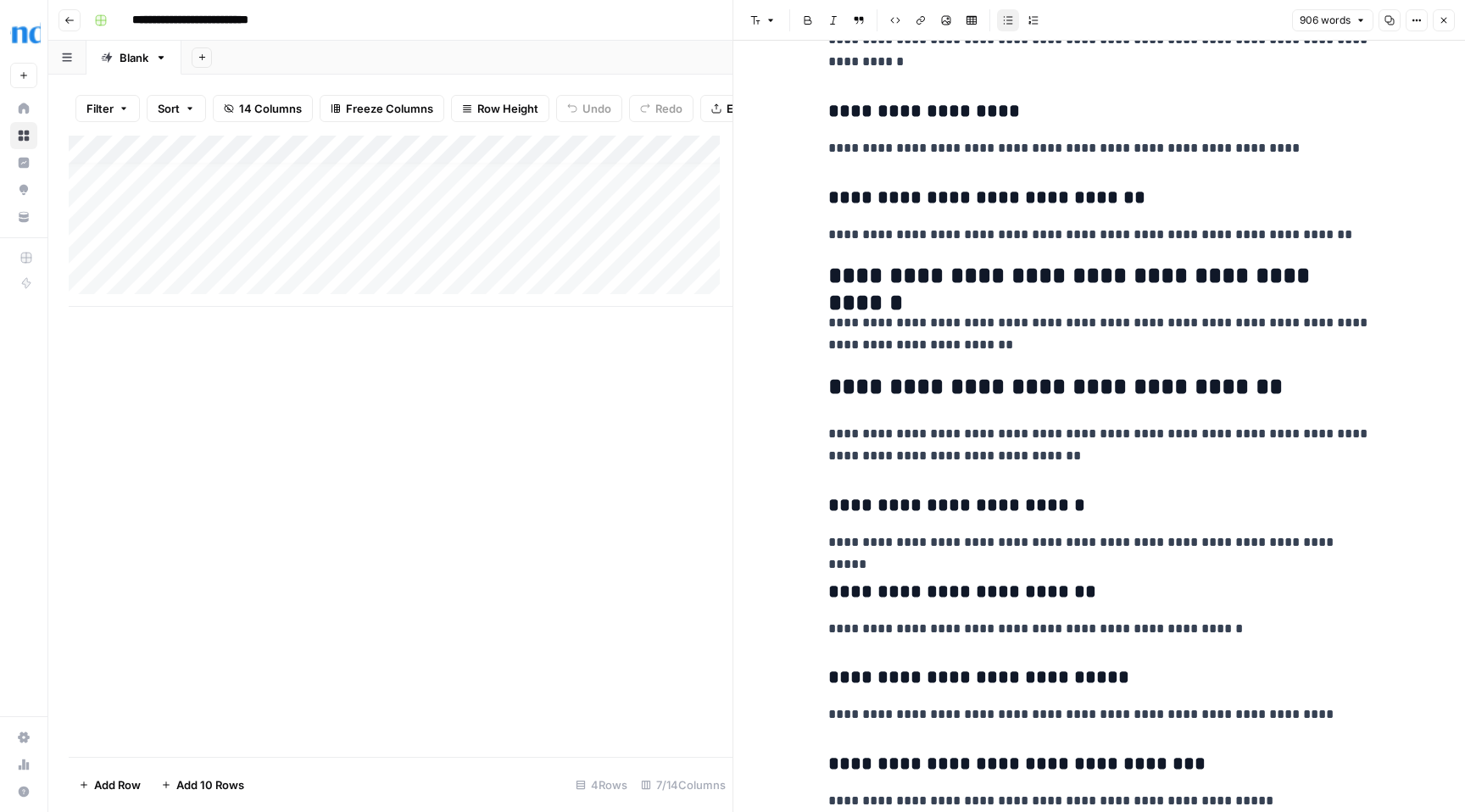
scroll to position [2641, 0]
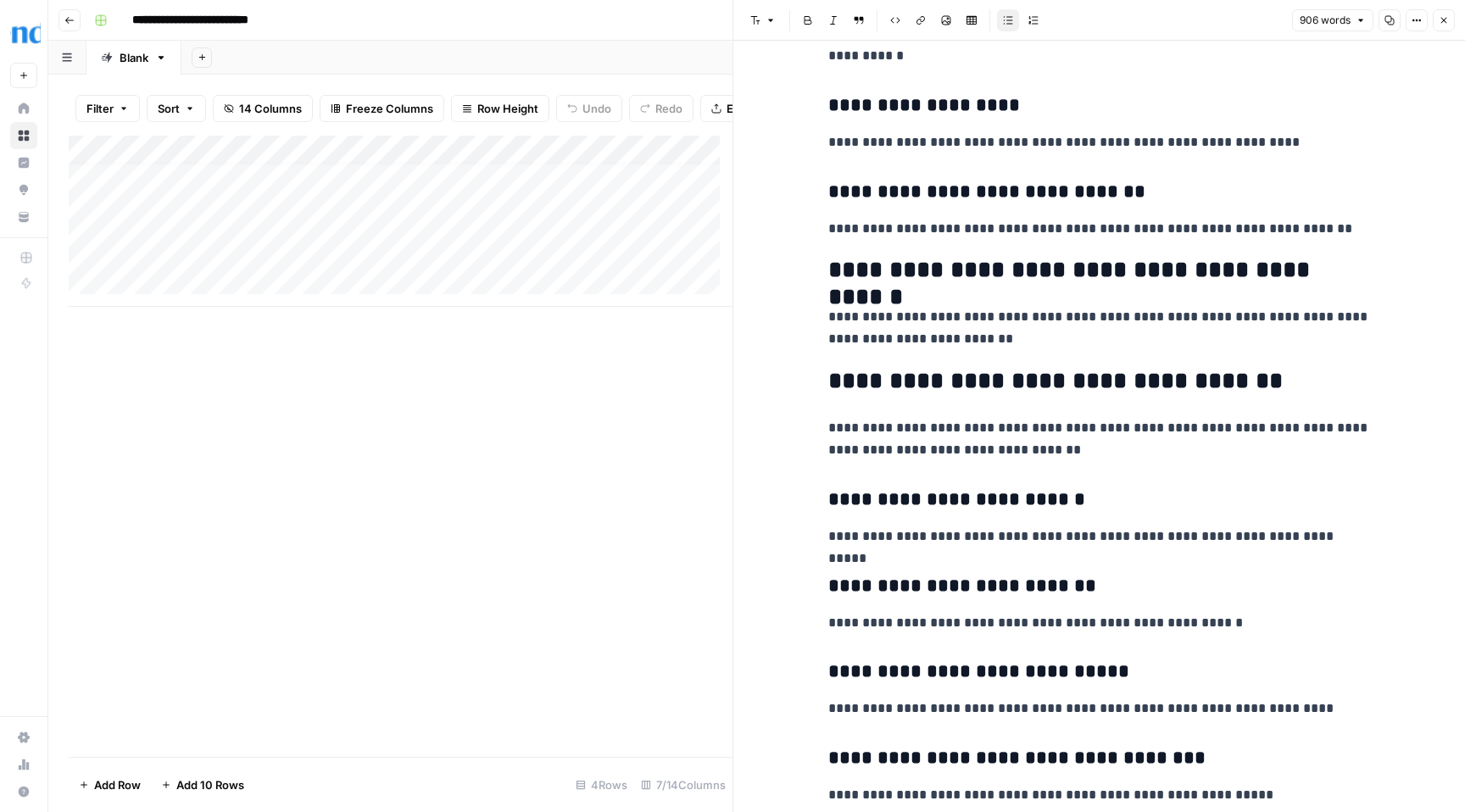
click at [1446, 18] on icon "button" at bounding box center [1444, 20] width 10 height 10
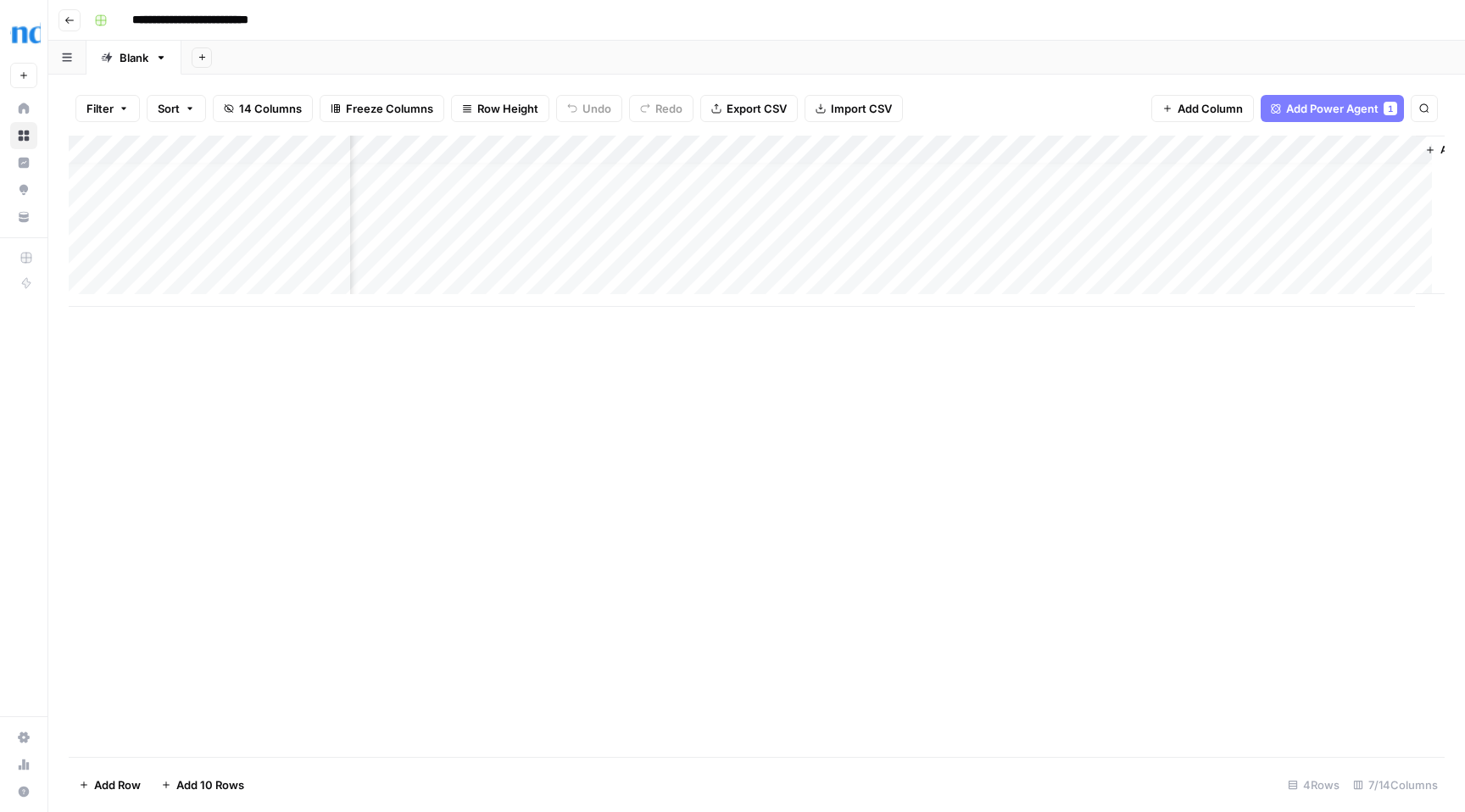
scroll to position [13, 128]
click at [749, 250] on div "Add Column" at bounding box center [756, 221] width 1376 height 172
click at [1008, 250] on div "Add Column" at bounding box center [756, 221] width 1376 height 172
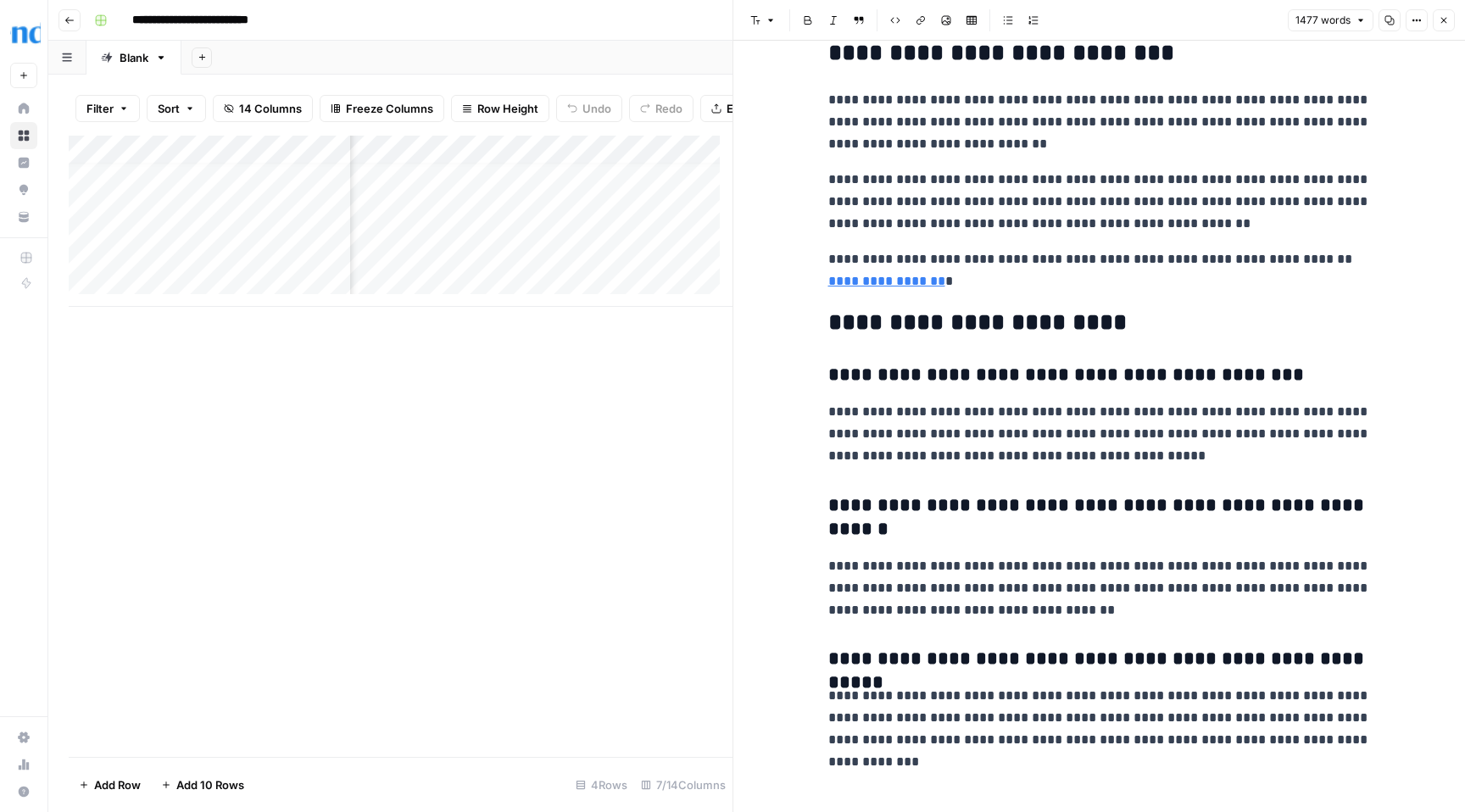
scroll to position [4195, 0]
click at [1444, 22] on icon "button" at bounding box center [1444, 20] width 10 height 10
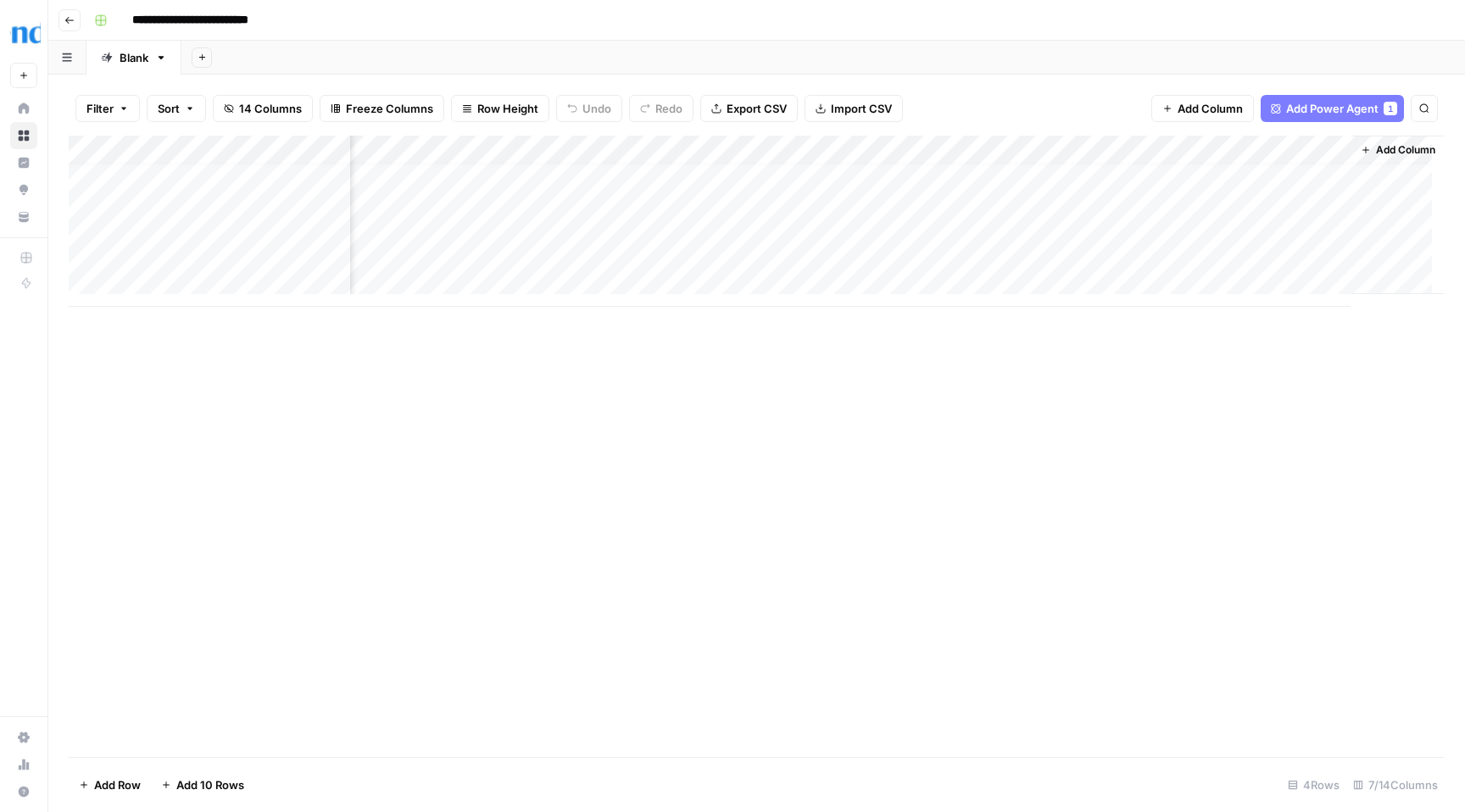
scroll to position [13, 205]
click at [1061, 250] on div "Add Column" at bounding box center [756, 221] width 1376 height 172
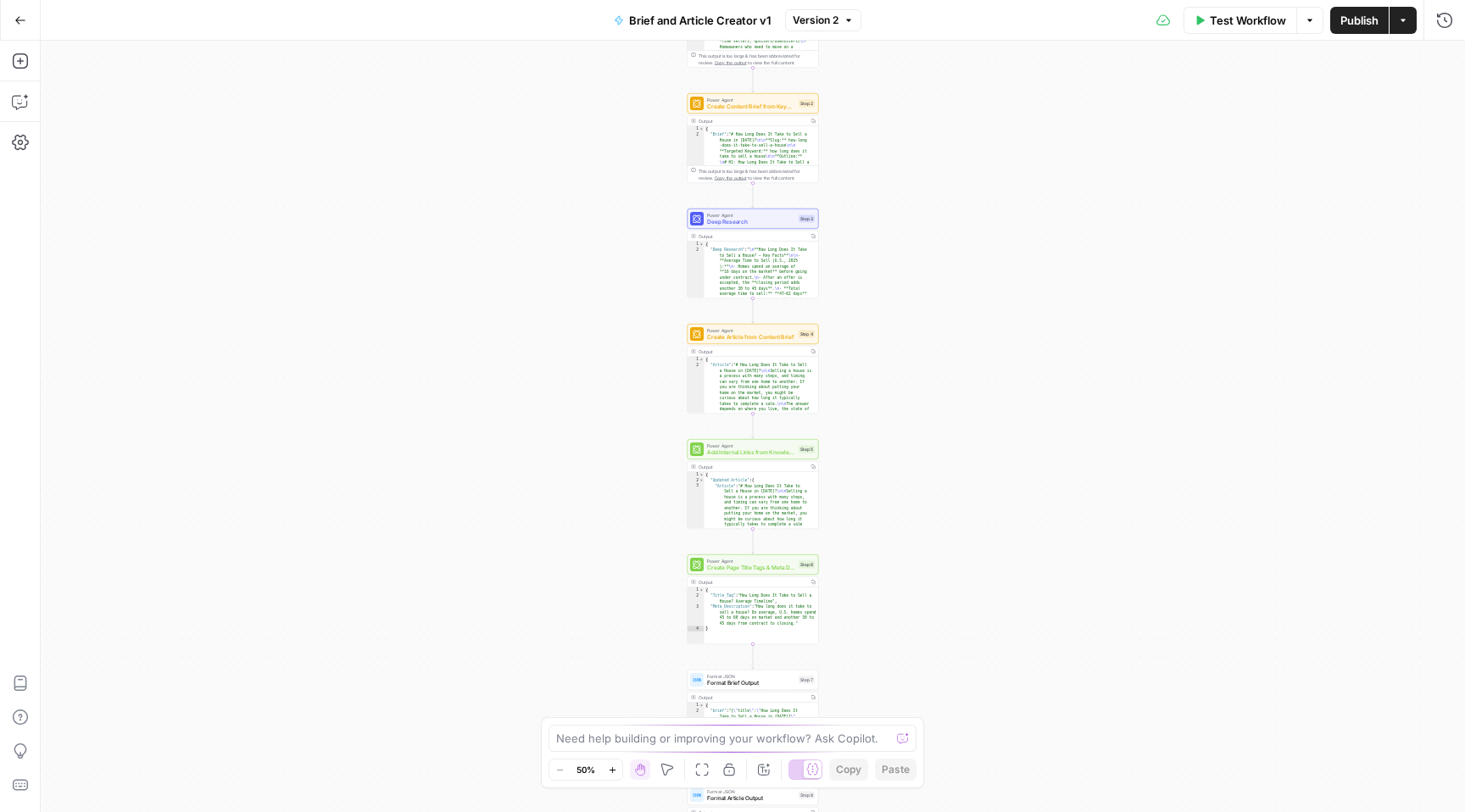
click at [950, 555] on div "Workflow Set Inputs Inputs Power Agent Analyze SERP for Target Keyword Step 1 O…" at bounding box center [753, 426] width 1424 height 771
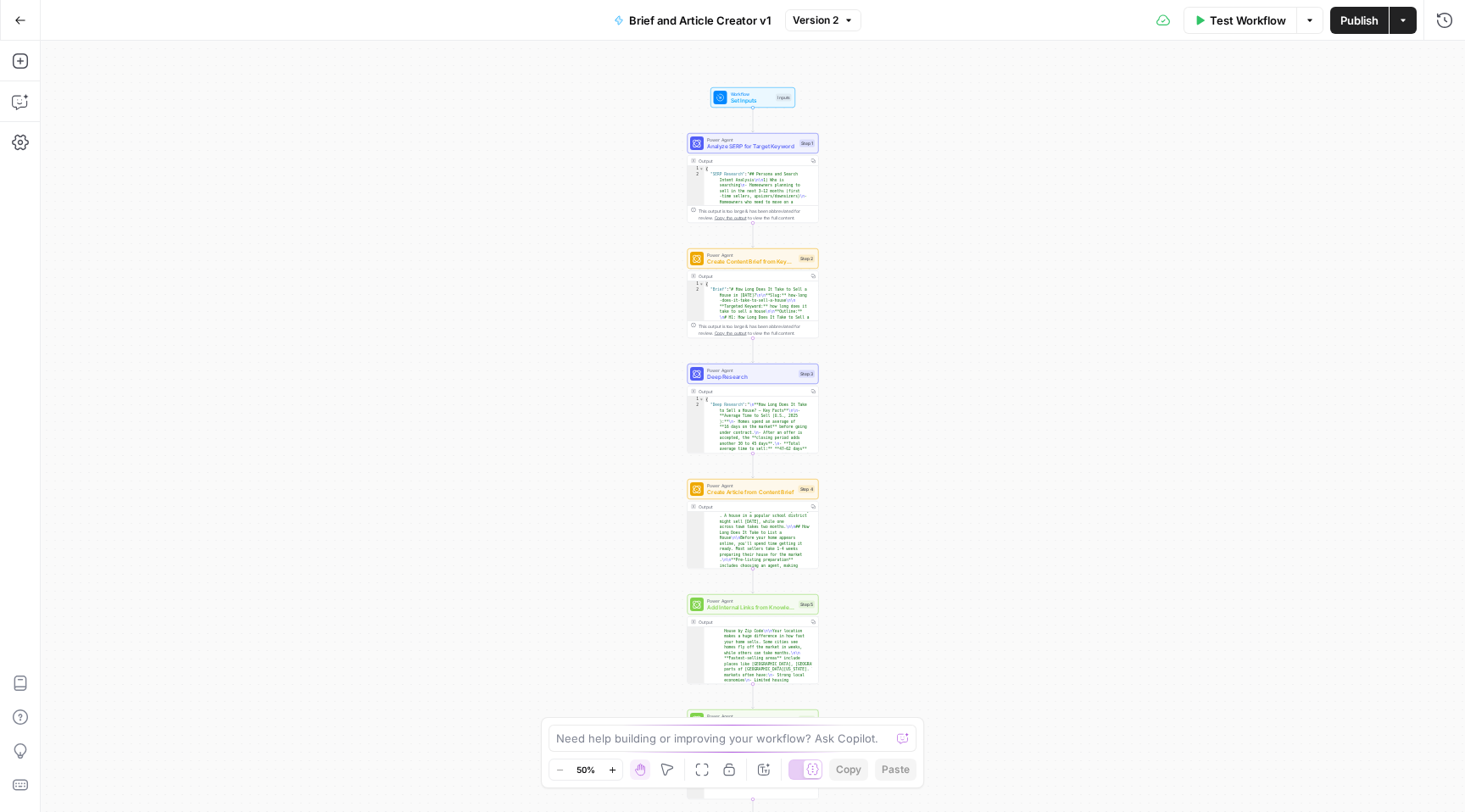
scroll to position [460, 0]
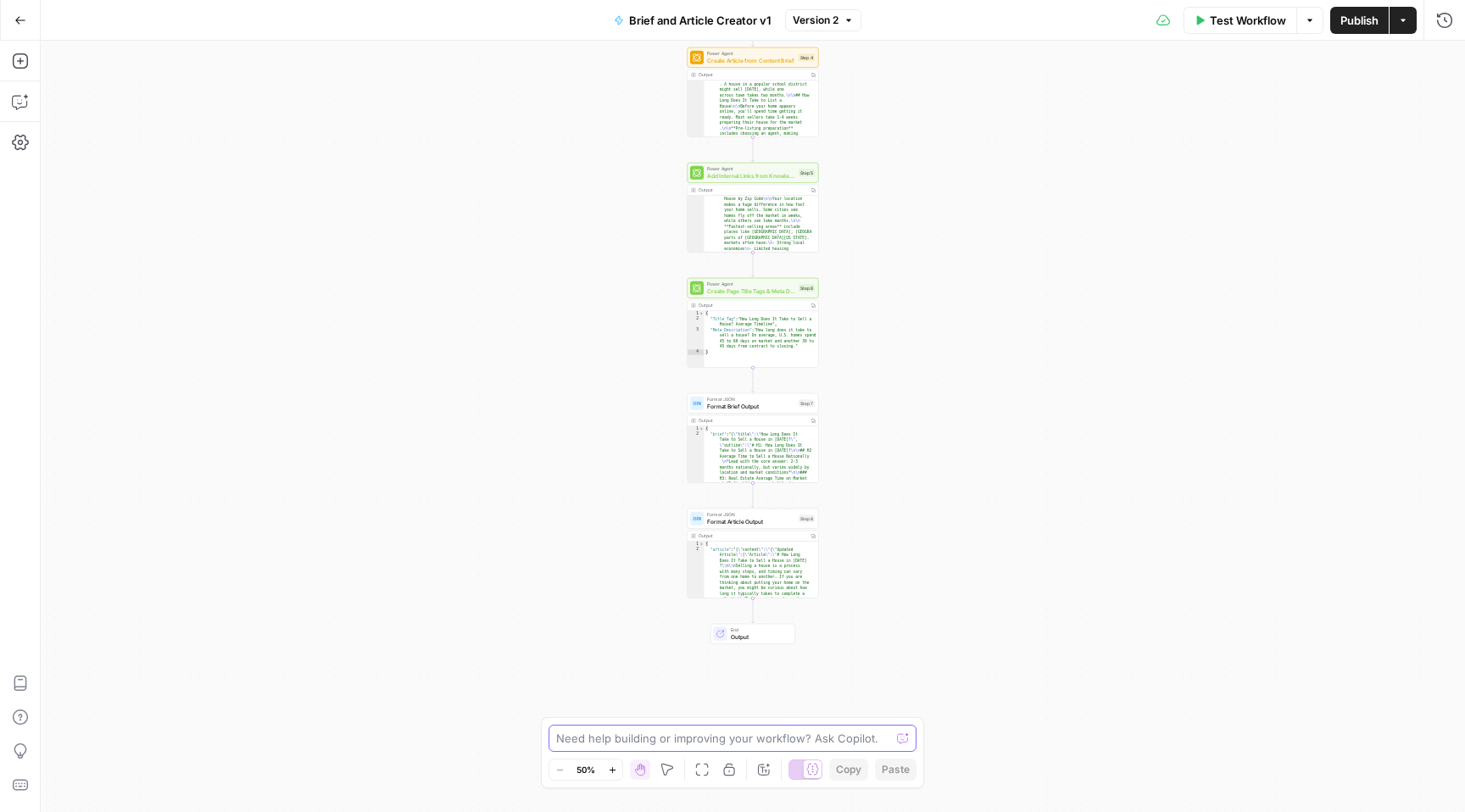
click at [659, 735] on textarea at bounding box center [723, 738] width 335 height 17
type textarea "O"
click at [671, 739] on textarea "in the contewn" at bounding box center [715, 738] width 319 height 17
drag, startPoint x: 596, startPoint y: 738, endPoint x: 509, endPoint y: 746, distance: 87.4
click at [509, 746] on body "Opendoor New Home Browse Insights Opportunities Your Data Recent Grids Brief an…" at bounding box center [732, 406] width 1465 height 812
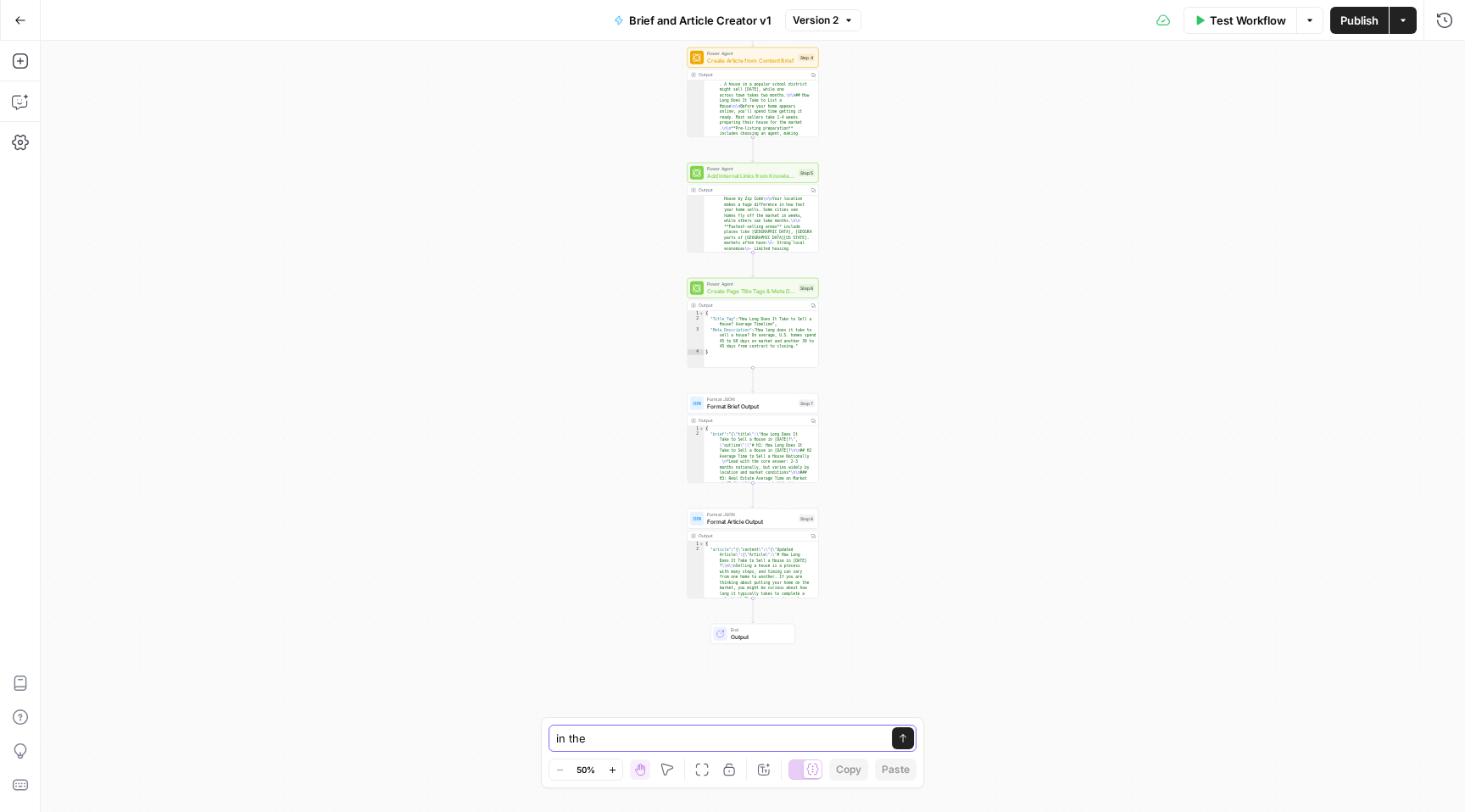
click at [653, 739] on textarea "in the" at bounding box center [715, 738] width 319 height 17
drag, startPoint x: 607, startPoint y: 736, endPoint x: 541, endPoint y: 743, distance: 66.4
click at [541, 743] on div "in the in the Send Zoom Out 50% Zoom In Hand Move Fit to View Lock/Unlock Annot…" at bounding box center [732, 752] width 383 height 71
click at [716, 728] on div "in the in the Send" at bounding box center [732, 738] width 368 height 27
click at [628, 730] on textarea "in the" at bounding box center [715, 738] width 319 height 17
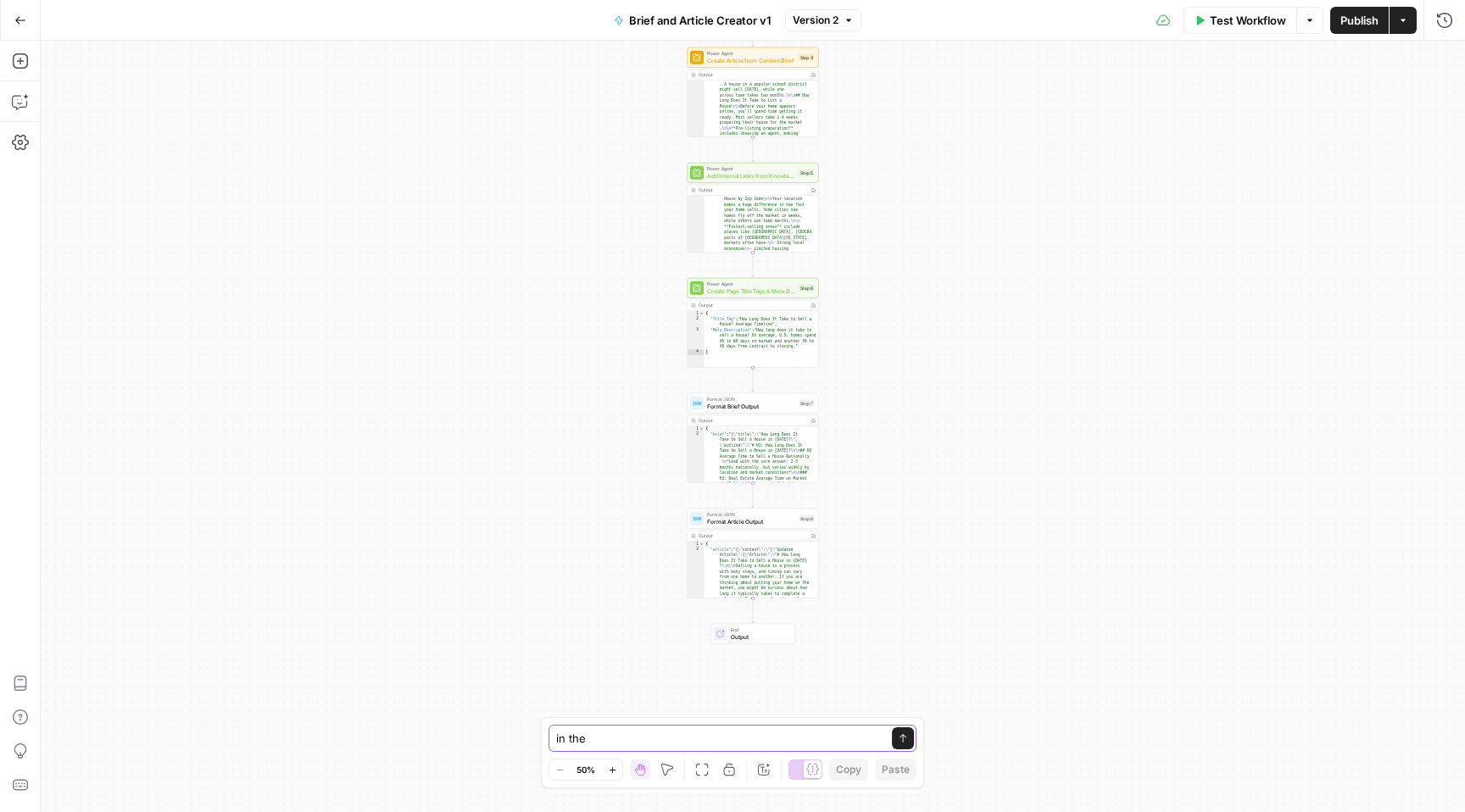
drag, startPoint x: 597, startPoint y: 734, endPoint x: 557, endPoint y: 735, distance: 40.0
click at [557, 735] on textarea "in the" at bounding box center [715, 738] width 319 height 17
drag, startPoint x: 627, startPoint y: 736, endPoint x: 551, endPoint y: 741, distance: 76.2
click at [551, 741] on div "iarticle outpu iarticle outpu Send" at bounding box center [732, 738] width 368 height 27
click at [809, 741] on textarea "article should be formated properly, headers, listings, and tables, should also…" at bounding box center [716, 729] width 326 height 34
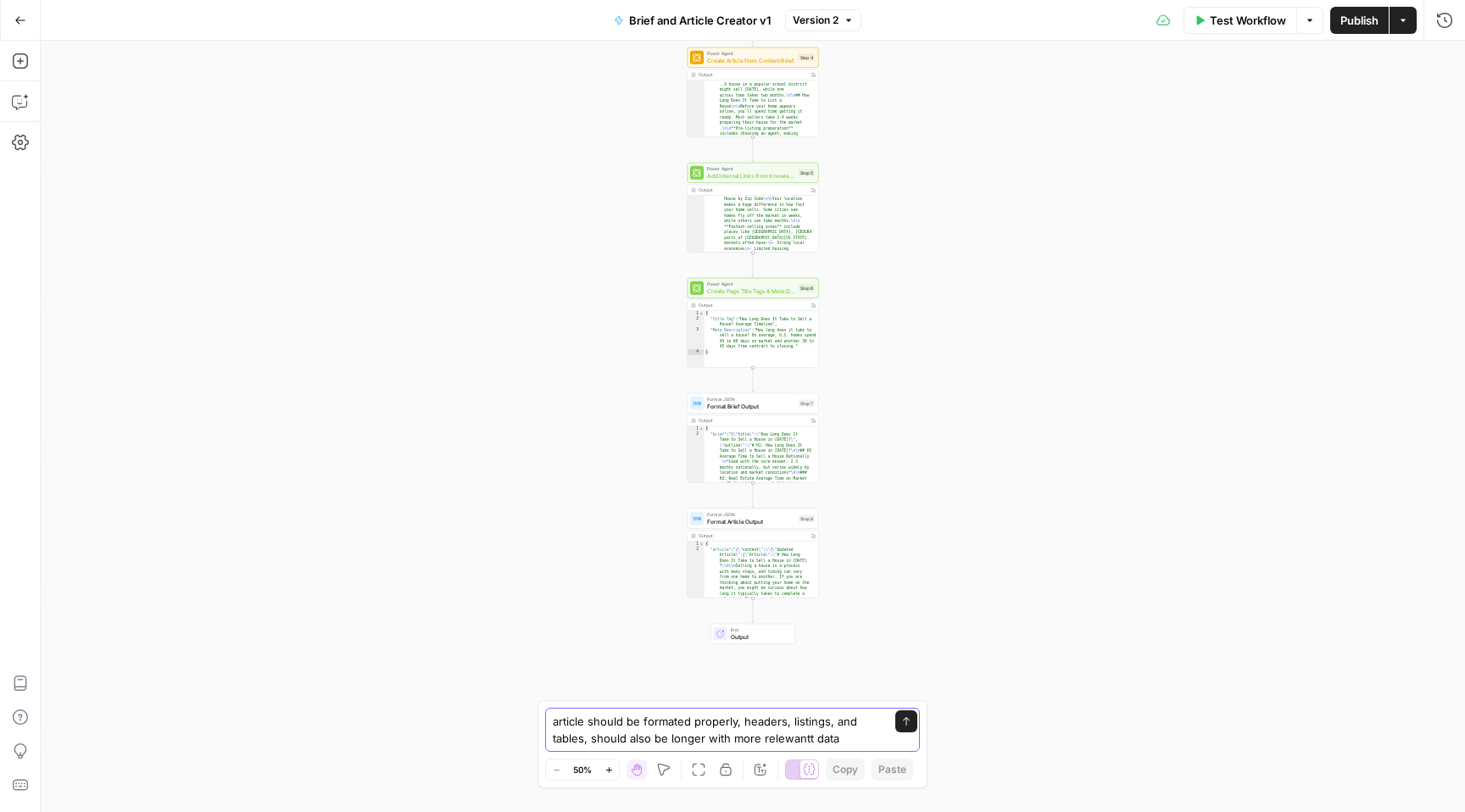
type textarea "article should be formated properly, headers, listings, and tables, should also…"
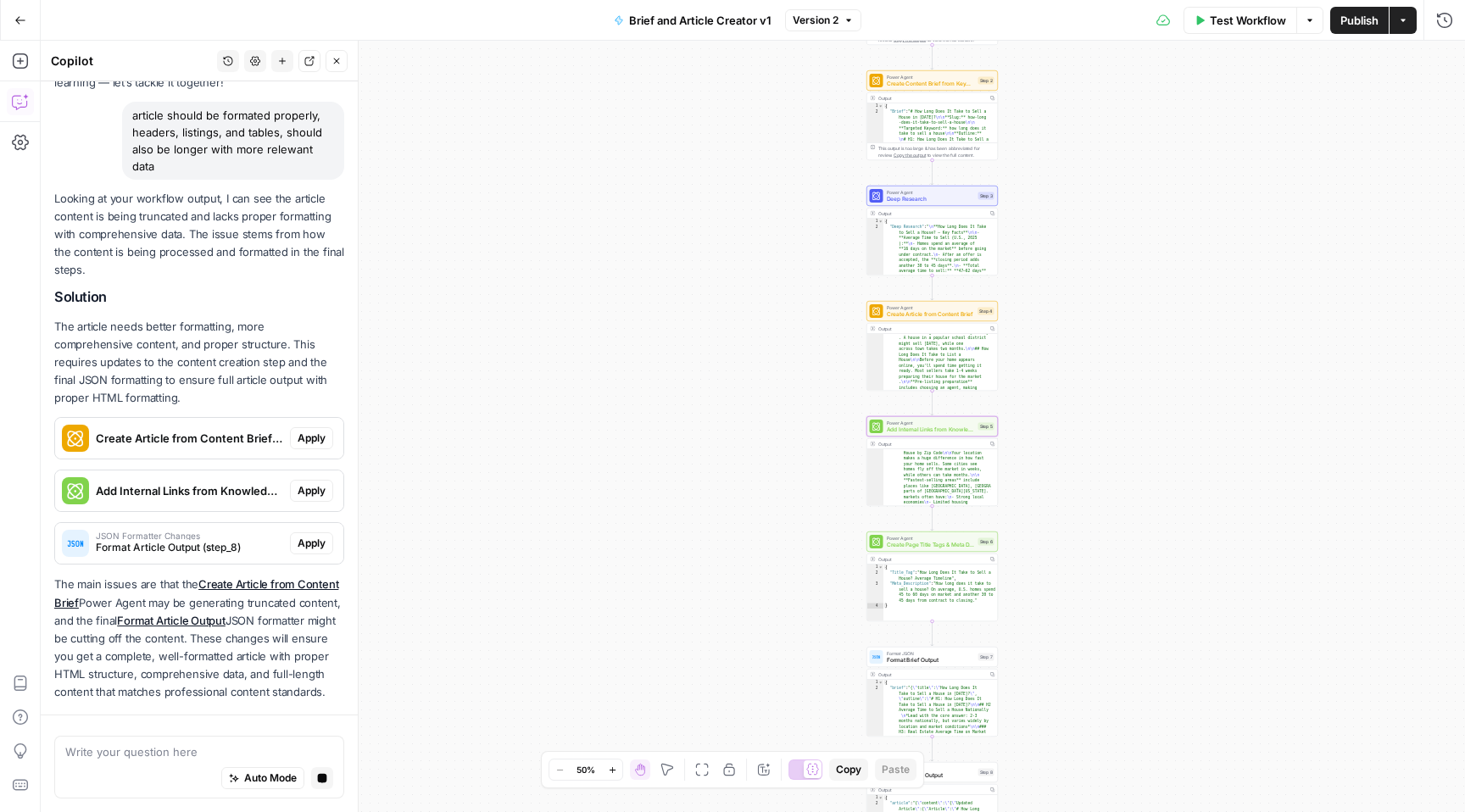
scroll to position [208, 0]
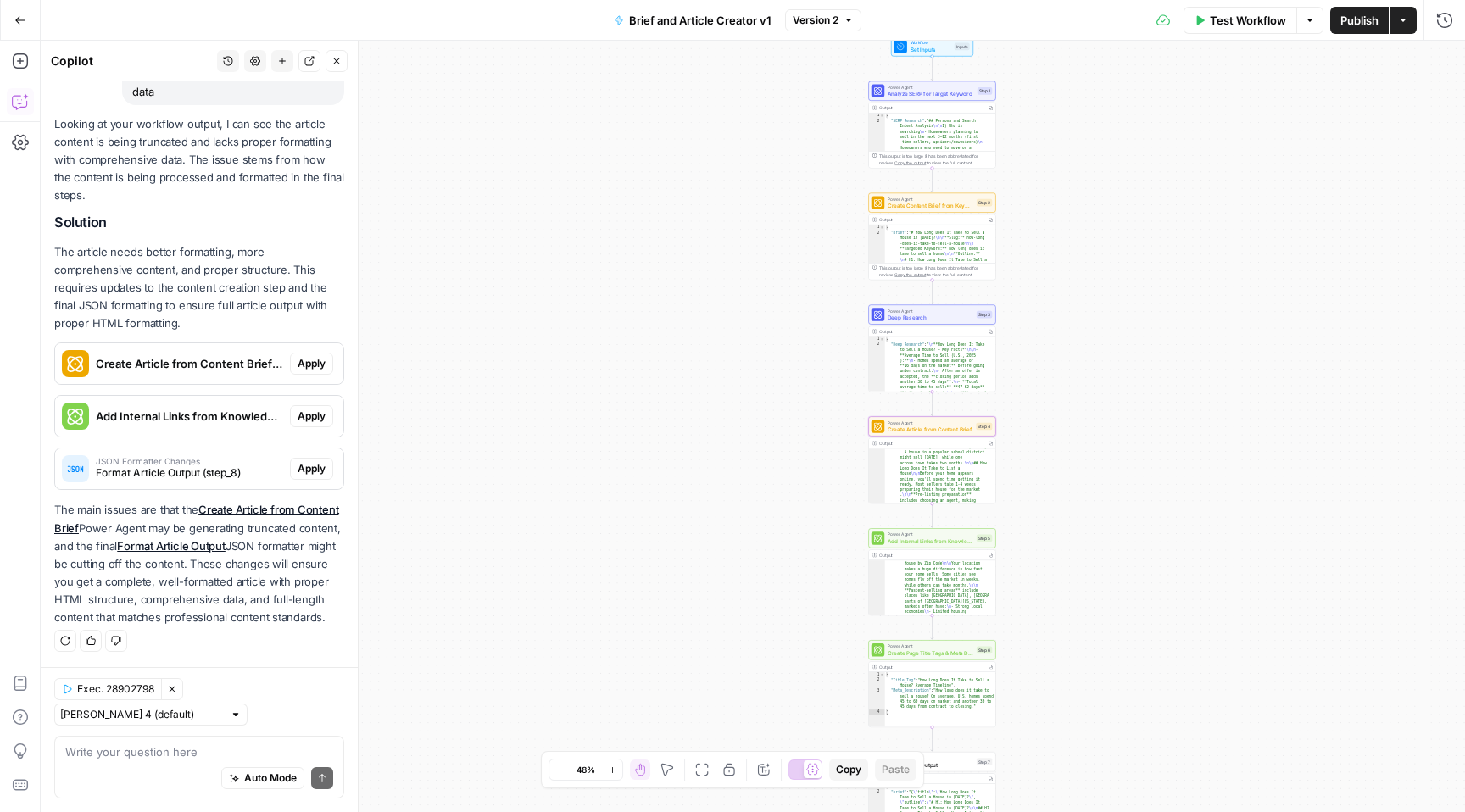
click at [304, 356] on span "Apply" at bounding box center [311, 364] width 28 height 16
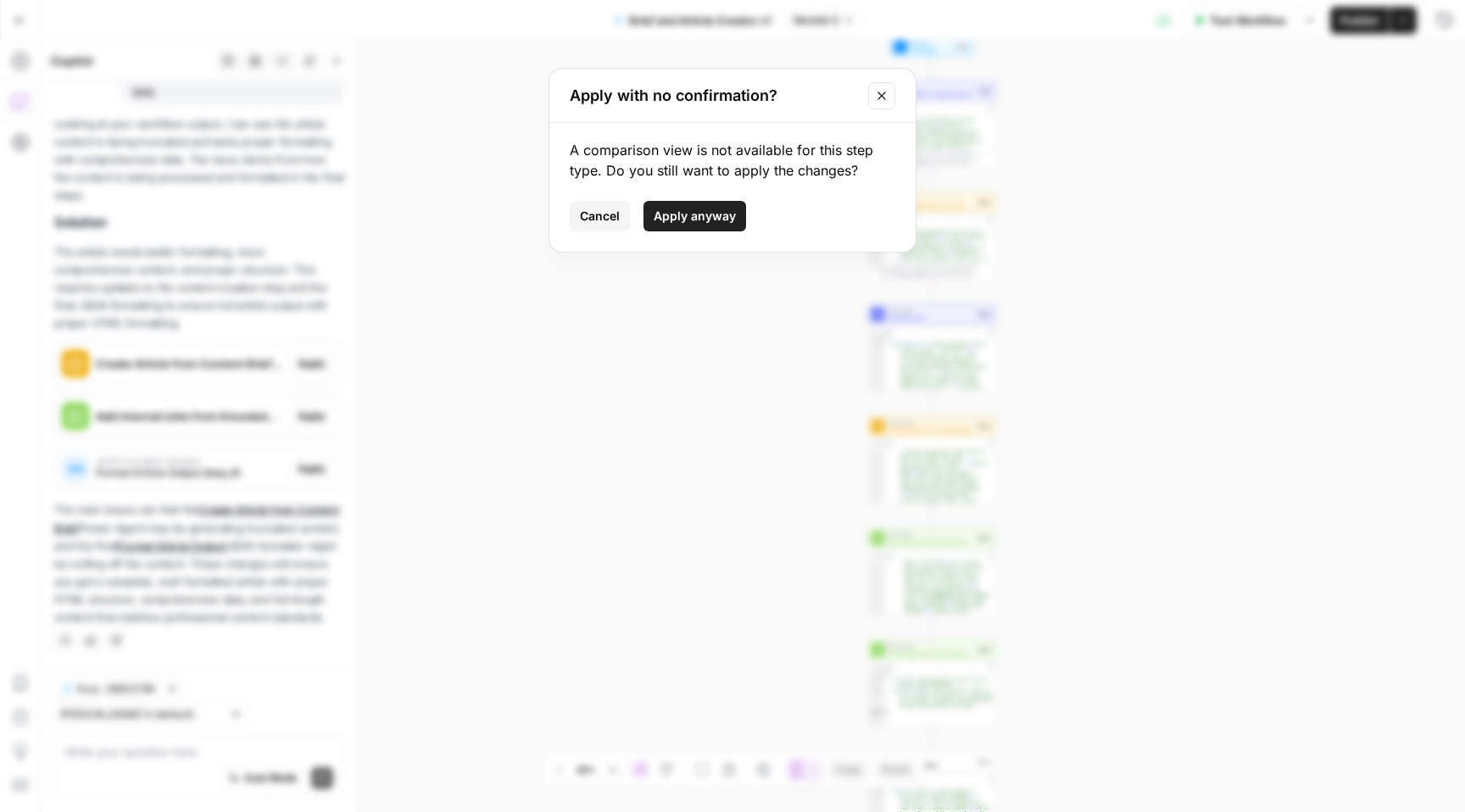
click at [603, 220] on span "Cancel" at bounding box center [600, 215] width 40 height 17
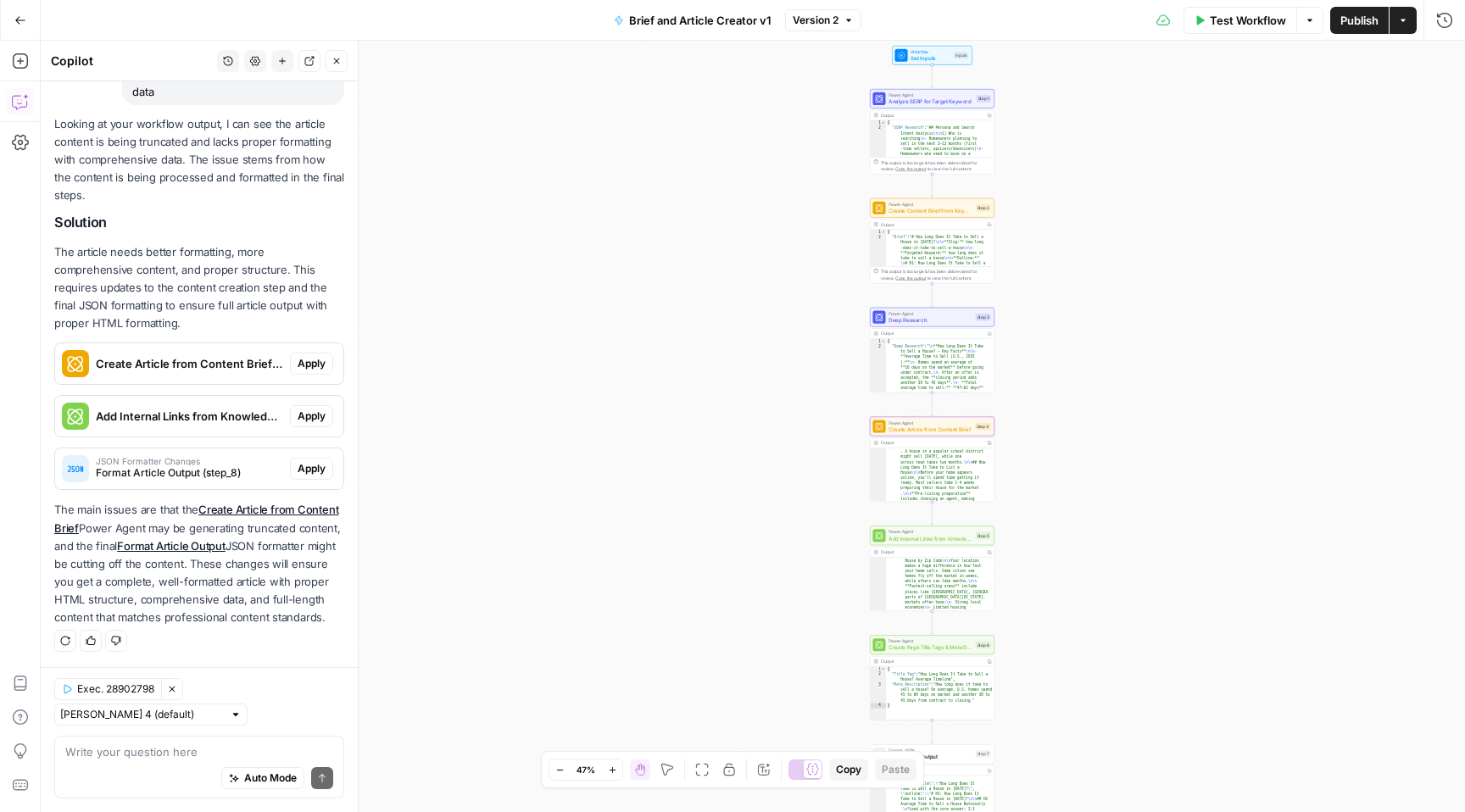
click at [297, 356] on span "Apply" at bounding box center [311, 364] width 28 height 16
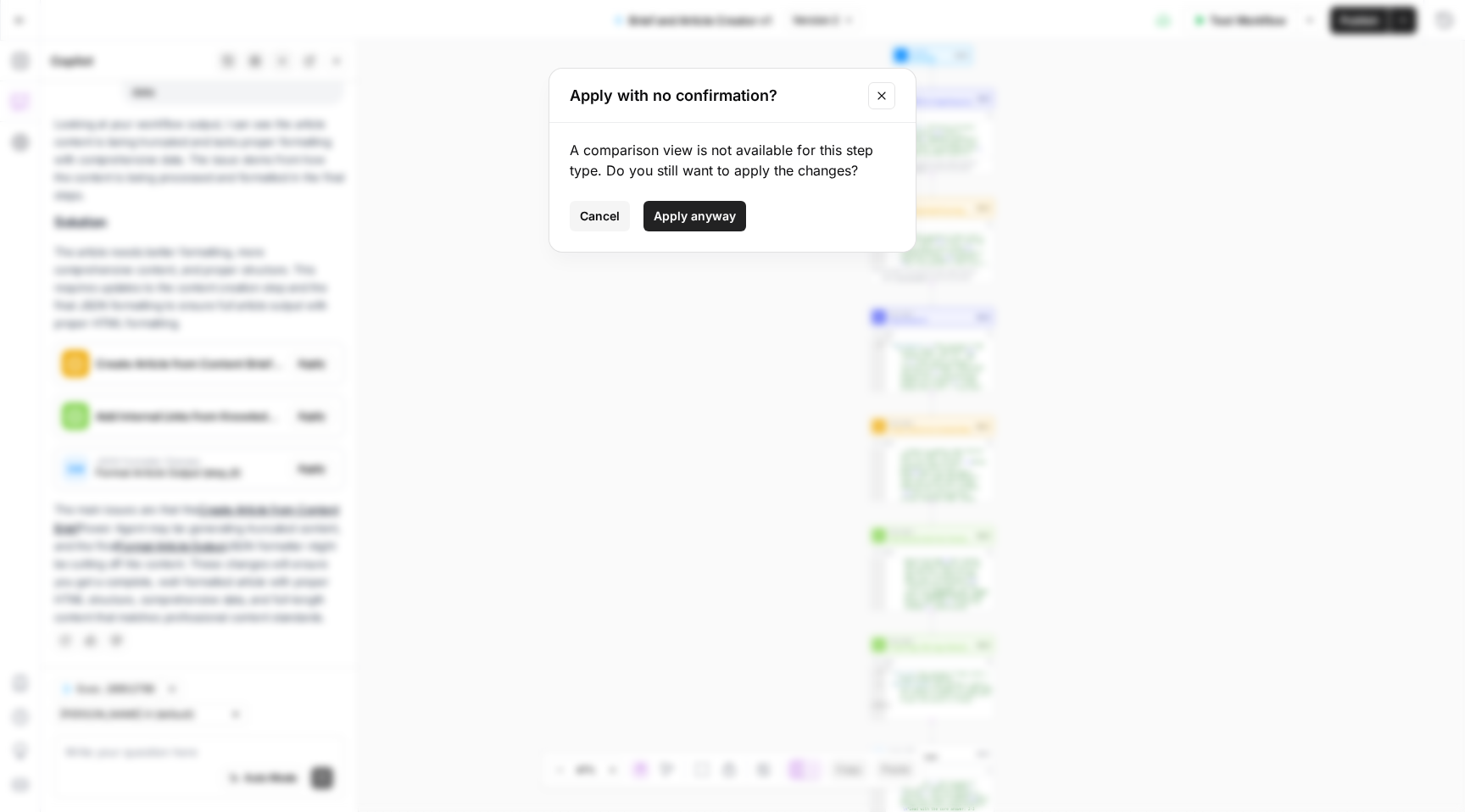
click at [627, 329] on div "Apply with no confirmation? A comparison view is not available for this step ty…" at bounding box center [732, 406] width 1465 height 812
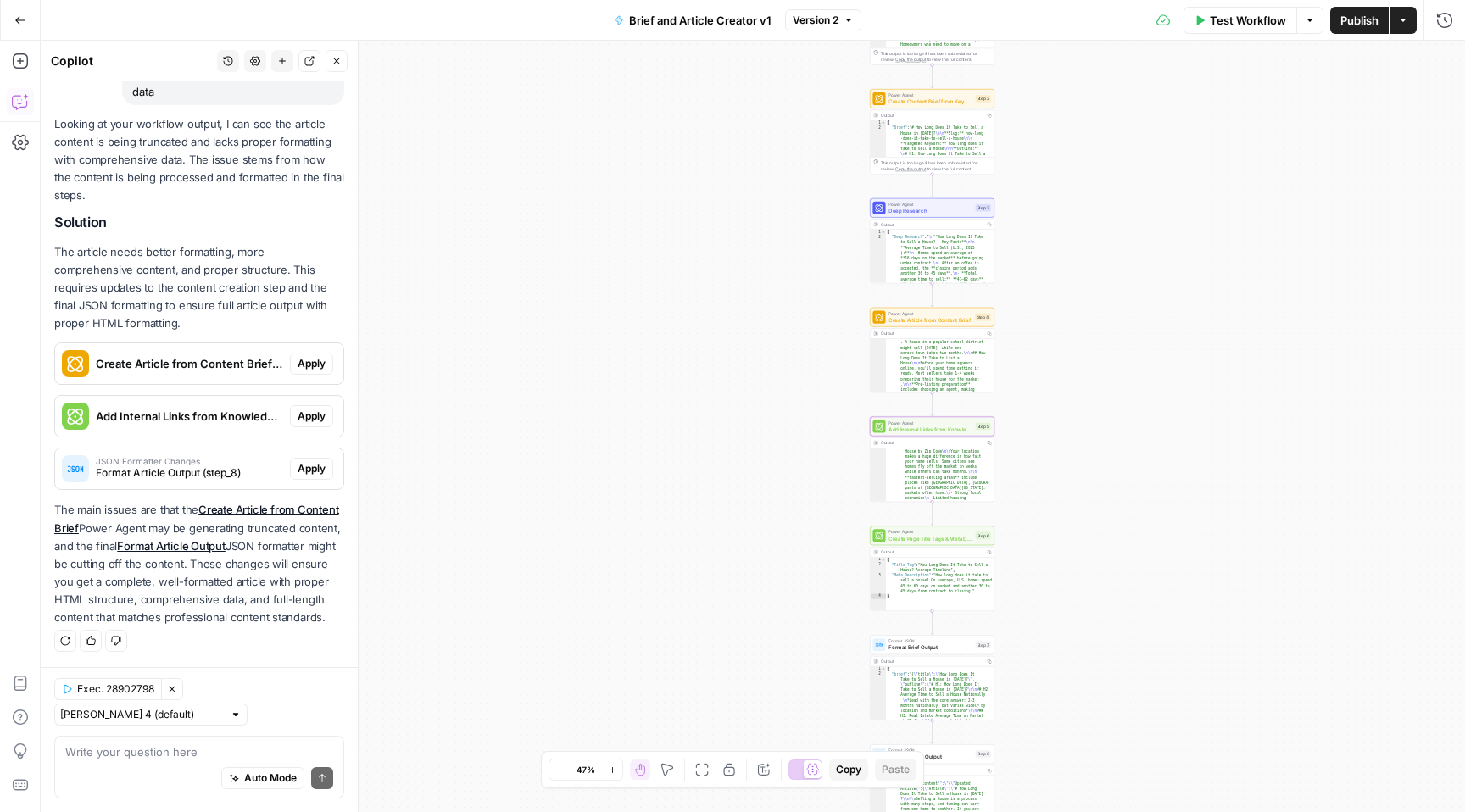
click at [304, 408] on span "Apply" at bounding box center [311, 416] width 28 height 16
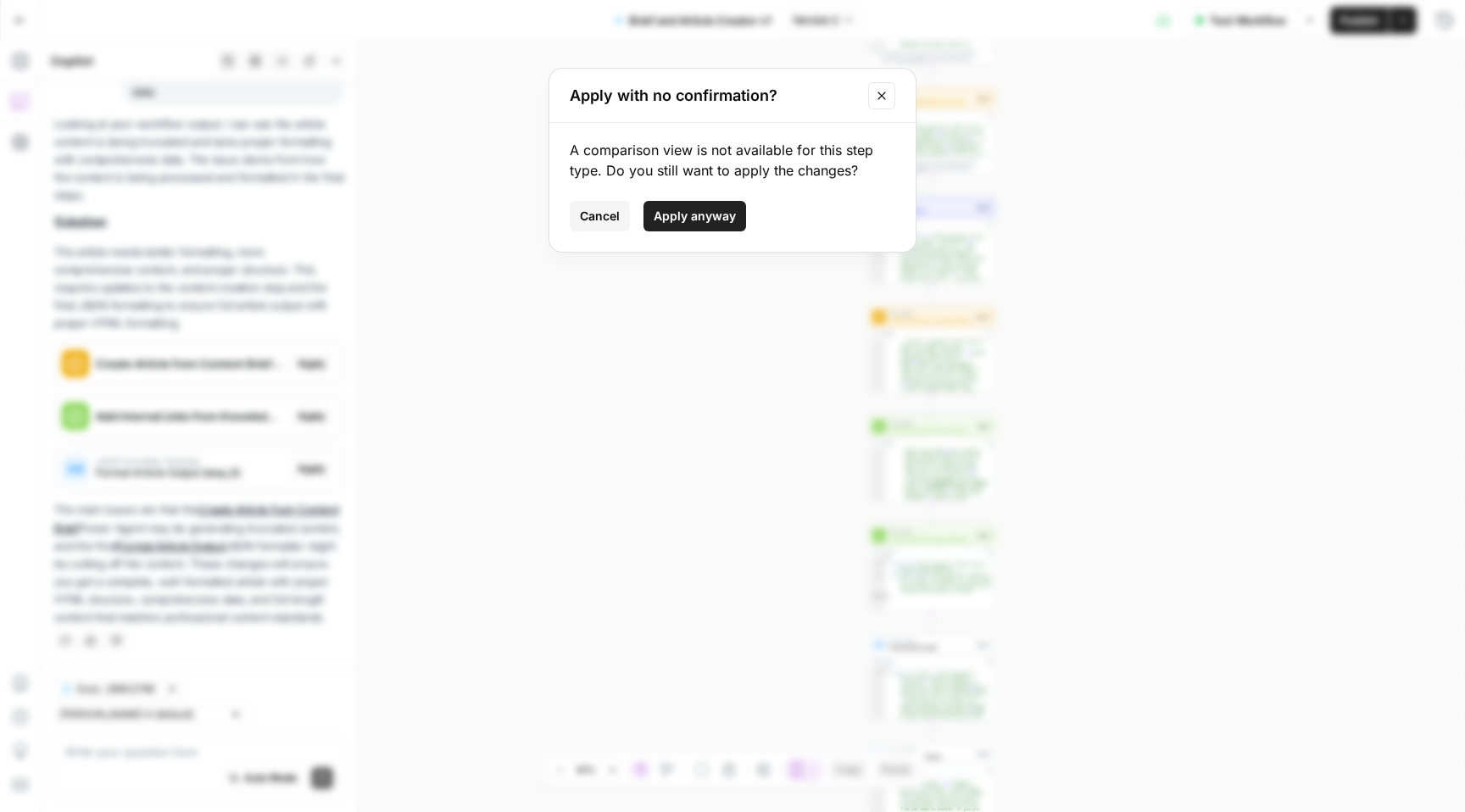
click at [607, 220] on span "Cancel" at bounding box center [600, 215] width 40 height 17
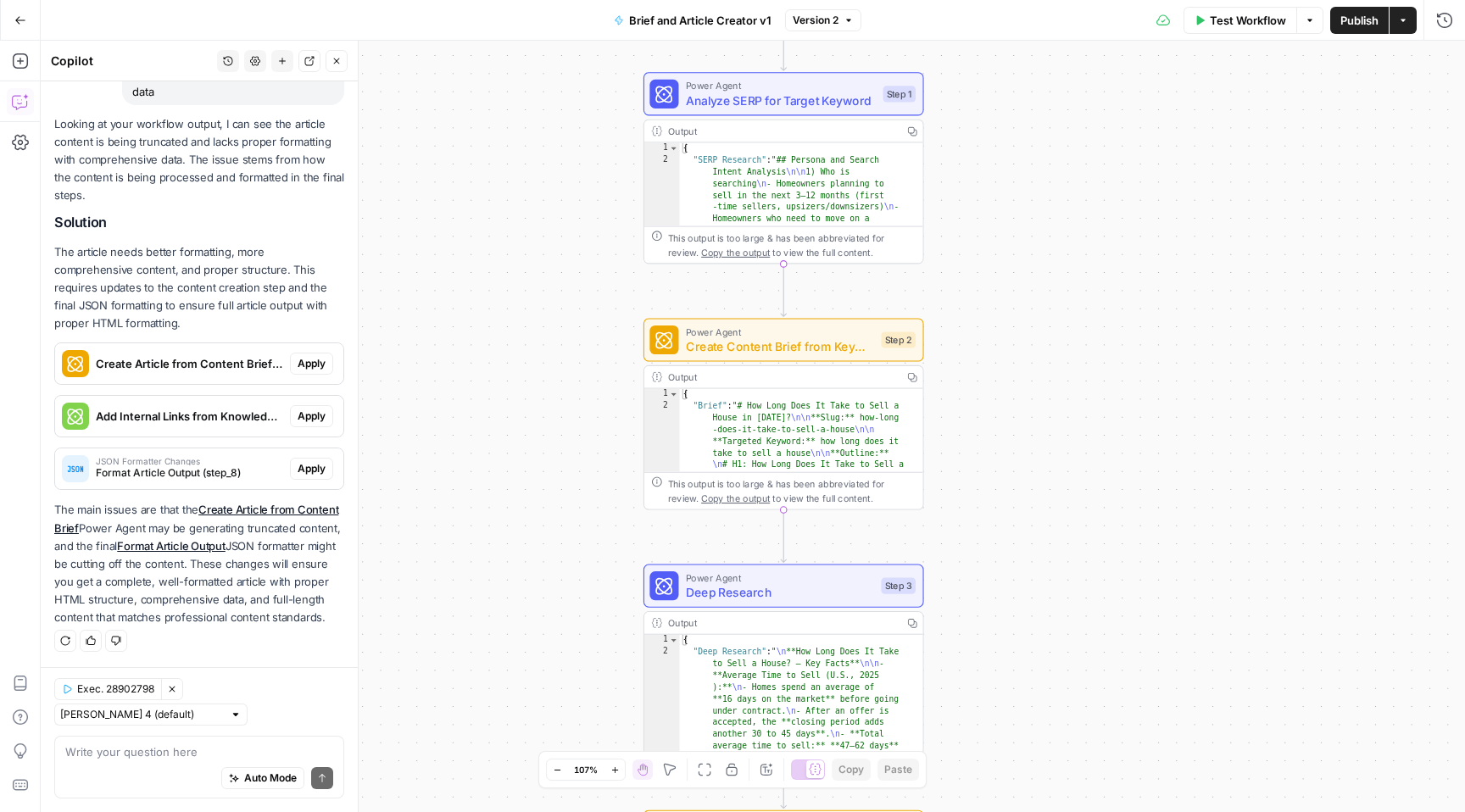
drag, startPoint x: 653, startPoint y: 320, endPoint x: 560, endPoint y: 529, distance: 228.8
click at [560, 529] on div "Workflow Set Inputs Inputs Power Agent Analyze SERP for Target Keyword Step 1 O…" at bounding box center [753, 426] width 1424 height 771
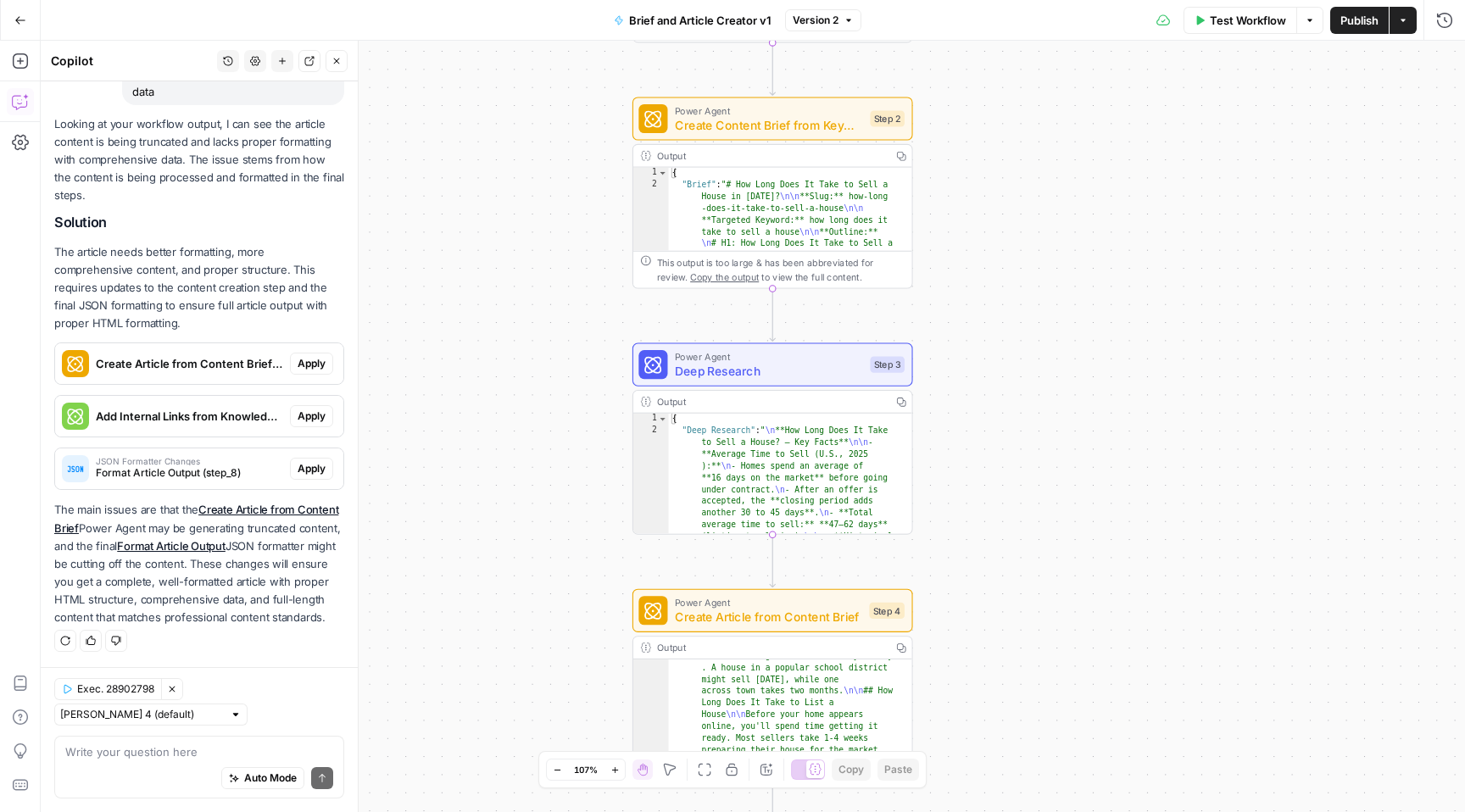
drag, startPoint x: 536, startPoint y: 286, endPoint x: 518, endPoint y: 159, distance: 128.3
click at [526, 188] on div "Workflow Set Inputs Inputs Power Agent Analyze SERP for Target Keyword Step 1 O…" at bounding box center [753, 426] width 1424 height 771
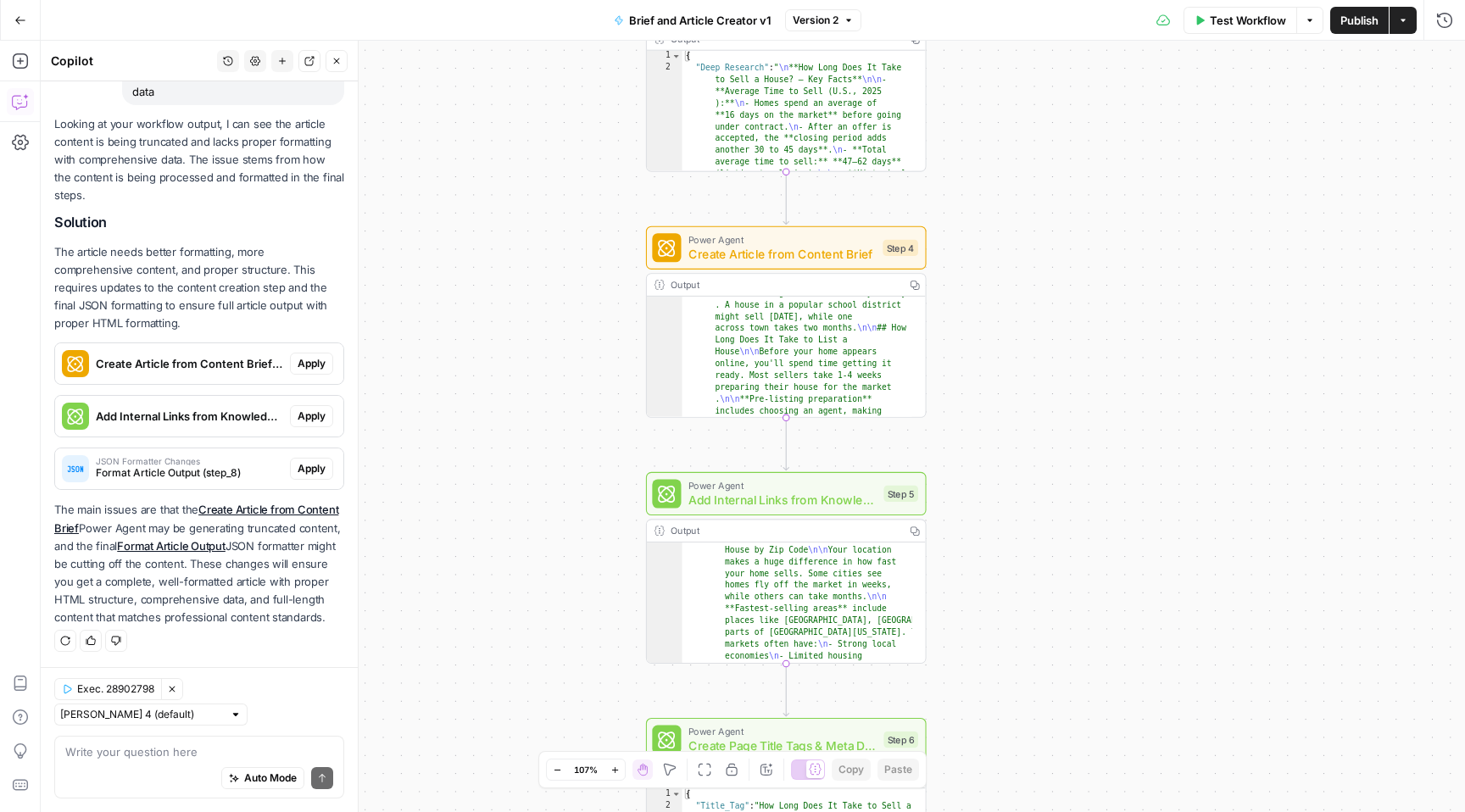
drag, startPoint x: 517, startPoint y: 284, endPoint x: 507, endPoint y: 239, distance: 46.1
click at [507, 238] on div "Workflow Set Inputs Inputs Power Agent Analyze SERP for Target Keyword Step 1 O…" at bounding box center [753, 426] width 1424 height 771
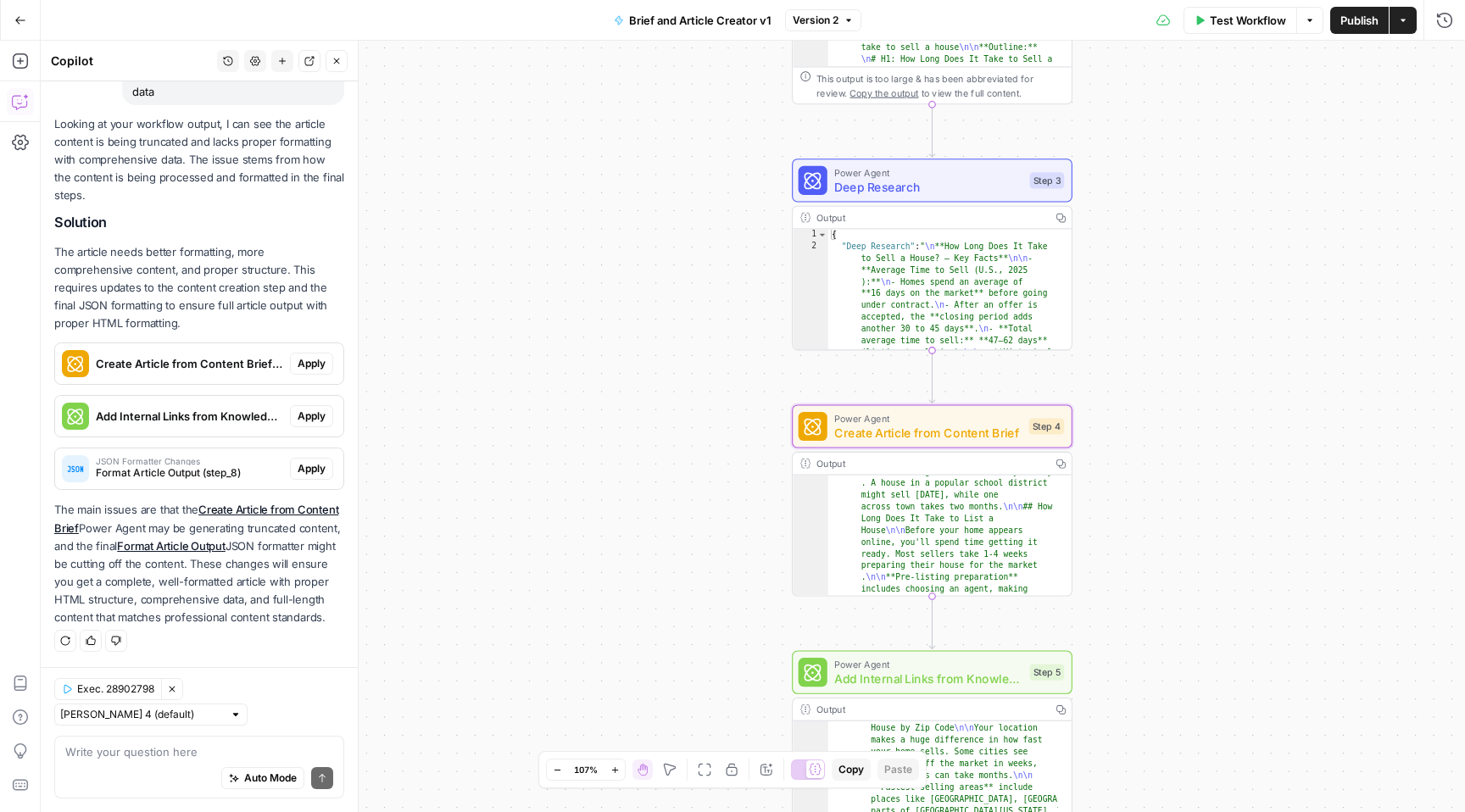
click at [308, 356] on span "Apply" at bounding box center [311, 364] width 28 height 16
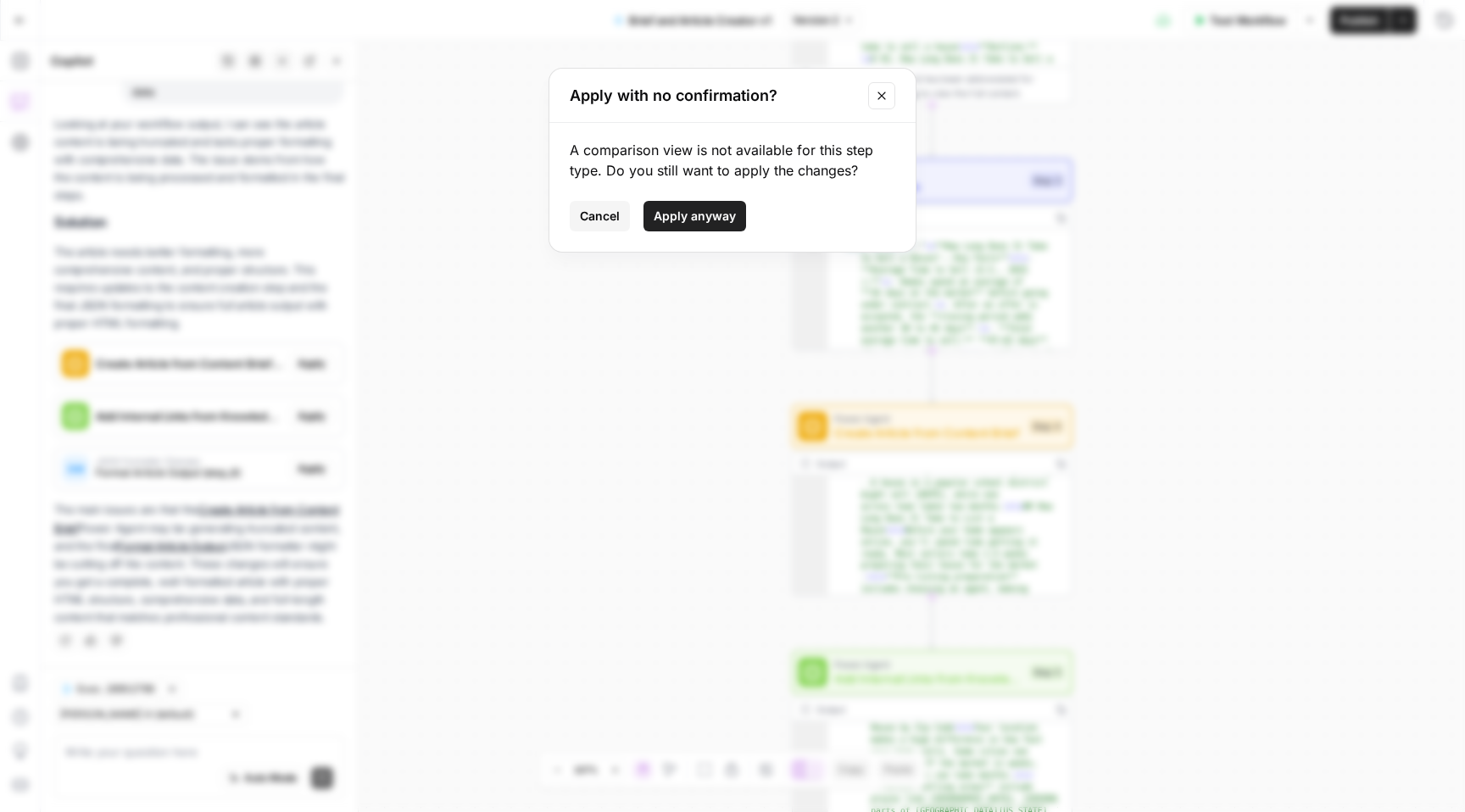
click at [708, 219] on span "Apply anyway" at bounding box center [694, 215] width 82 height 17
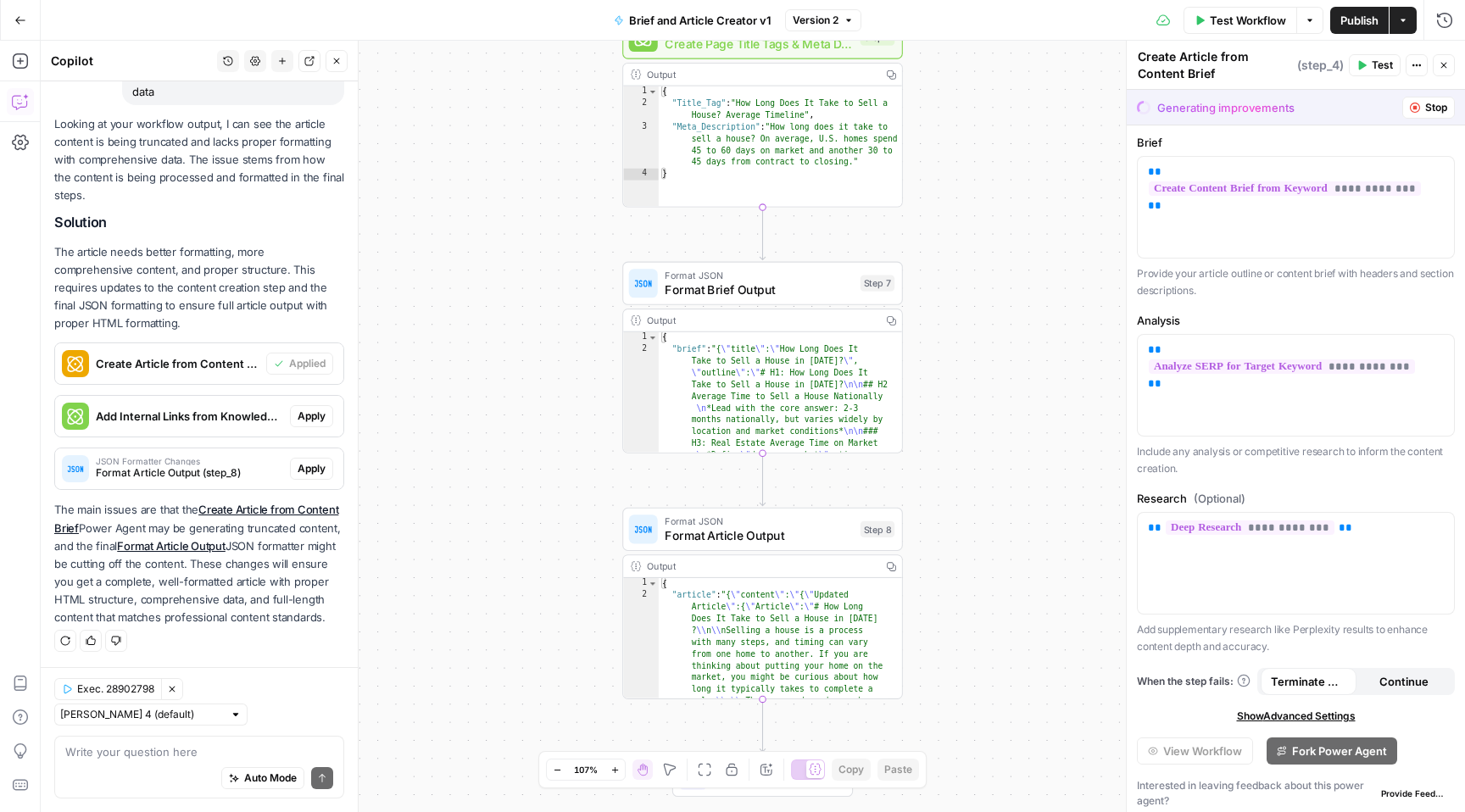
scroll to position [214, 0]
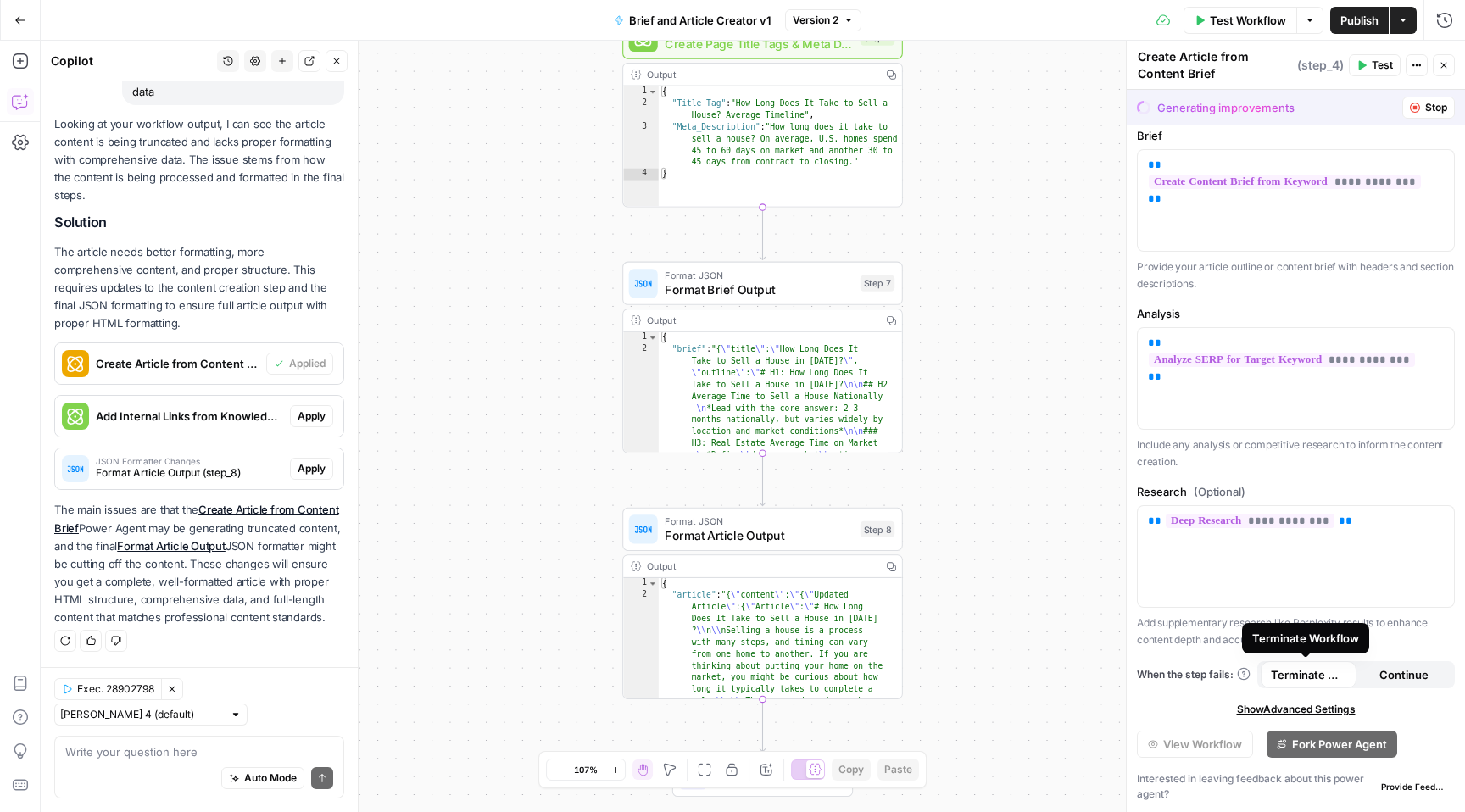
click at [1314, 677] on span "Terminate Workflow" at bounding box center [1308, 674] width 75 height 17
click at [1298, 710] on span "Show Advanced Settings" at bounding box center [1296, 710] width 119 height 16
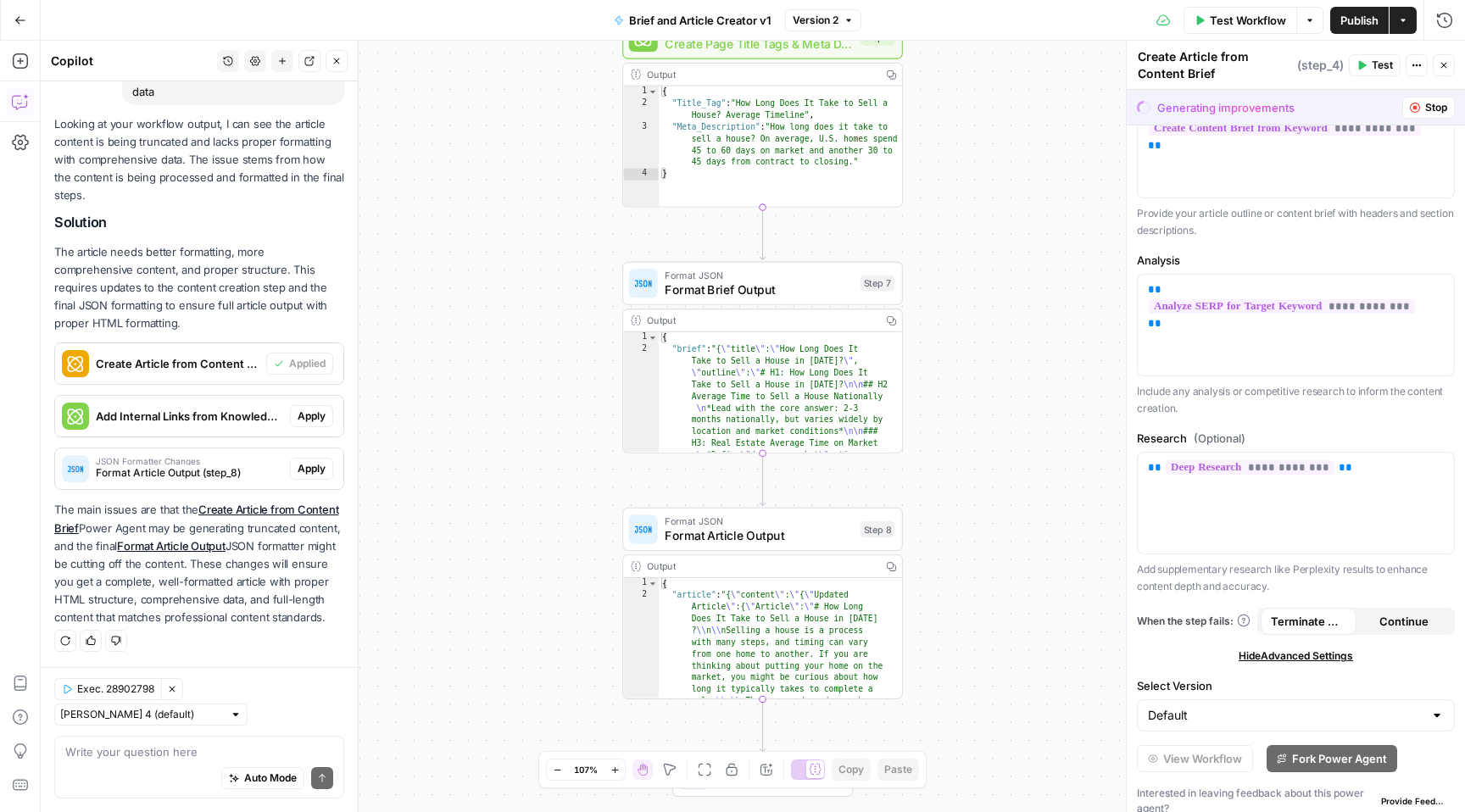
scroll to position [282, 0]
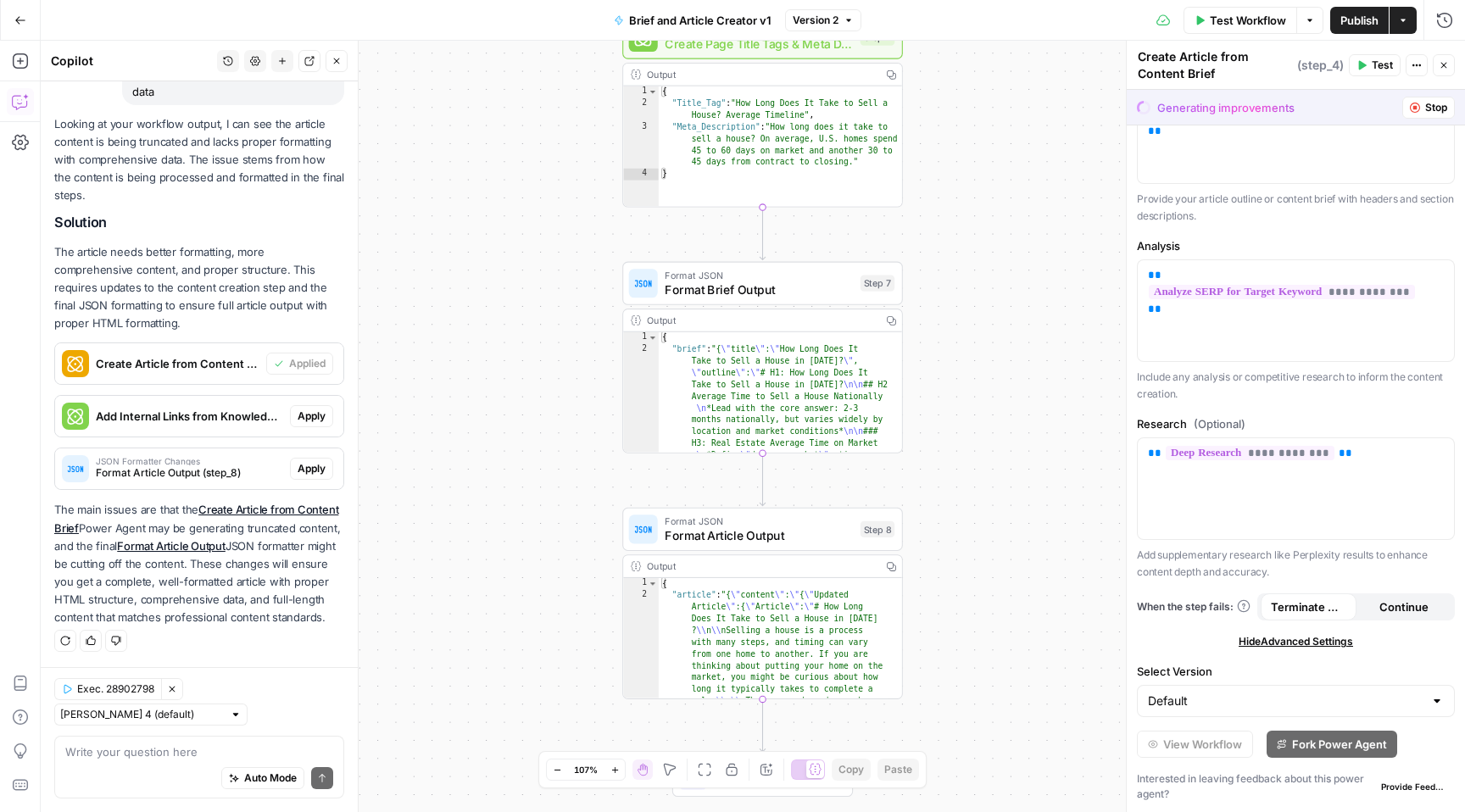
click at [1431, 701] on div at bounding box center [1438, 700] width 14 height 17
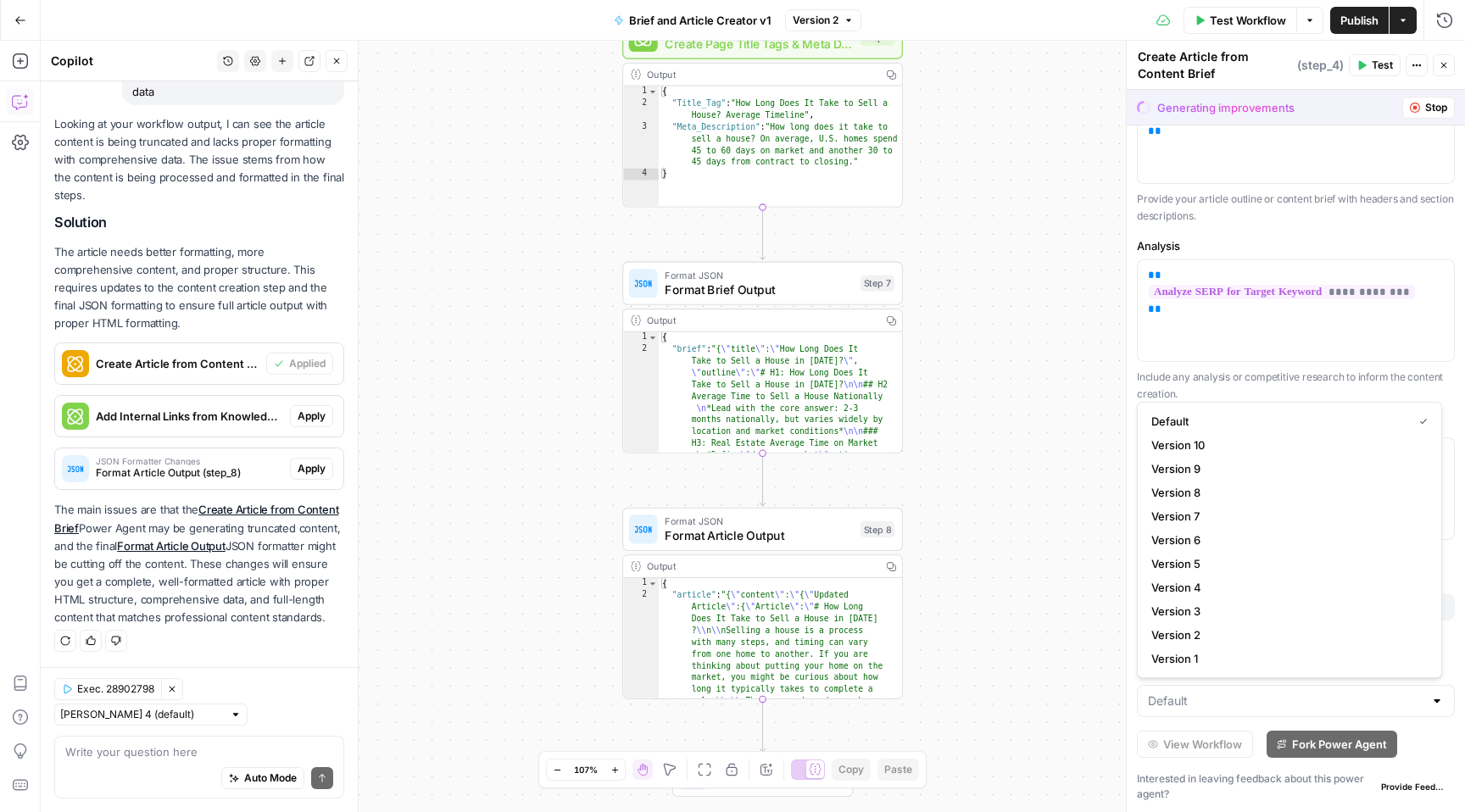
click at [1431, 701] on div at bounding box center [1438, 700] width 14 height 17
type input "Default"
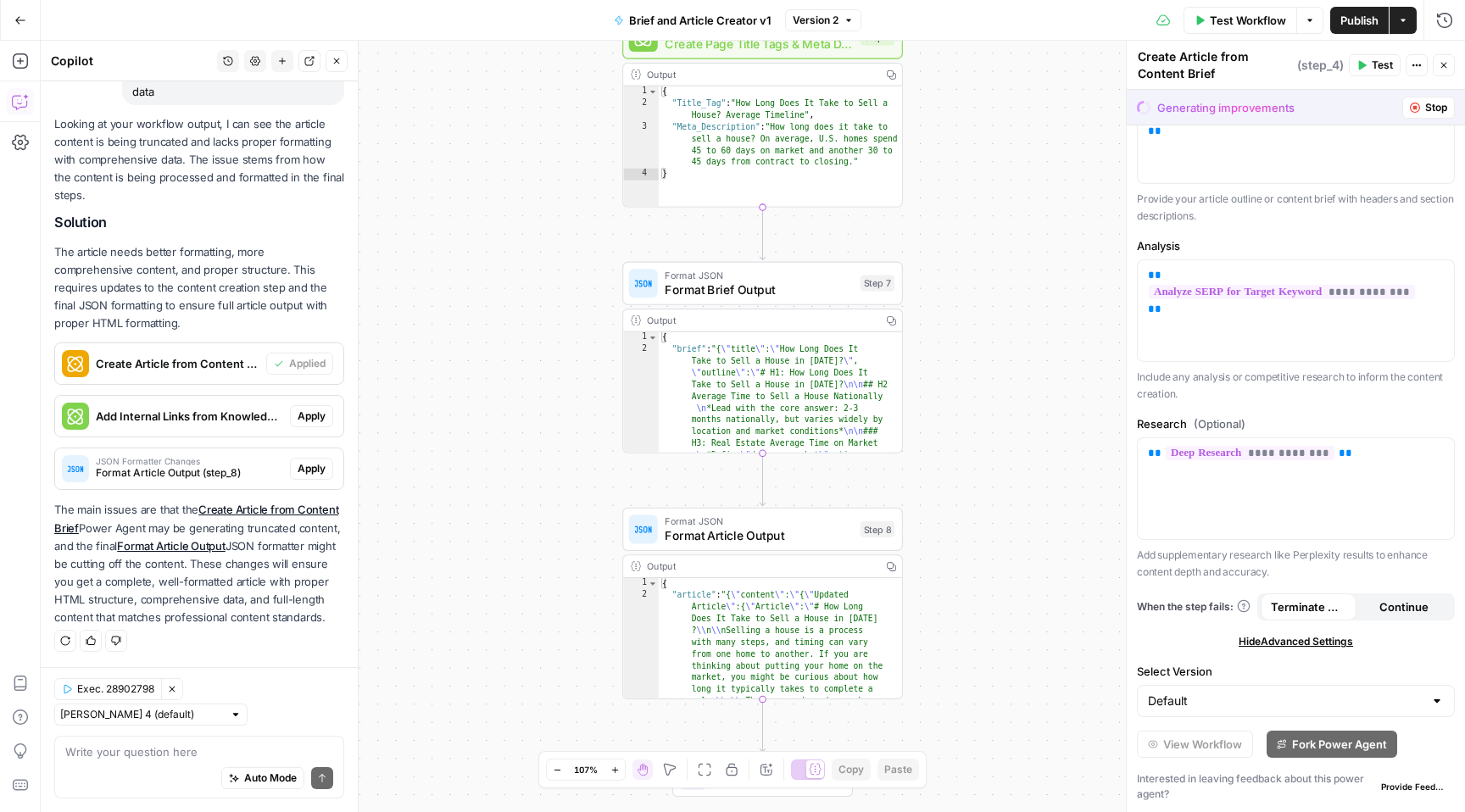
click at [1108, 639] on div "Workflow Set Inputs Inputs Power Agent Analyze SERP for Target Keyword Step 1 O…" at bounding box center [753, 426] width 1424 height 771
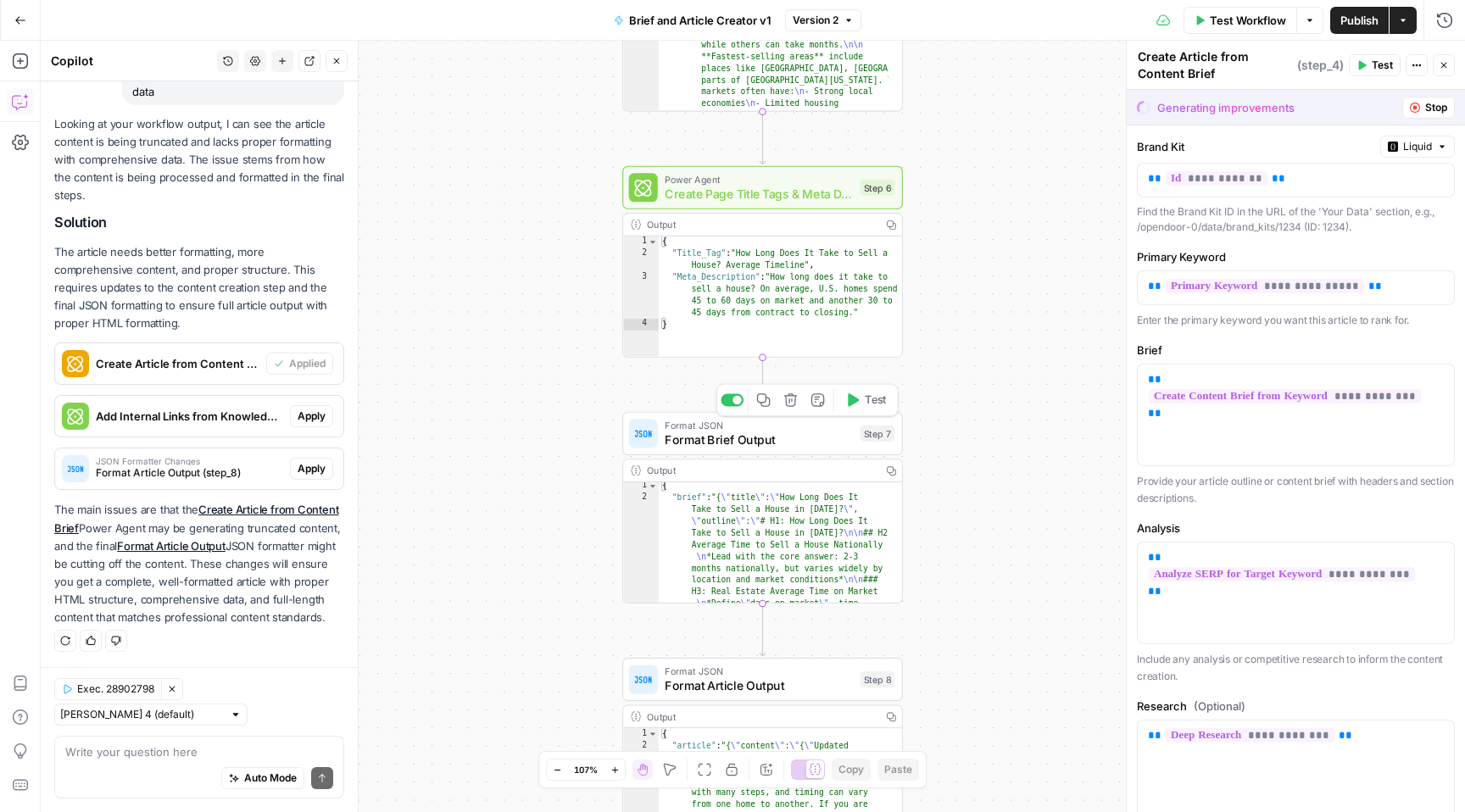
scroll to position [29, 0]
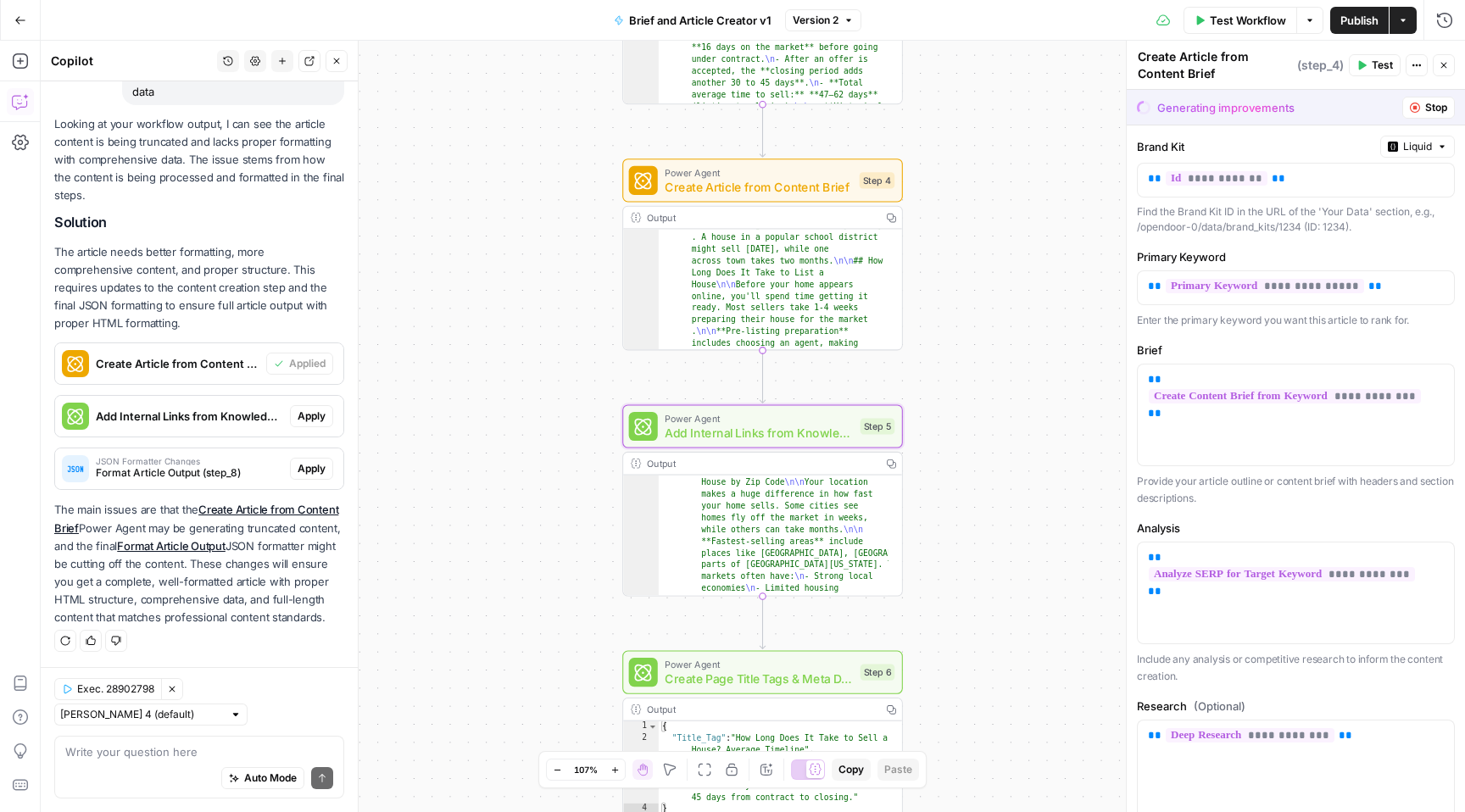
click at [300, 408] on span "Apply" at bounding box center [311, 416] width 28 height 16
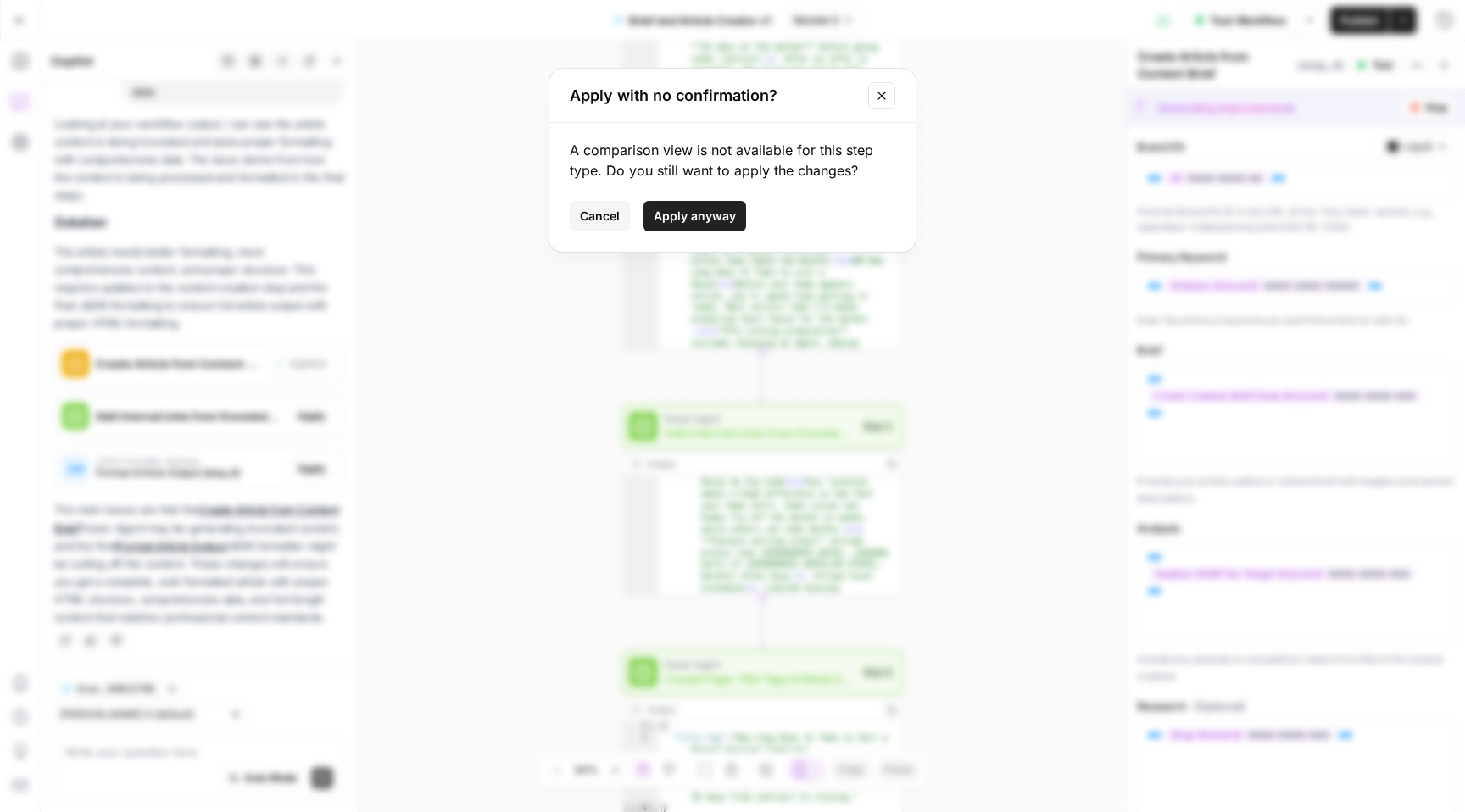
click at [671, 214] on span "Apply anyway" at bounding box center [694, 215] width 82 height 17
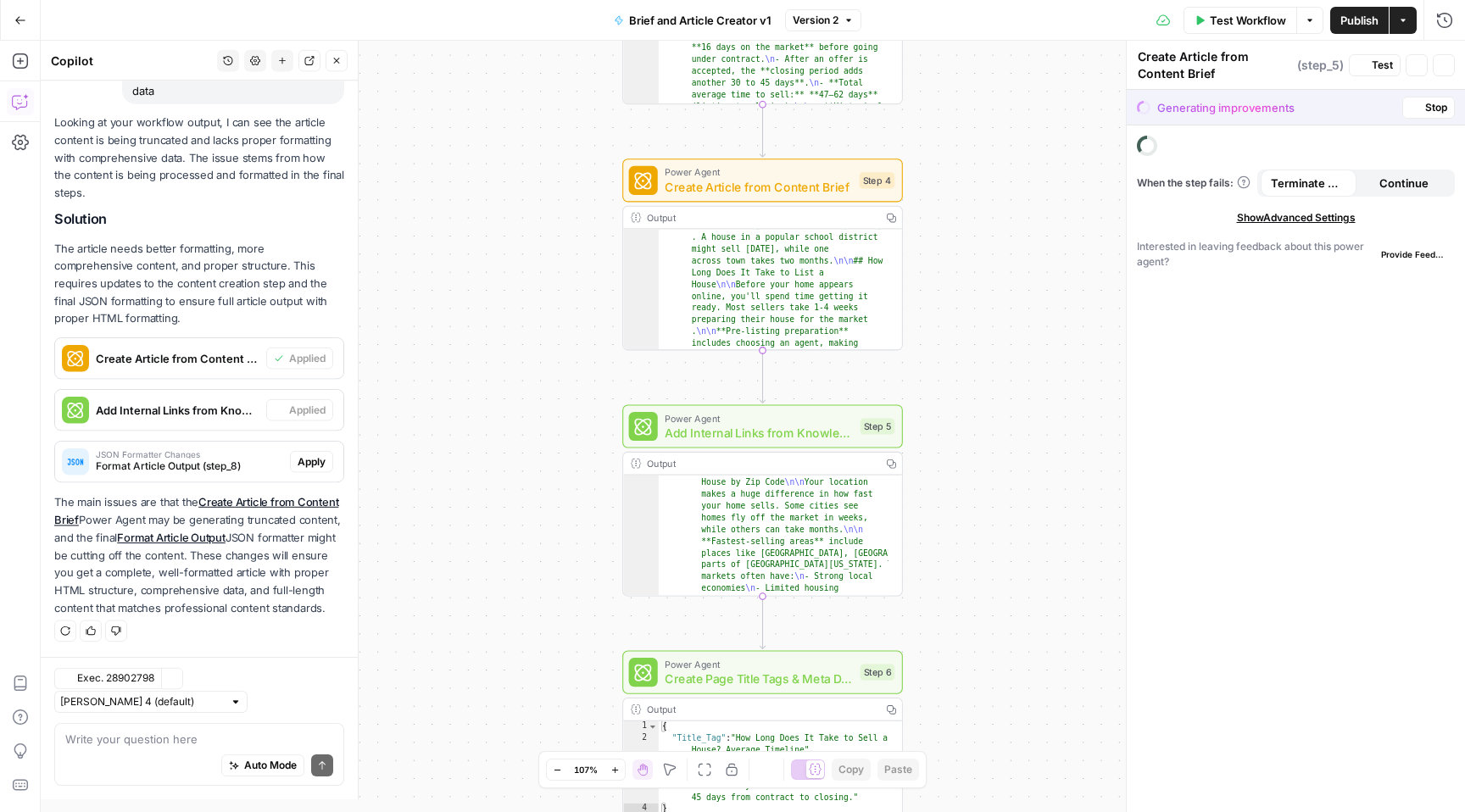
type textarea "Add Internal Links from Knowledge Base"
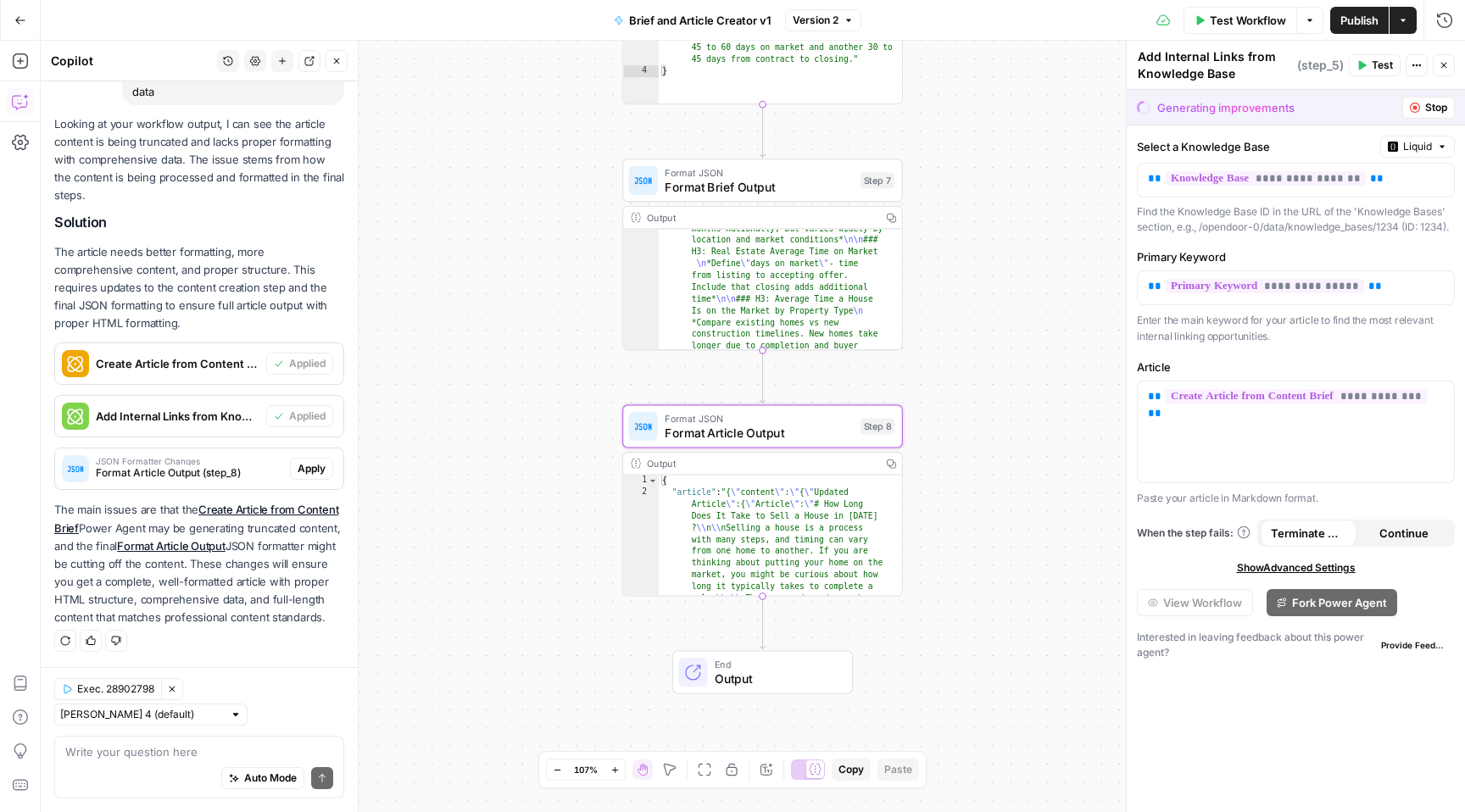
click at [302, 461] on span "Apply" at bounding box center [311, 469] width 28 height 16
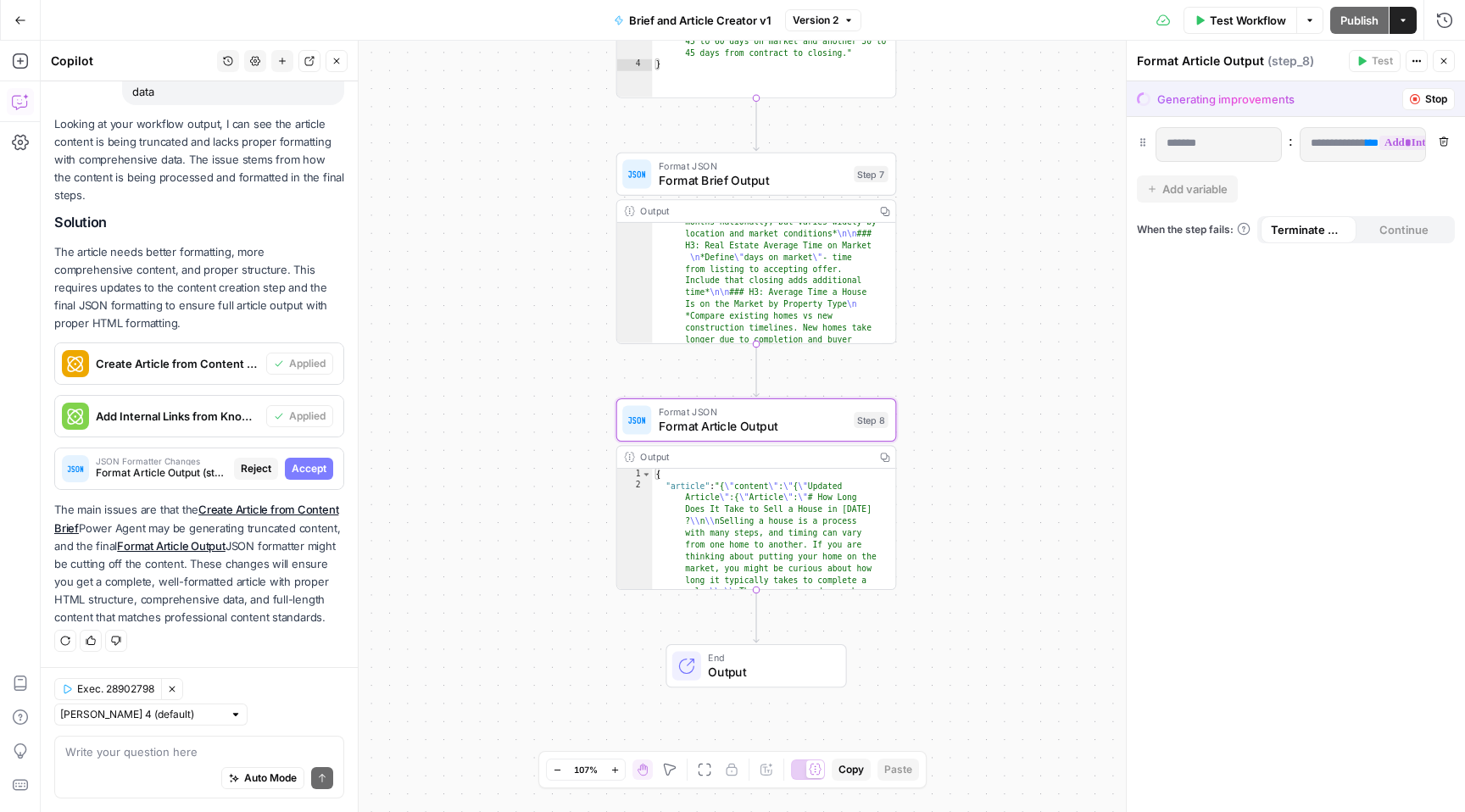
click at [302, 461] on span "Accept" at bounding box center [309, 469] width 35 height 16
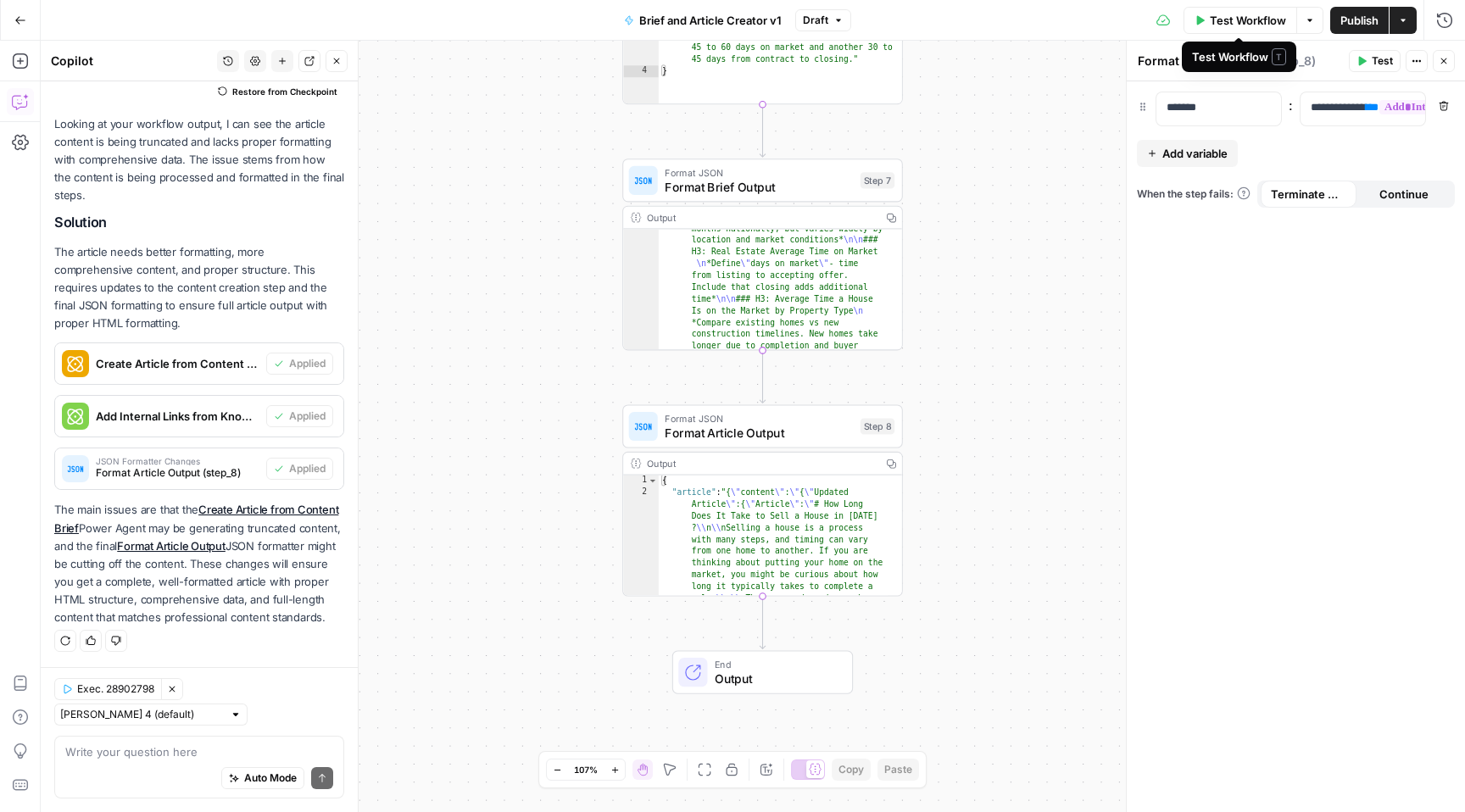
click at [1242, 20] on span "Test Workflow" at bounding box center [1248, 19] width 76 height 17
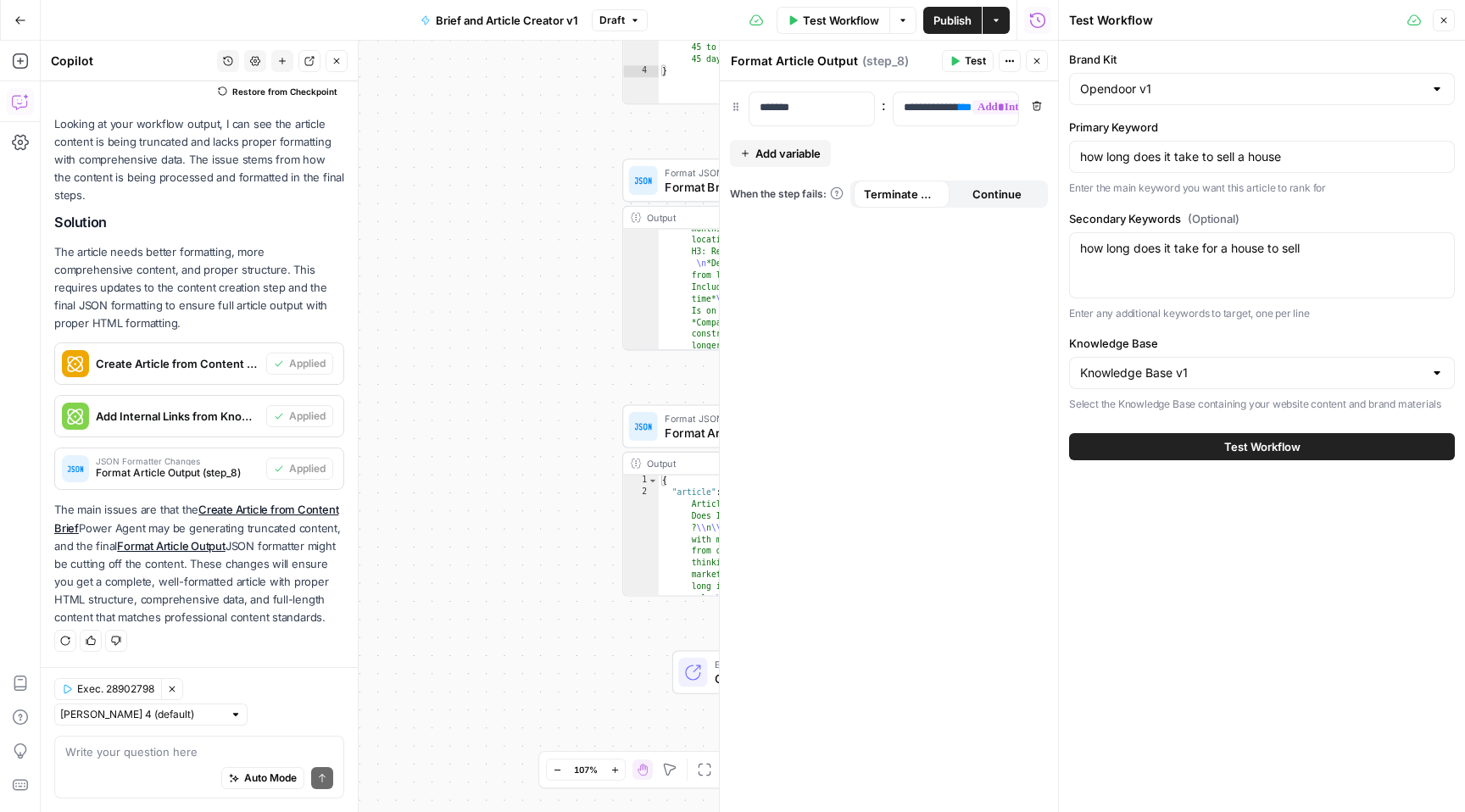
click at [1254, 448] on span "Test Workflow" at bounding box center [1262, 445] width 76 height 17
